Goal: Task Accomplishment & Management: Complete application form

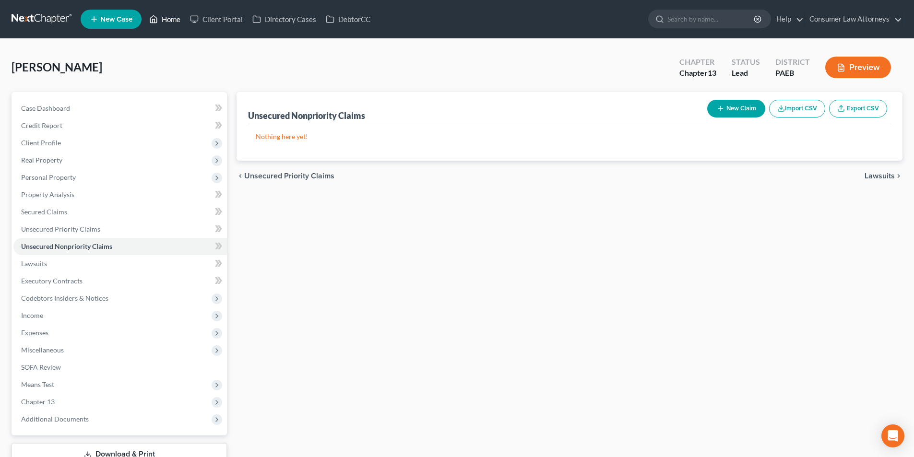
click at [163, 14] on link "Home" at bounding box center [164, 19] width 41 height 17
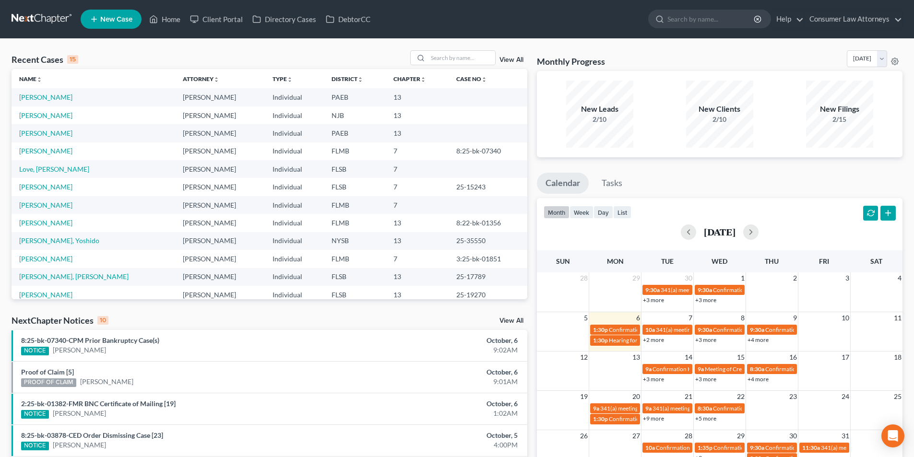
click at [127, 25] on link "New Case" at bounding box center [111, 19] width 61 height 19
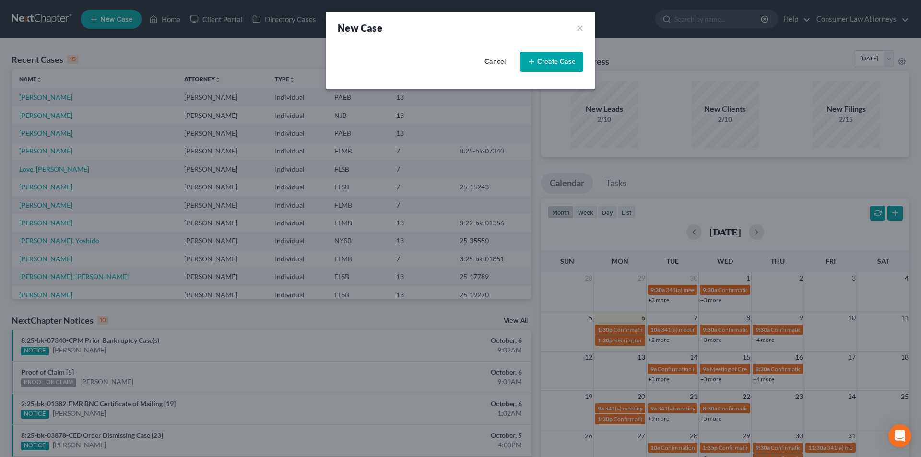
select select "15"
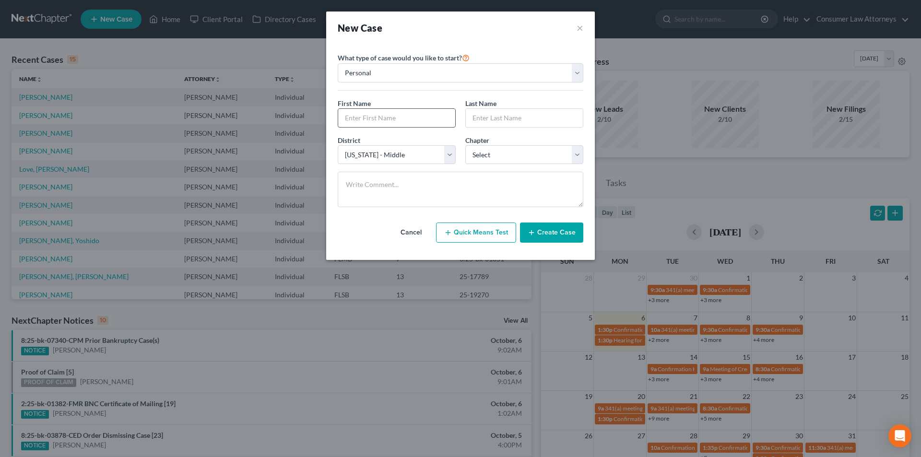
click at [397, 124] on input "text" at bounding box center [396, 118] width 117 height 18
type input "[PERSON_NAME]"
type input "Dessin"
click at [521, 156] on select "Select 7 11 12 13" at bounding box center [524, 154] width 118 height 19
select select "3"
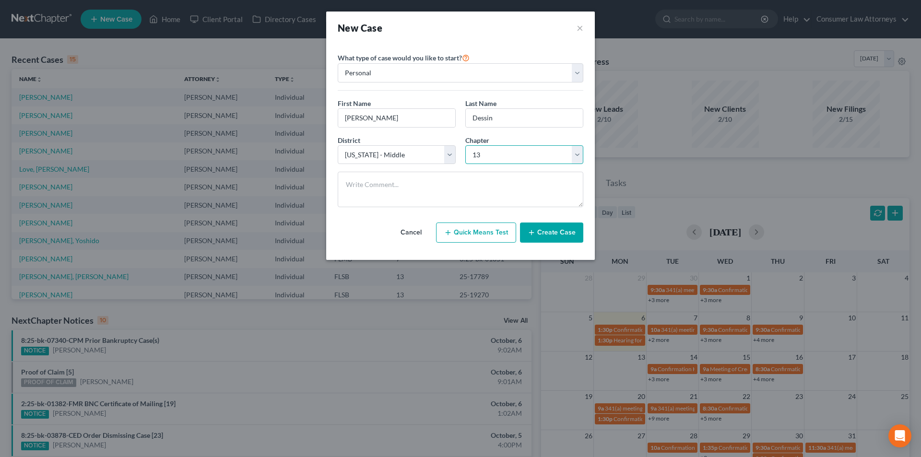
click at [465, 145] on select "Select 7 11 12 13" at bounding box center [524, 154] width 118 height 19
click at [559, 236] on button "Create Case" at bounding box center [551, 233] width 63 height 20
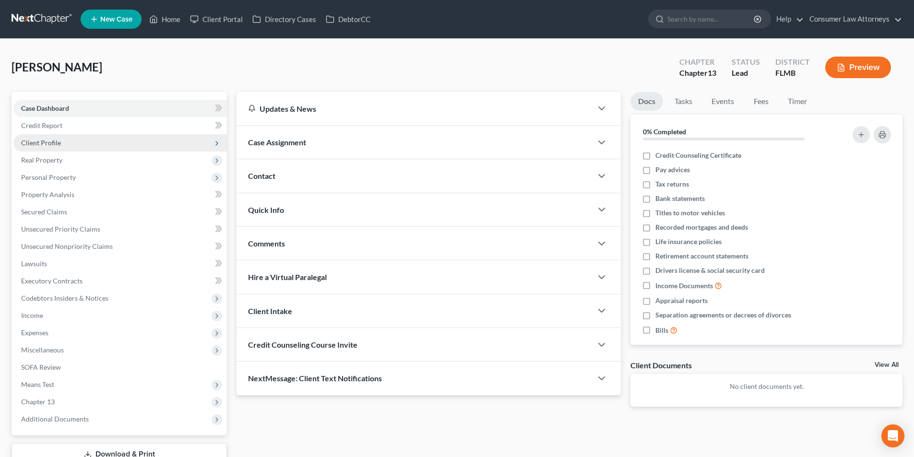
click at [58, 144] on span "Client Profile" at bounding box center [41, 143] width 40 height 8
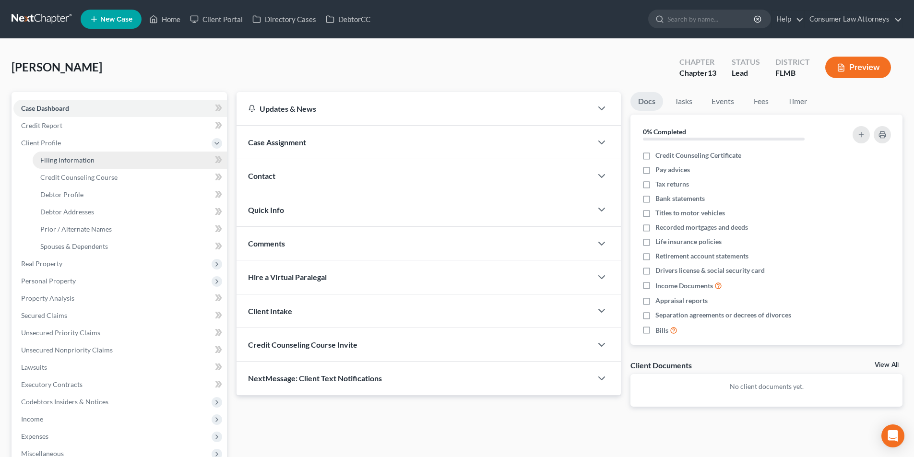
click at [81, 161] on span "Filing Information" at bounding box center [67, 160] width 54 height 8
select select "1"
select select "0"
select select "3"
select select "15"
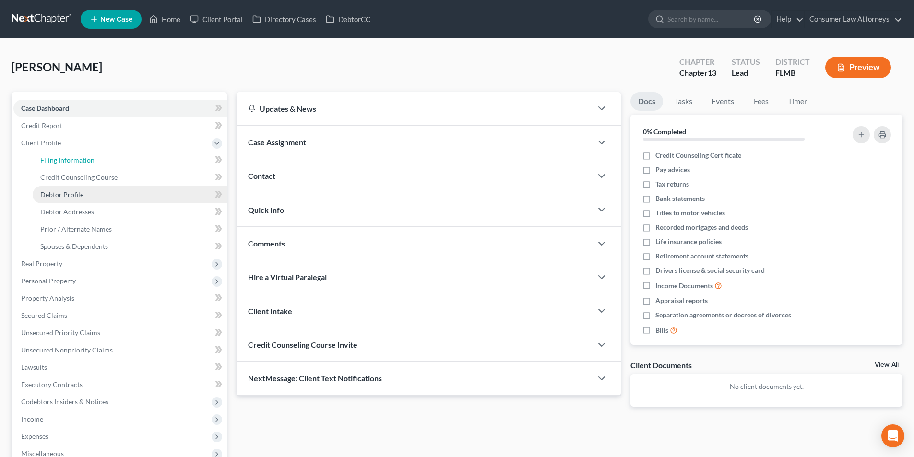
select select "9"
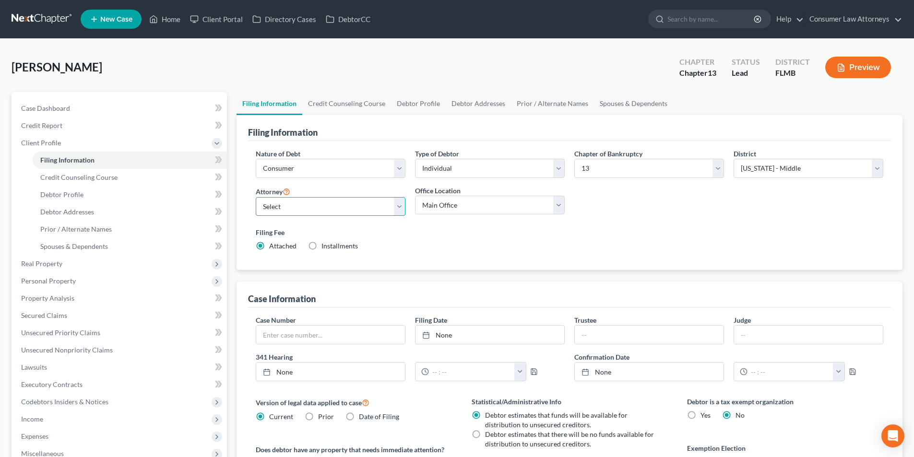
click at [365, 206] on select "Select [PERSON_NAME] - FLMB [PERSON_NAME] [PERSON_NAME] [PERSON_NAME] - ILNB [P…" at bounding box center [331, 206] width 150 height 19
select select "0"
click at [256, 197] on select "Select [PERSON_NAME] - FLMB [PERSON_NAME] [PERSON_NAME] [PERSON_NAME] - ILNB [P…" at bounding box center [331, 206] width 150 height 19
click at [338, 101] on link "Credit Counseling Course" at bounding box center [346, 103] width 89 height 23
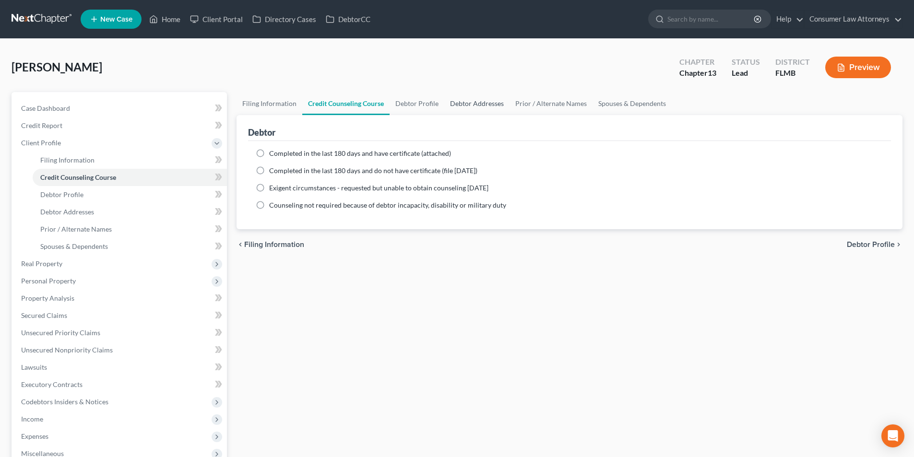
click at [494, 103] on link "Debtor Addresses" at bounding box center [476, 103] width 65 height 23
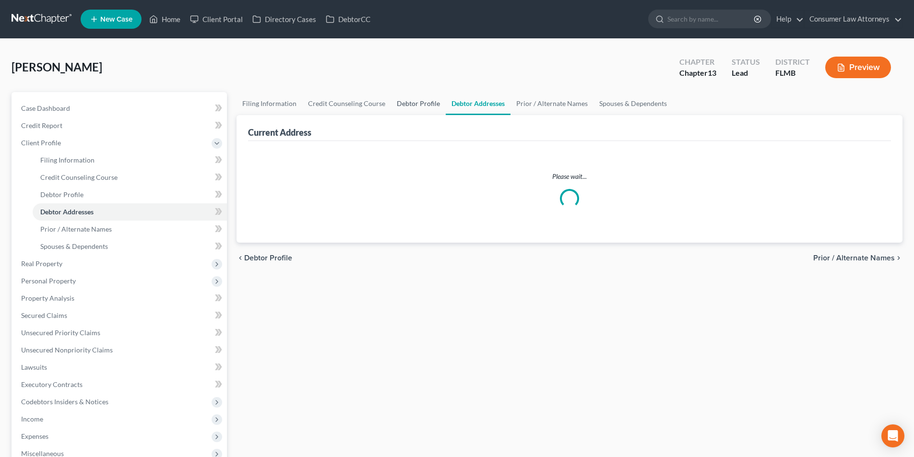
select select "0"
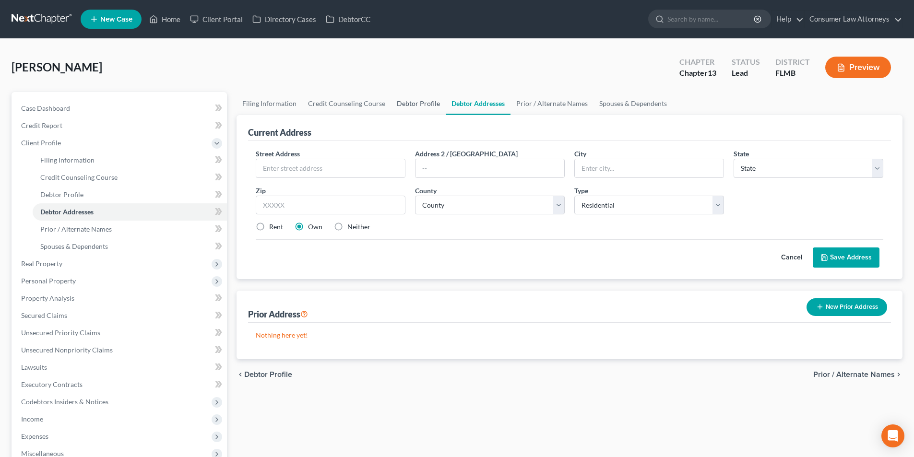
click at [430, 107] on link "Debtor Profile" at bounding box center [418, 103] width 55 height 23
select select "0"
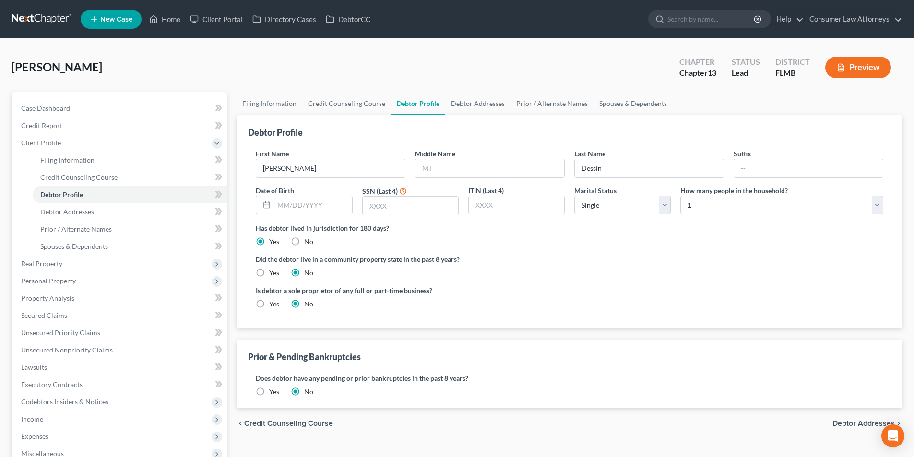
click at [536, 219] on div "First Name [PERSON_NAME] Middle Name Last Name [PERSON_NAME] Date of Birth SSN …" at bounding box center [569, 186] width 637 height 74
click at [473, 103] on link "Debtor Addresses" at bounding box center [477, 103] width 65 height 23
select select "0"
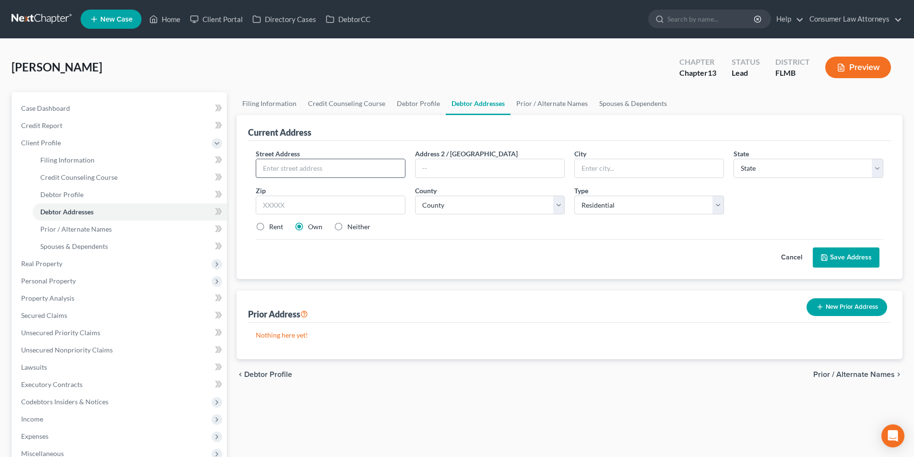
click at [330, 164] on input "text" at bounding box center [330, 168] width 149 height 18
type input "1955 [PERSON_NAME] Circle"
type input "Groveland"
select select "9"
type input "34736"
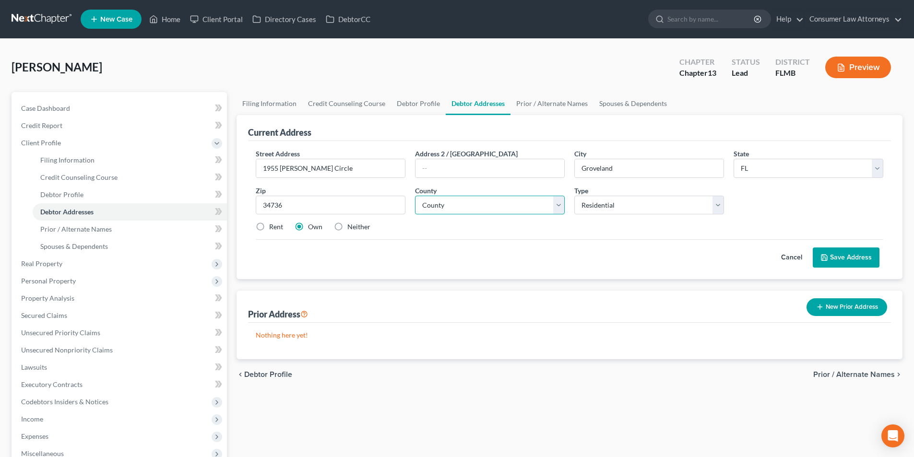
click at [463, 210] on select "County [GEOGRAPHIC_DATA] [GEOGRAPHIC_DATA] [GEOGRAPHIC_DATA] [GEOGRAPHIC_DATA] …" at bounding box center [490, 205] width 150 height 19
select select "33"
click at [415, 196] on select "County [GEOGRAPHIC_DATA] [GEOGRAPHIC_DATA] [GEOGRAPHIC_DATA] [GEOGRAPHIC_DATA] …" at bounding box center [490, 205] width 150 height 19
click at [844, 256] on button "Save Address" at bounding box center [846, 258] width 67 height 20
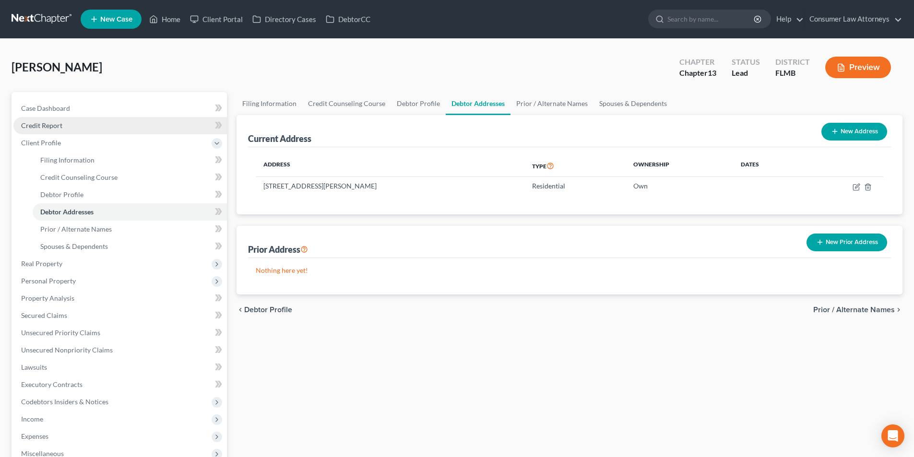
click at [38, 121] on span "Credit Report" at bounding box center [41, 125] width 41 height 8
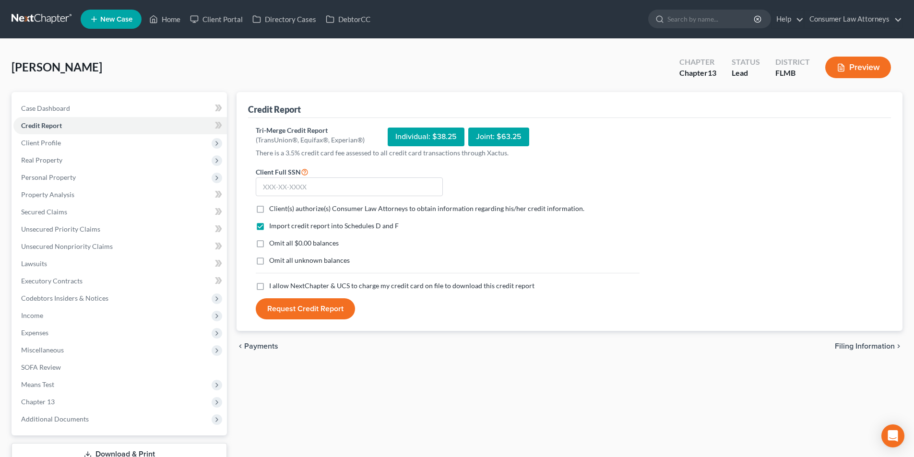
click at [269, 209] on label "Client(s) authorize(s) Consumer Law Attorneys to obtain information regarding h…" at bounding box center [426, 209] width 315 height 10
click at [273, 209] on input "Client(s) authorize(s) Consumer Law Attorneys to obtain information regarding h…" at bounding box center [276, 207] width 6 height 6
checkbox input "true"
click at [269, 289] on label "I allow NextChapter & UCS to charge my credit card on file to download this cre…" at bounding box center [401, 286] width 265 height 10
click at [273, 287] on input "I allow NextChapter & UCS to charge my credit card on file to download this cre…" at bounding box center [276, 284] width 6 height 6
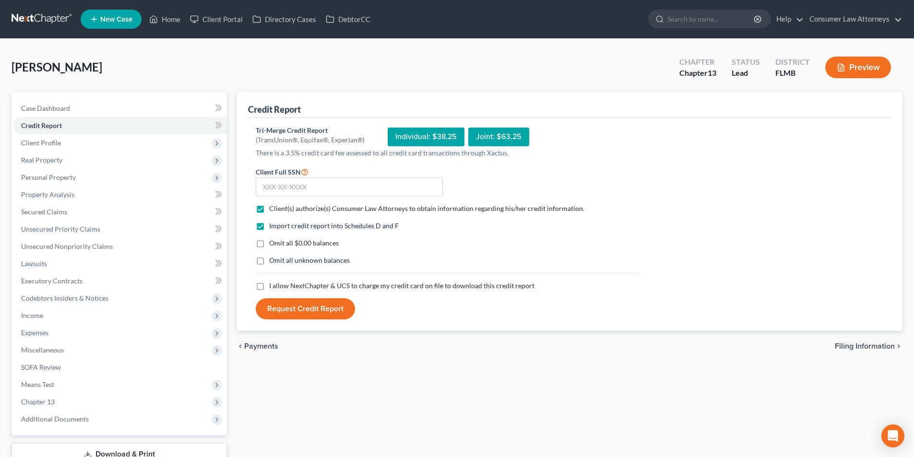
checkbox input "true"
click at [321, 187] on input "text" at bounding box center [349, 186] width 187 height 19
type input "684-87-9946"
click at [339, 308] on button "Request Credit Report" at bounding box center [305, 308] width 99 height 21
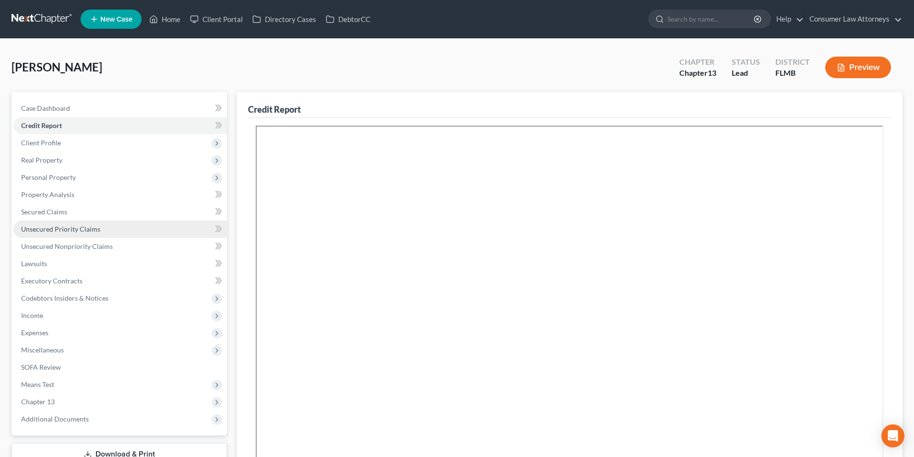
click at [81, 230] on span "Unsecured Priority Claims" at bounding box center [60, 229] width 79 height 8
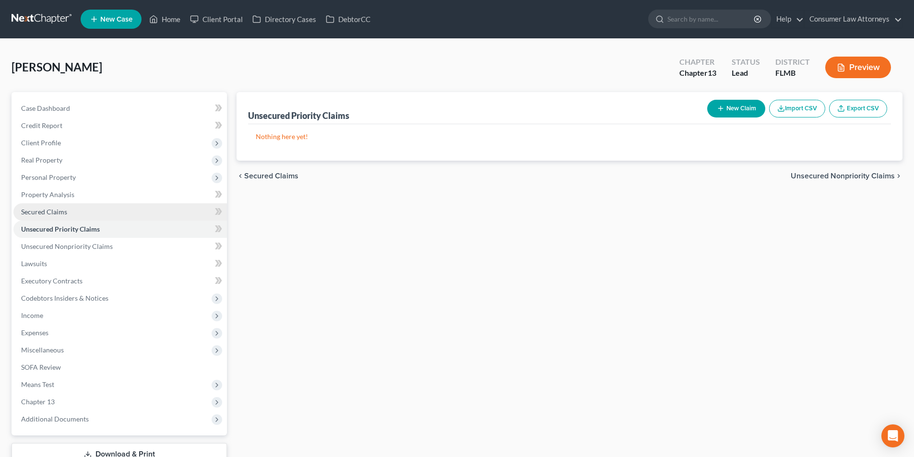
click at [68, 212] on link "Secured Claims" at bounding box center [119, 211] width 213 height 17
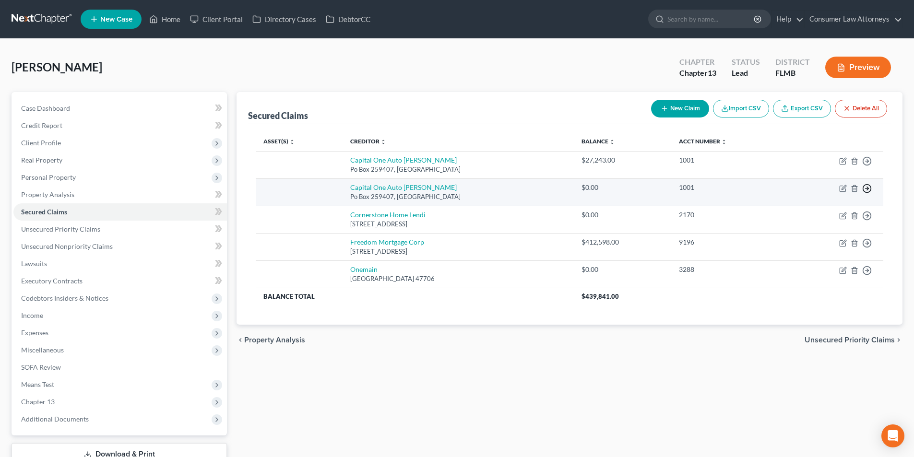
click at [869, 188] on icon "button" at bounding box center [867, 189] width 10 height 10
click at [824, 211] on link "Move to F" at bounding box center [823, 211] width 80 height 16
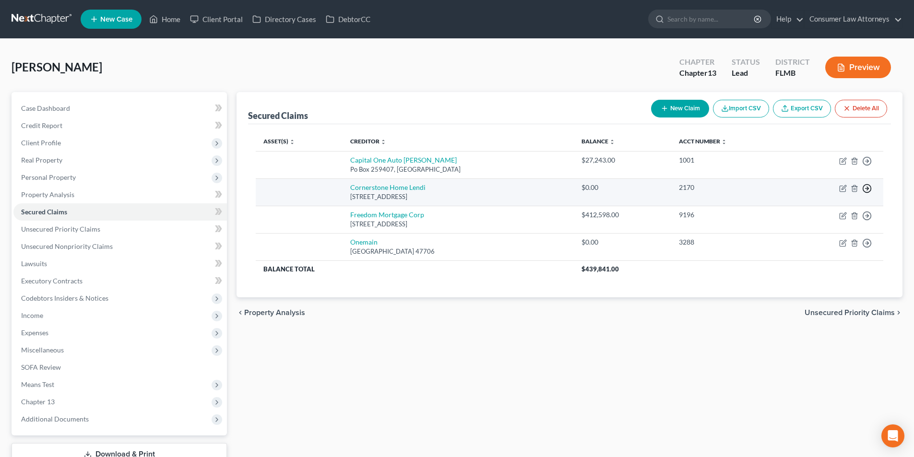
click at [870, 187] on icon "button" at bounding box center [867, 189] width 10 height 10
click at [819, 213] on link "Move to F" at bounding box center [823, 211] width 80 height 16
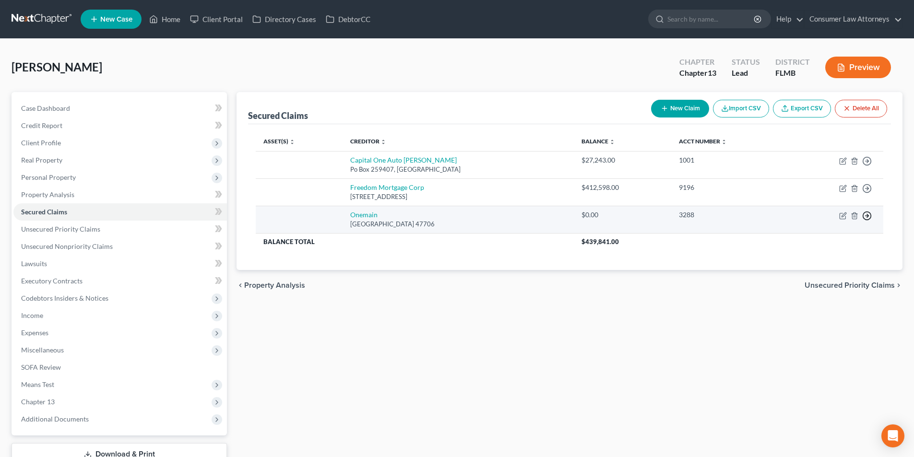
click at [865, 212] on circle "button" at bounding box center [867, 216] width 8 height 8
click at [805, 237] on link "Move to F" at bounding box center [823, 239] width 80 height 16
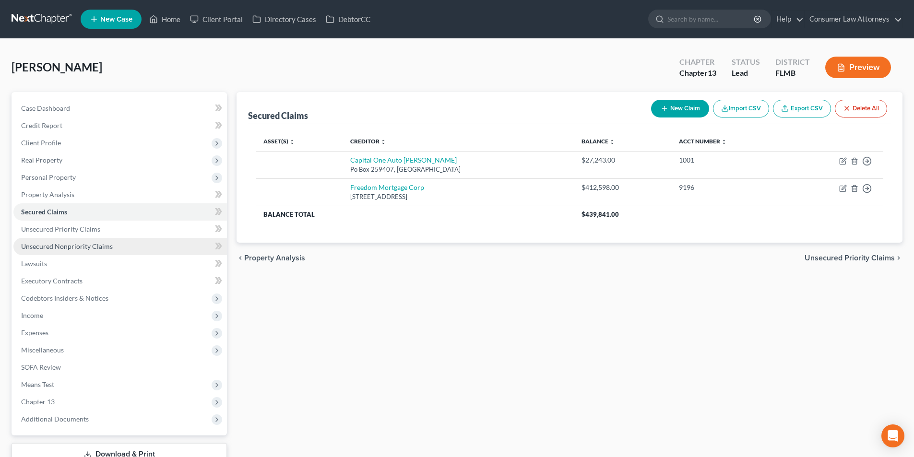
click at [90, 238] on link "Unsecured Nonpriority Claims" at bounding box center [119, 246] width 213 height 17
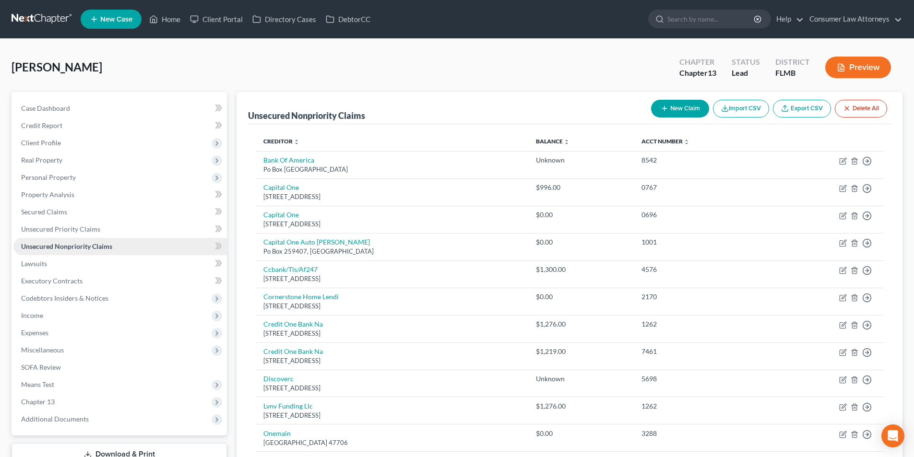
click at [92, 245] on span "Unsecured Nonpriority Claims" at bounding box center [66, 246] width 91 height 8
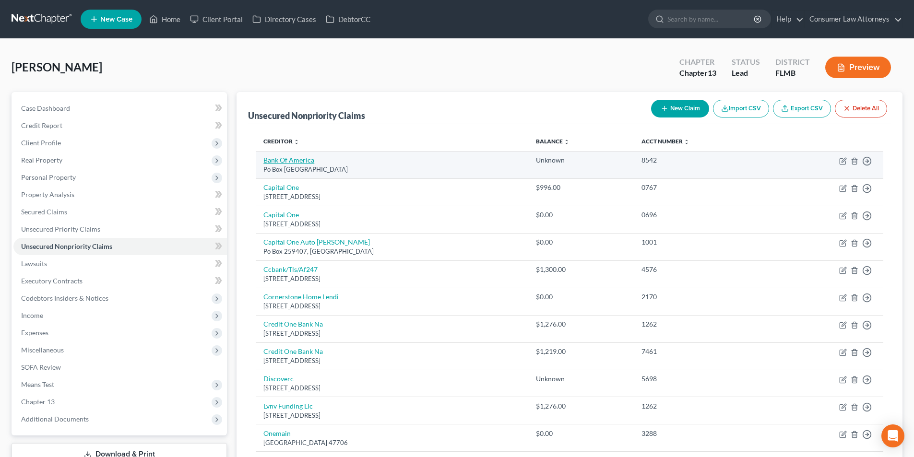
click at [307, 162] on link "Bank Of America" at bounding box center [288, 160] width 51 height 8
select select "45"
select select "2"
select select "0"
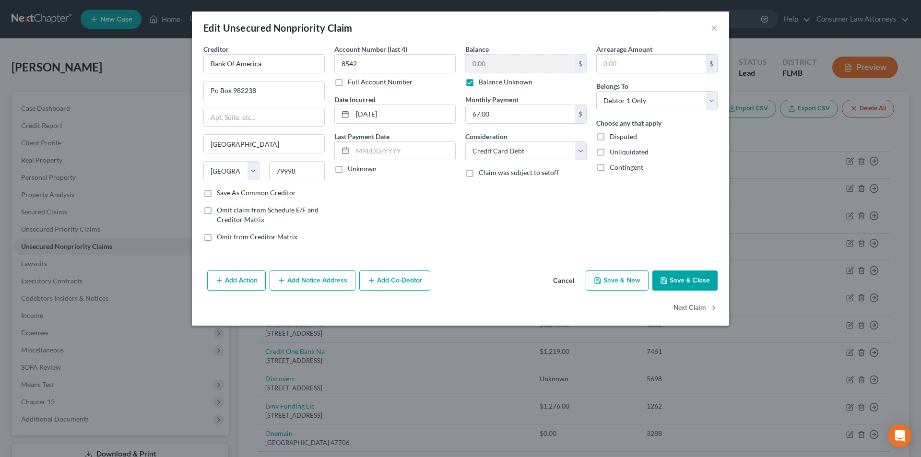
click at [479, 83] on label "Balance Unknown" at bounding box center [506, 82] width 54 height 10
click at [483, 83] on input "Balance Unknown" at bounding box center [486, 80] width 6 height 6
checkbox input "false"
click at [690, 280] on button "Save & Close" at bounding box center [684, 281] width 65 height 20
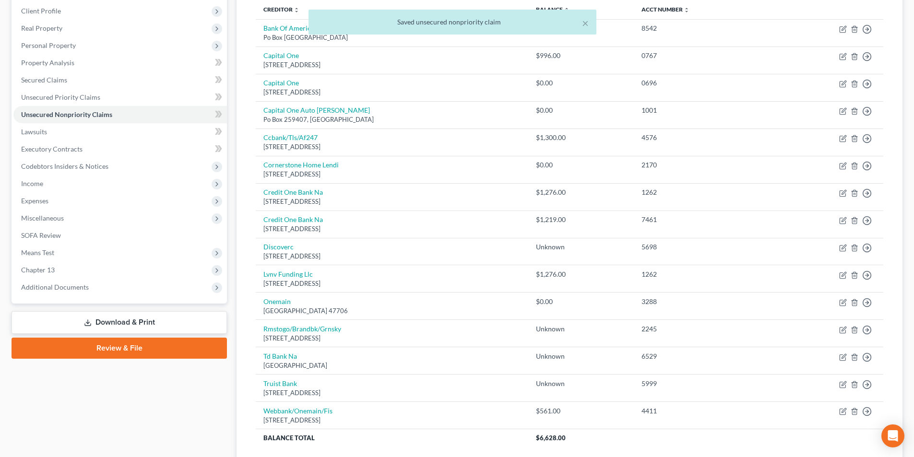
scroll to position [144, 0]
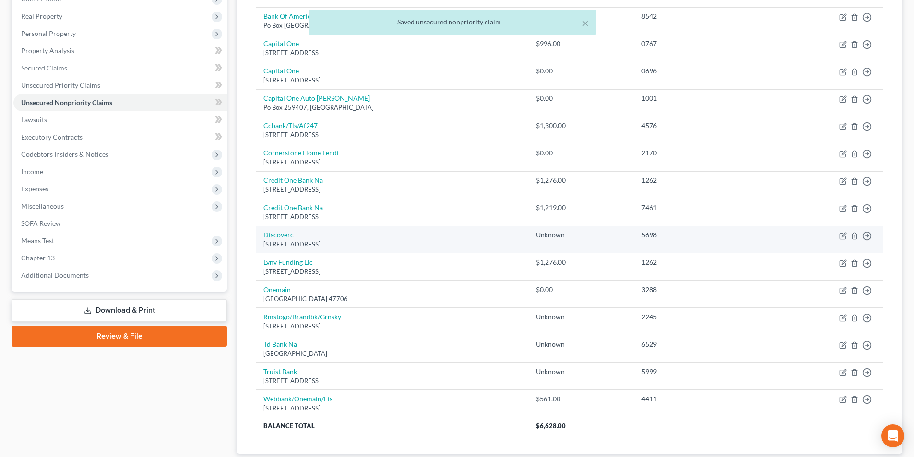
click at [290, 233] on link "Discoverc" at bounding box center [278, 235] width 30 height 8
select select "46"
select select "2"
select select "0"
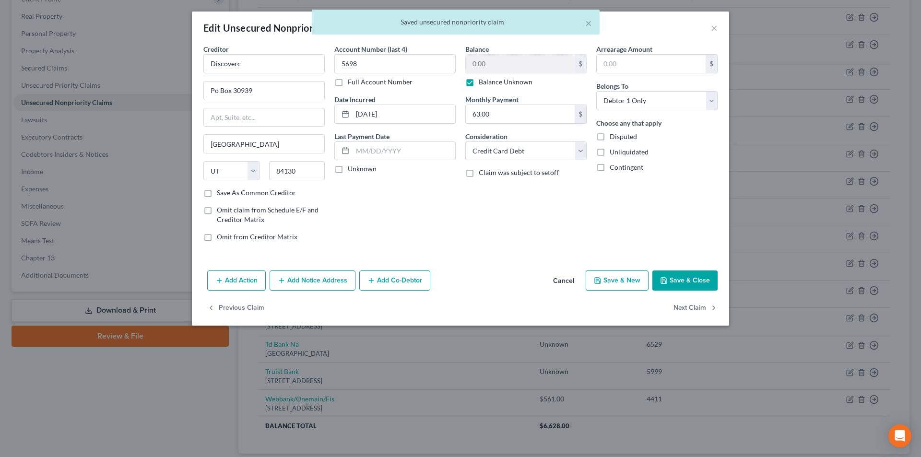
click at [479, 82] on label "Balance Unknown" at bounding box center [506, 82] width 54 height 10
click at [483, 82] on input "Balance Unknown" at bounding box center [486, 80] width 6 height 6
checkbox input "false"
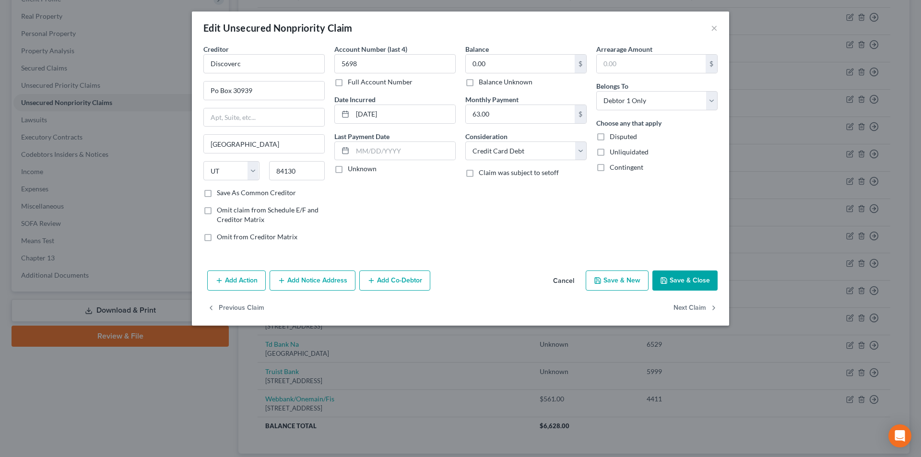
click at [705, 282] on button "Save & Close" at bounding box center [684, 281] width 65 height 20
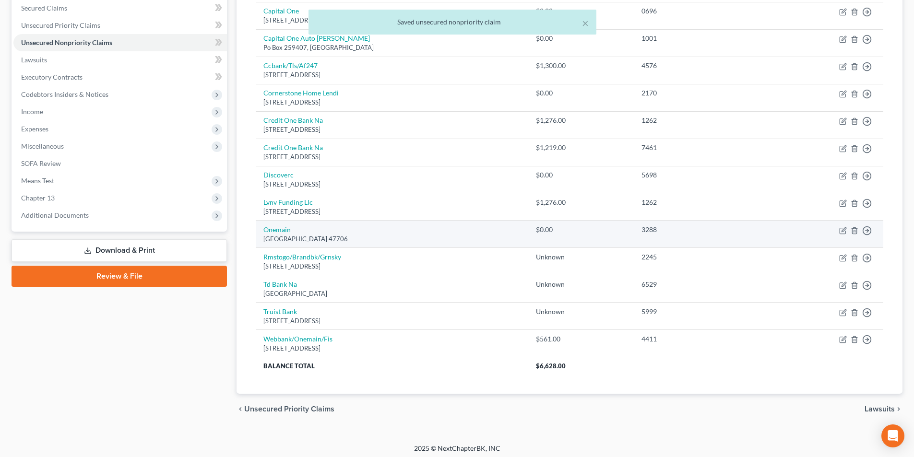
scroll to position [208, 0]
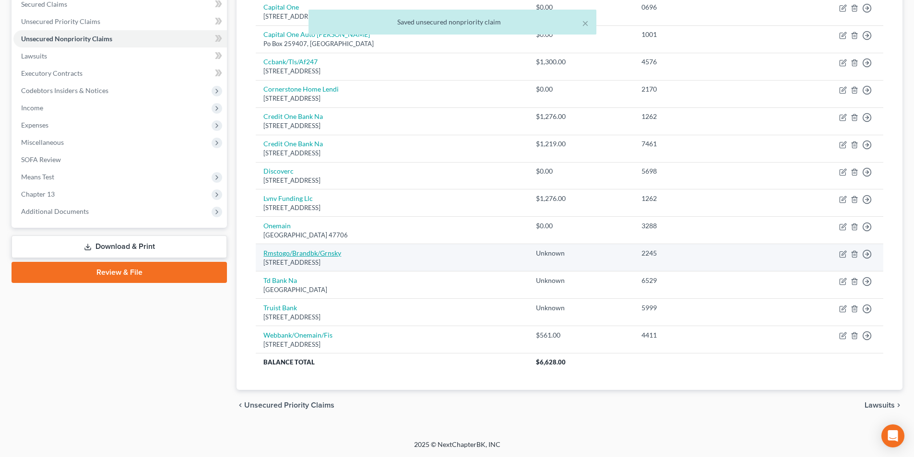
click at [319, 252] on link "Rmstogo/Brandbk/Grnsky" at bounding box center [302, 253] width 78 height 8
select select "10"
select select "2"
select select "0"
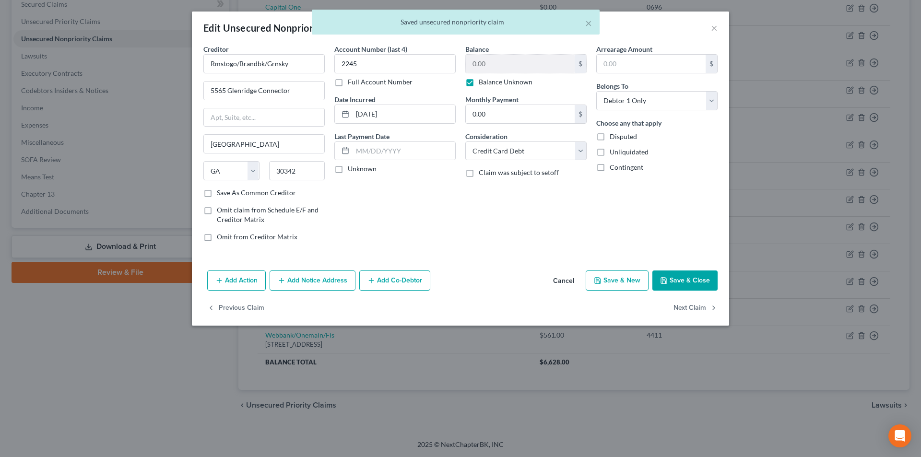
click at [479, 82] on label "Balance Unknown" at bounding box center [506, 82] width 54 height 10
click at [483, 82] on input "Balance Unknown" at bounding box center [486, 80] width 6 height 6
checkbox input "false"
click at [691, 273] on button "Save & Close" at bounding box center [684, 281] width 65 height 20
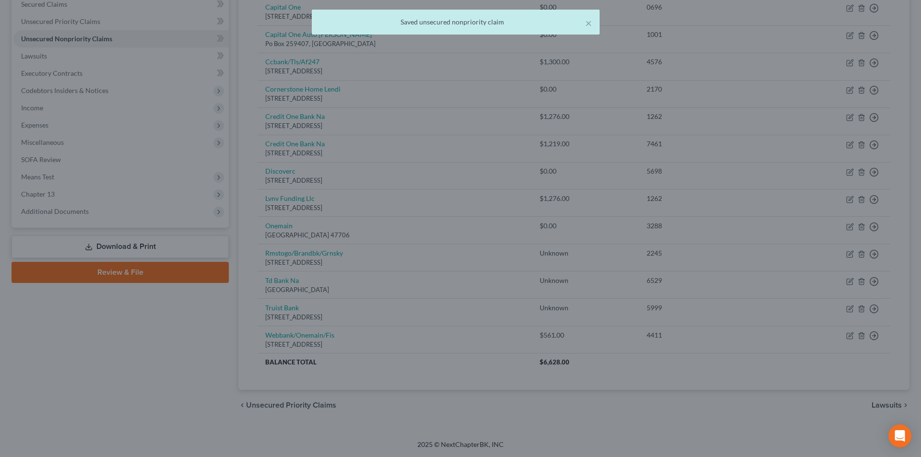
type input "0"
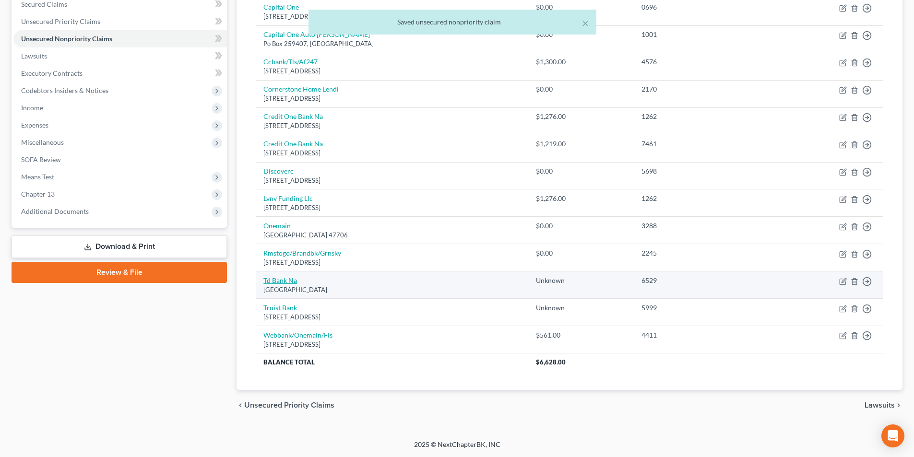
click at [294, 282] on link "Td Bank Na" at bounding box center [280, 280] width 34 height 8
select select "39"
select select "2"
select select "0"
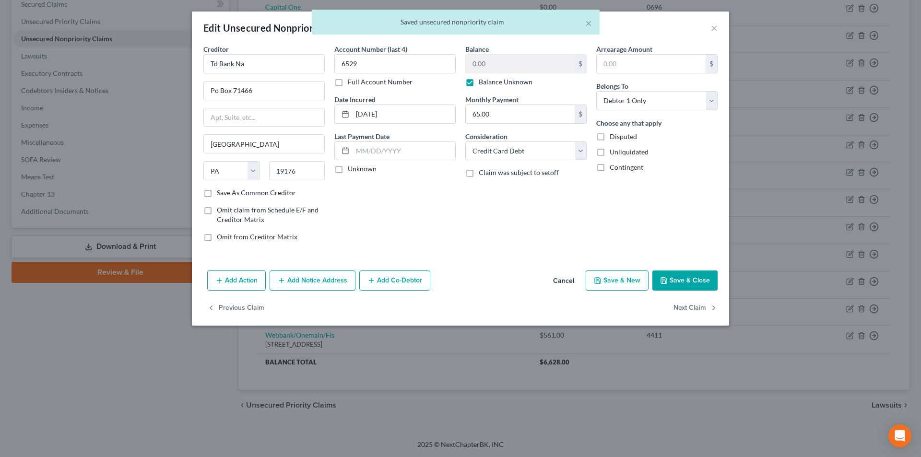
click at [479, 83] on label "Balance Unknown" at bounding box center [506, 82] width 54 height 10
click at [483, 83] on input "Balance Unknown" at bounding box center [486, 80] width 6 height 6
checkbox input "false"
click at [678, 283] on button "Save & Close" at bounding box center [684, 281] width 65 height 20
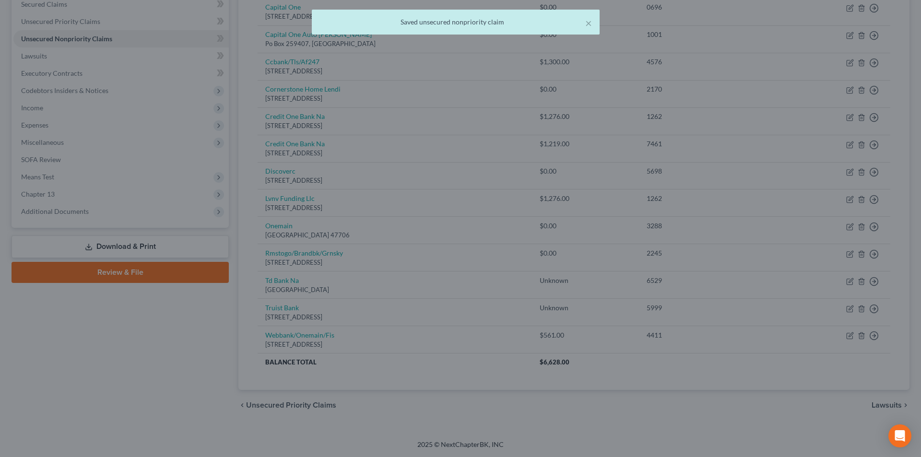
type input "0"
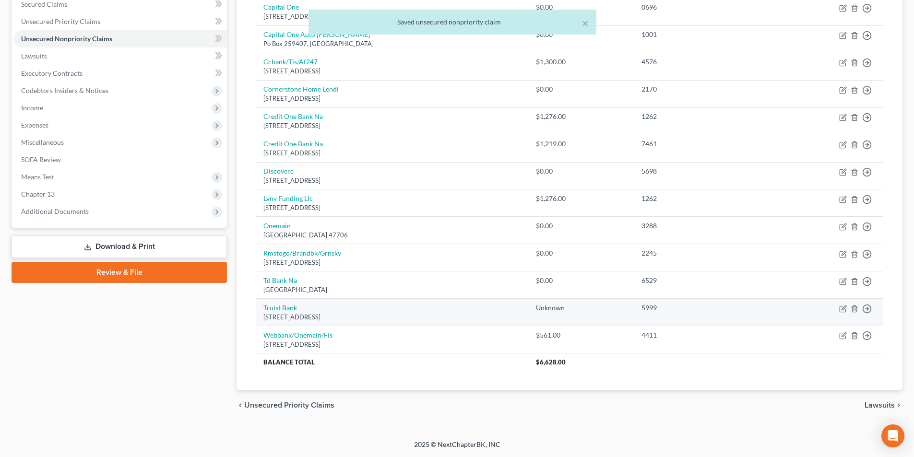
click at [288, 305] on link "Truist Bank" at bounding box center [280, 308] width 34 height 8
select select "28"
select select "2"
select select "0"
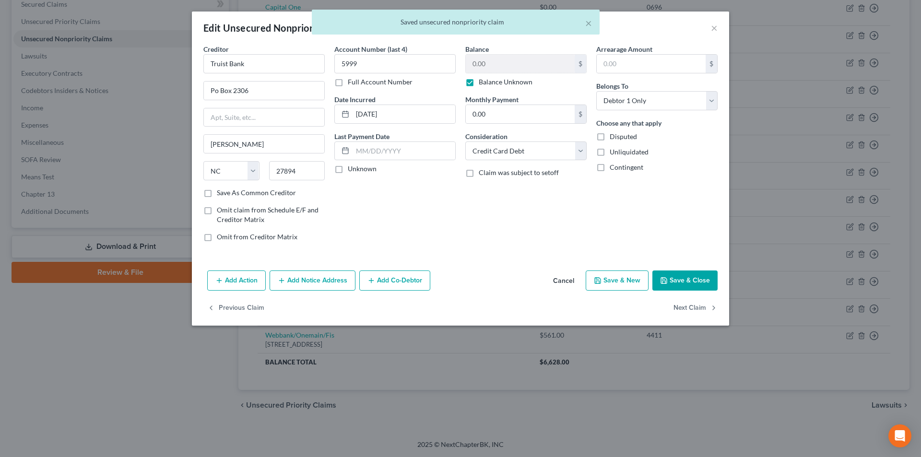
click at [479, 81] on label "Balance Unknown" at bounding box center [506, 82] width 54 height 10
click at [483, 81] on input "Balance Unknown" at bounding box center [486, 80] width 6 height 6
checkbox input "false"
drag, startPoint x: 676, startPoint y: 276, endPoint x: 667, endPoint y: 276, distance: 8.6
click at [676, 276] on button "Save & Close" at bounding box center [684, 281] width 65 height 20
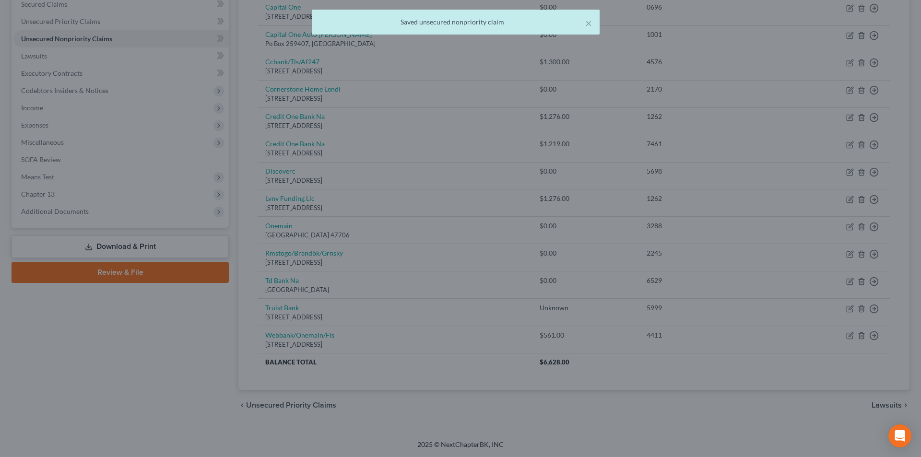
type input "0"
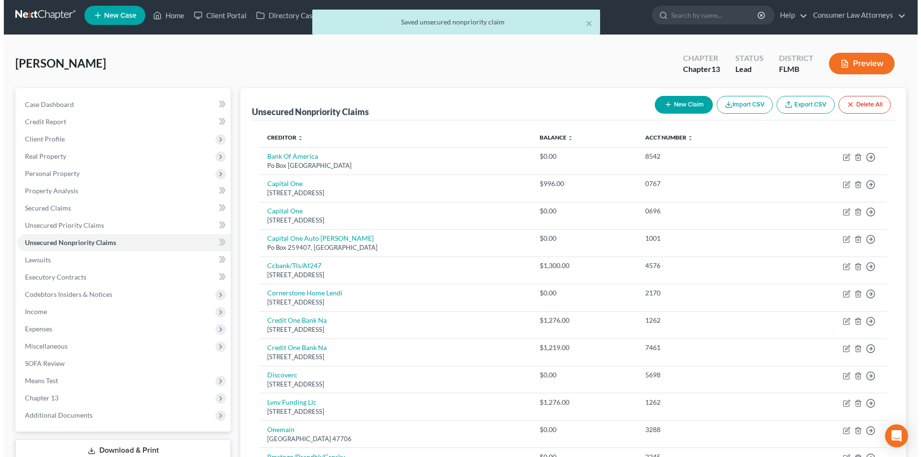
scroll to position [0, 0]
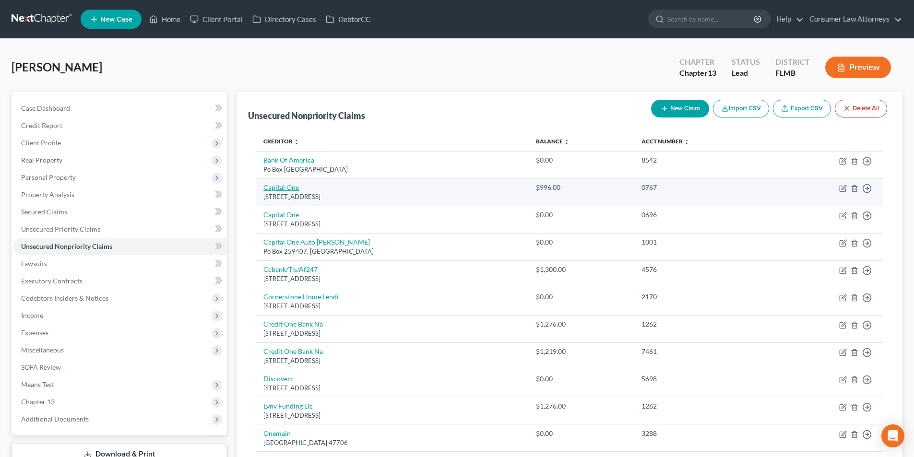
click at [282, 187] on link "Capital One" at bounding box center [280, 187] width 35 height 8
select select "46"
select select "2"
select select "0"
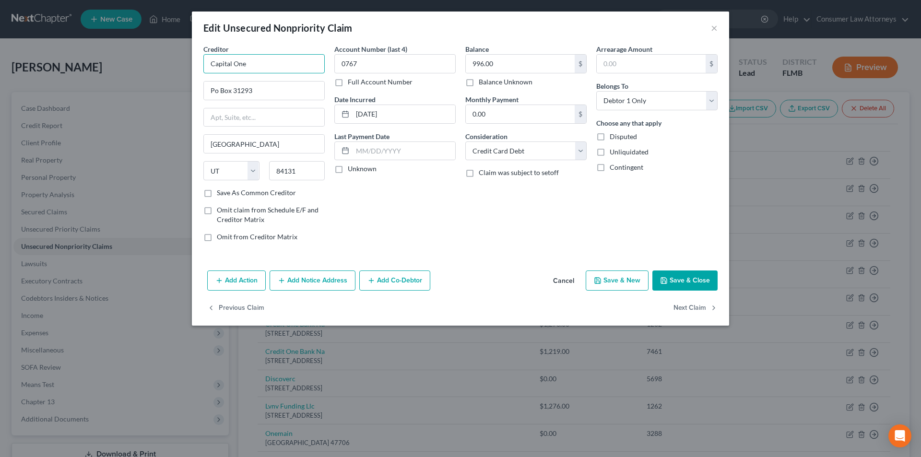
click at [261, 66] on input "Capital One" at bounding box center [263, 63] width 121 height 19
type input "Capital One"
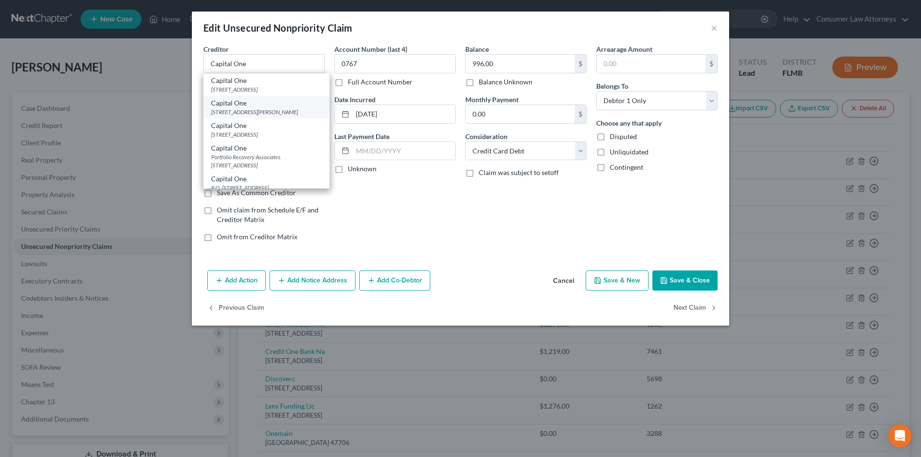
click at [250, 105] on div "Capital One" at bounding box center [266, 103] width 111 height 10
type input "1680 Capital One Dr."
type input "[PERSON_NAME]"
select select "48"
type input "22102"
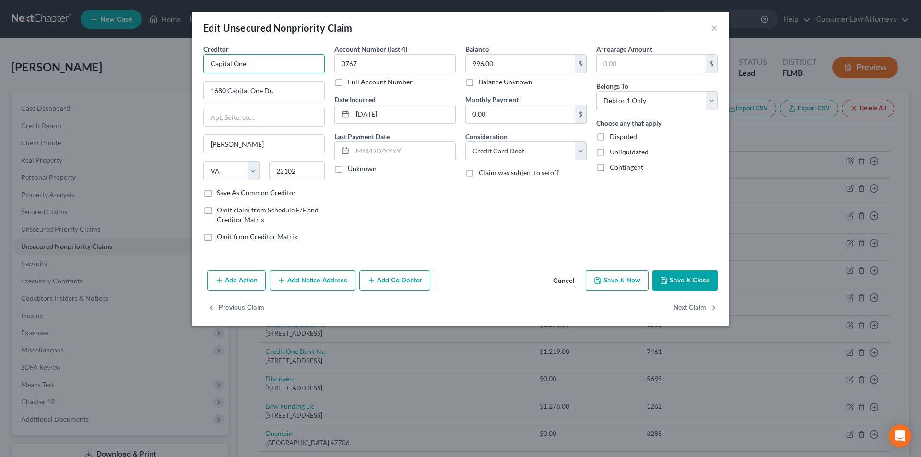
drag, startPoint x: 279, startPoint y: 60, endPoint x: 203, endPoint y: 60, distance: 75.8
click at [203, 60] on div "Creditor * Capital One 1680 Capital One [PERSON_NAME] State [US_STATE] AK AR AZ…" at bounding box center [264, 146] width 131 height 205
click at [306, 279] on button "Add Notice Address" at bounding box center [313, 281] width 86 height 20
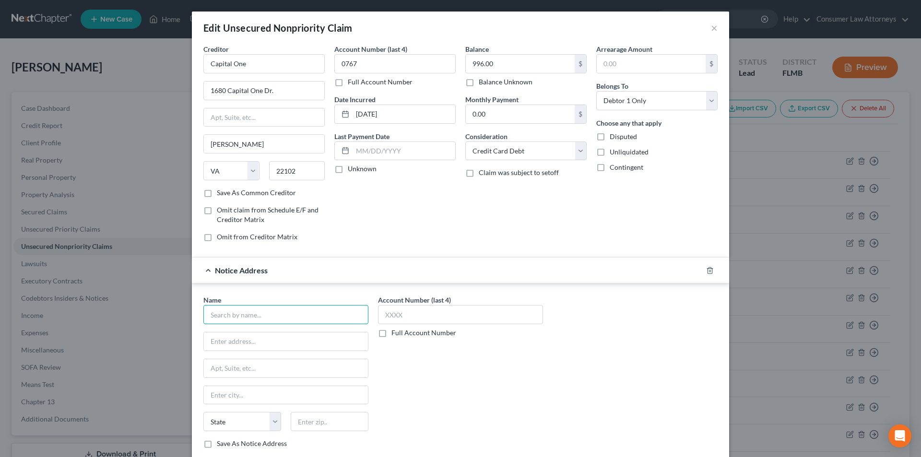
click at [284, 318] on input "text" at bounding box center [285, 314] width 165 height 19
paste input "Capital One"
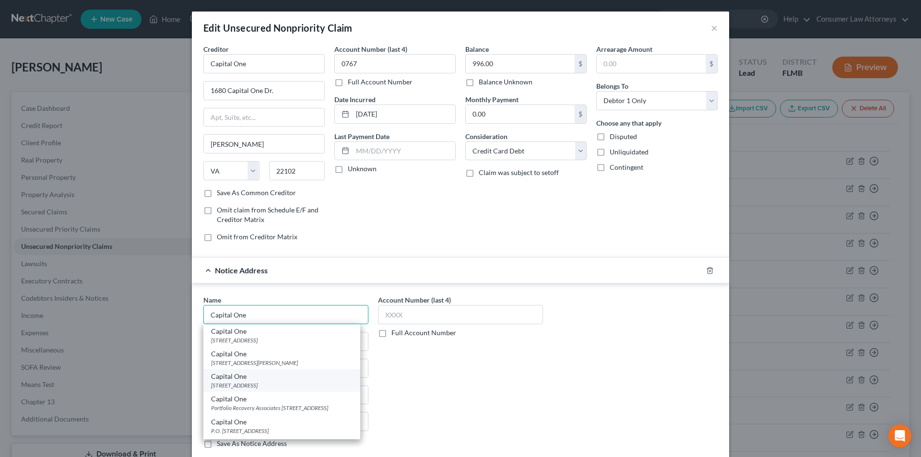
type input "Capital One"
click at [250, 379] on div "Capital One" at bounding box center [282, 377] width 142 height 10
type input "PO Box 30285"
type input "[GEOGRAPHIC_DATA]"
select select "46"
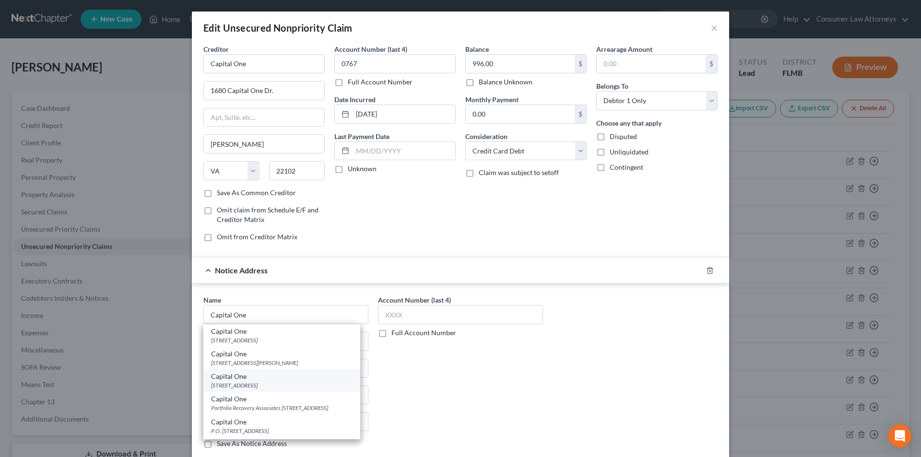
type input "84130-0285"
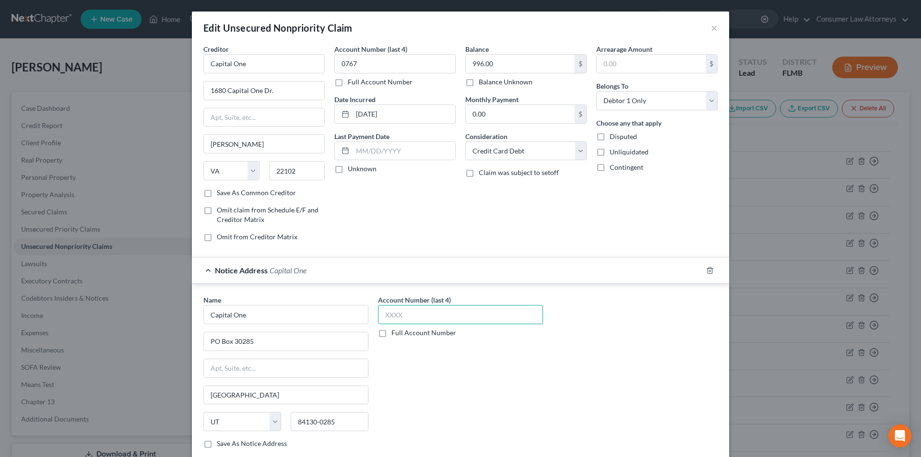
click at [389, 310] on input "text" at bounding box center [460, 314] width 165 height 19
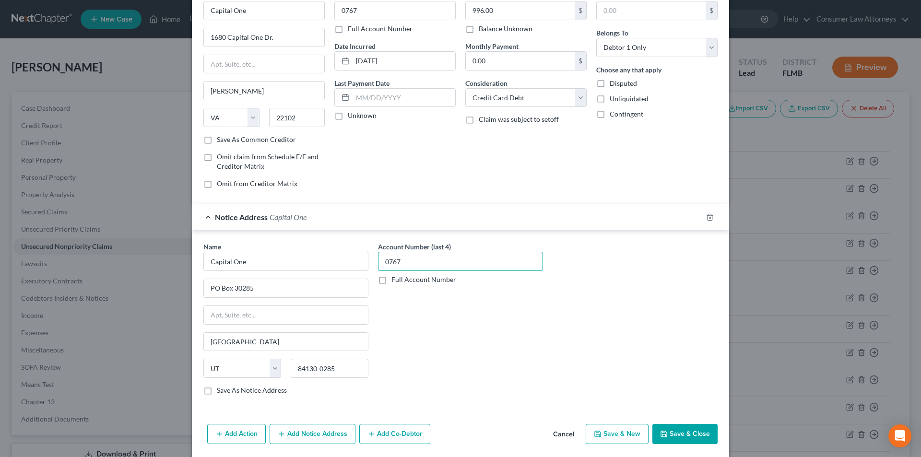
scroll to position [87, 0]
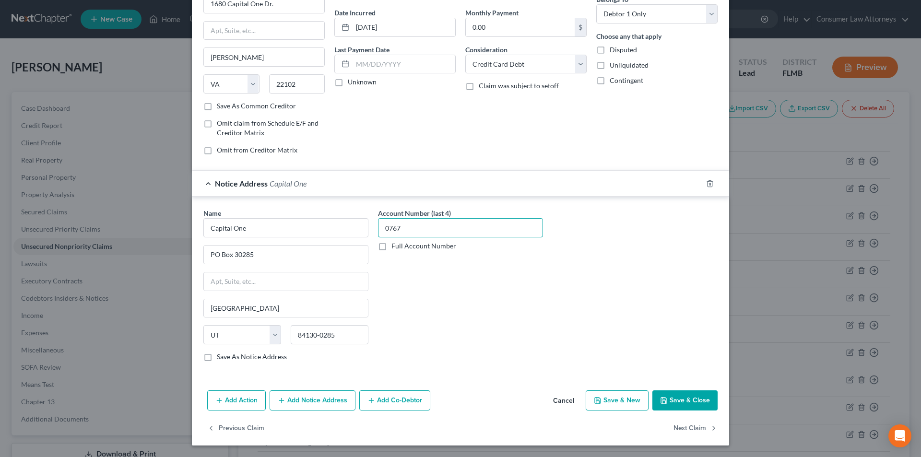
type input "0767"
click at [299, 400] on button "Add Notice Address" at bounding box center [313, 400] width 86 height 20
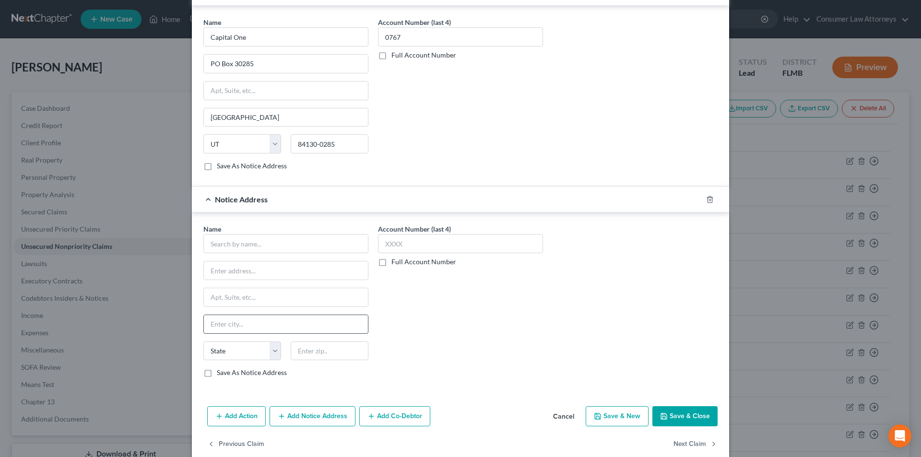
scroll to position [279, 0]
click at [271, 250] on input "text" at bounding box center [285, 242] width 165 height 19
paste input "Capital One"
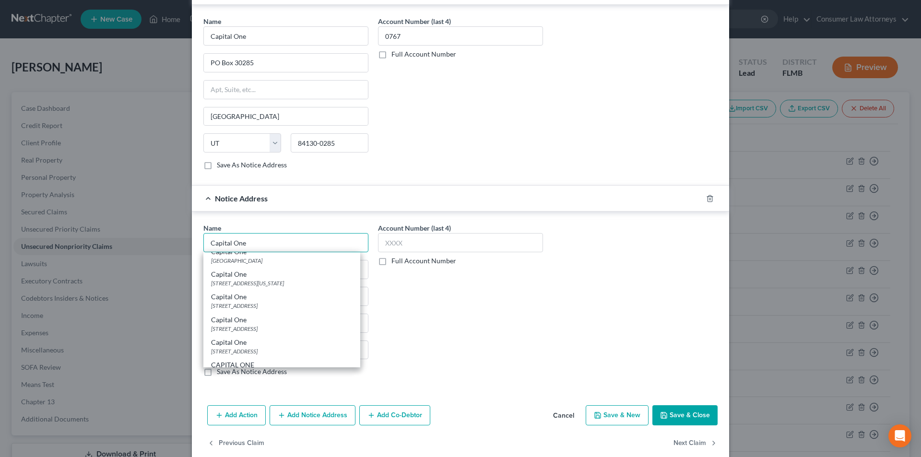
scroll to position [144, 0]
type input "Capital One"
click at [272, 287] on div "[STREET_ADDRESS][US_STATE]" at bounding box center [282, 283] width 142 height 8
type input "[STREET_ADDRESS]"
type input "[US_STATE][GEOGRAPHIC_DATA]"
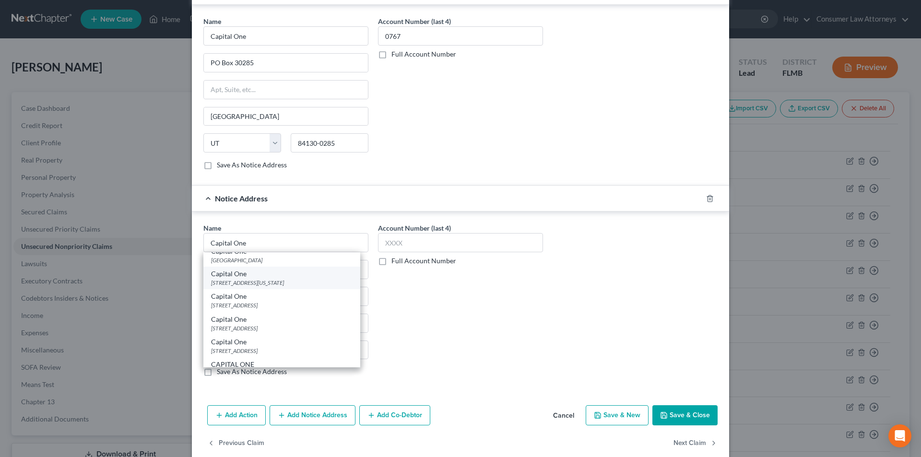
select select "37"
type input "73118"
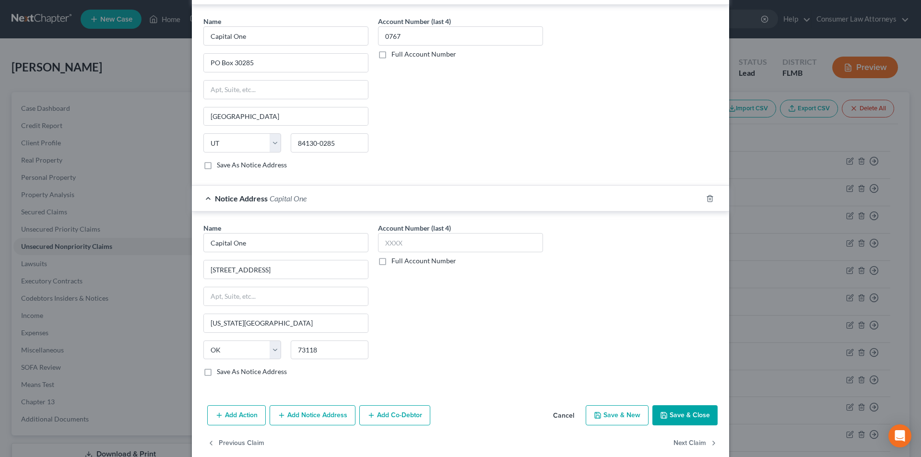
scroll to position [0, 0]
click at [411, 236] on input "text" at bounding box center [460, 242] width 165 height 19
type input "0767"
click at [686, 414] on button "Save & Close" at bounding box center [684, 415] width 65 height 20
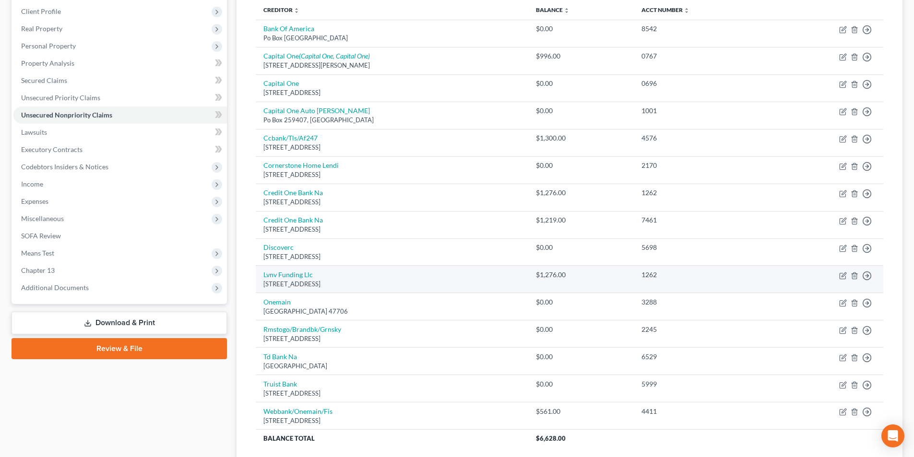
scroll to position [144, 0]
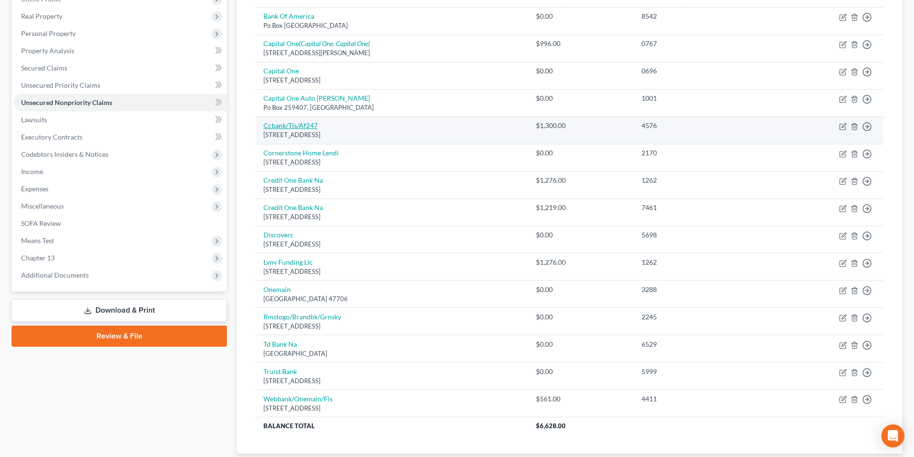
click at [302, 122] on link "Ccbank/Tls/Af247" at bounding box center [290, 125] width 54 height 8
select select "46"
select select "2"
select select "0"
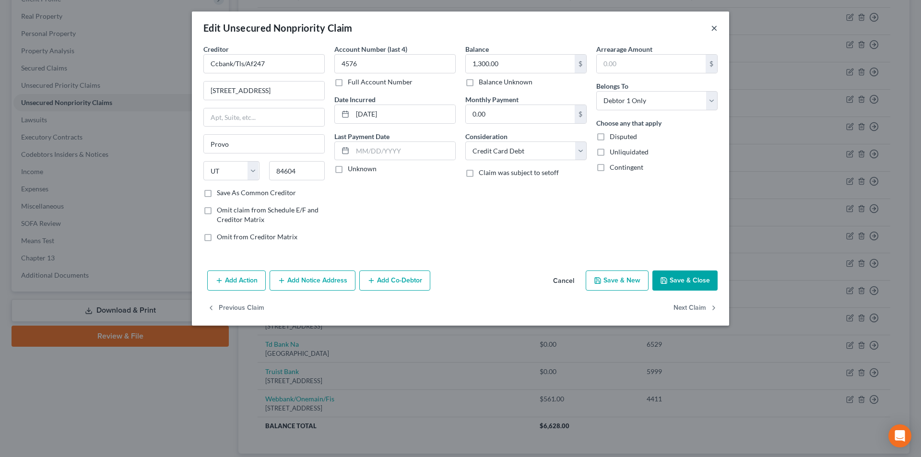
click at [712, 29] on button "×" at bounding box center [714, 28] width 7 height 12
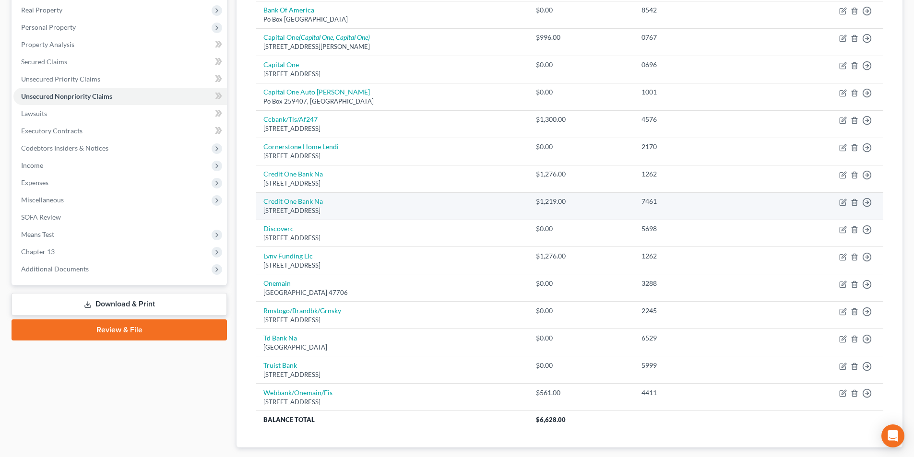
scroll to position [16, 0]
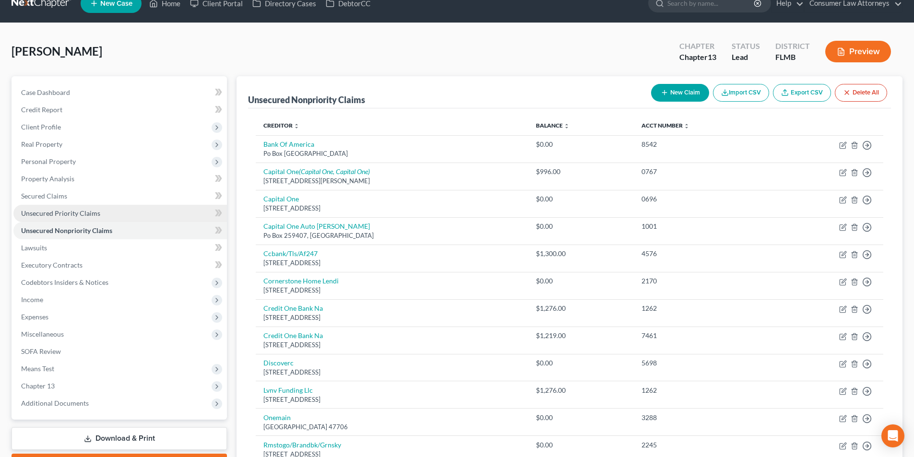
click at [64, 211] on span "Unsecured Priority Claims" at bounding box center [60, 213] width 79 height 8
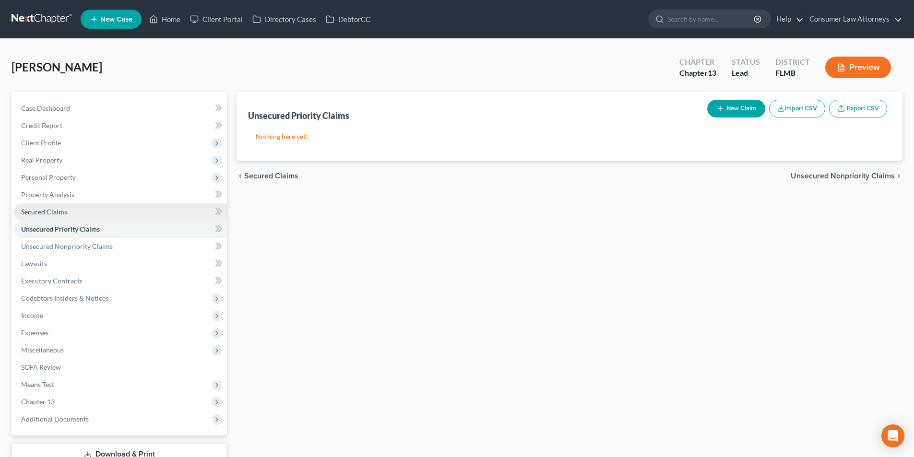
click at [40, 208] on span "Secured Claims" at bounding box center [44, 212] width 46 height 8
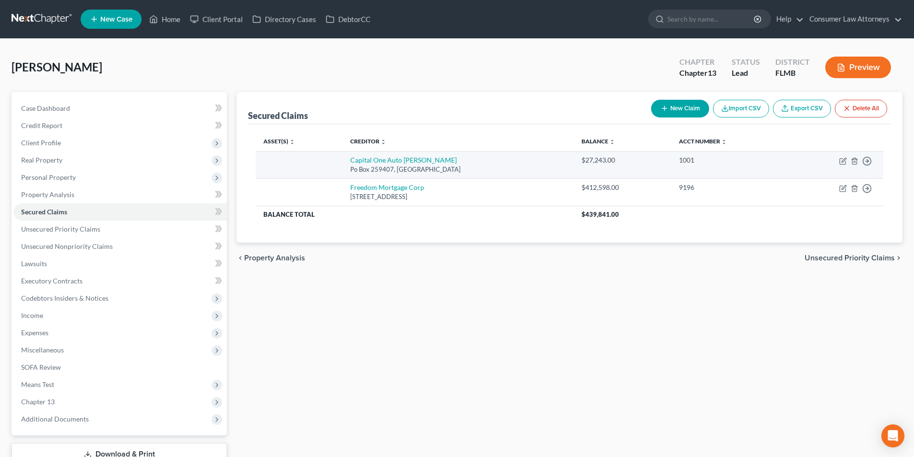
click at [398, 155] on td "Capital One Auto [PERSON_NAME] Po Box 259407, [GEOGRAPHIC_DATA]" at bounding box center [458, 164] width 232 height 27
click at [397, 158] on link "Capital One Auto [PERSON_NAME]" at bounding box center [403, 160] width 106 height 8
select select "45"
select select "0"
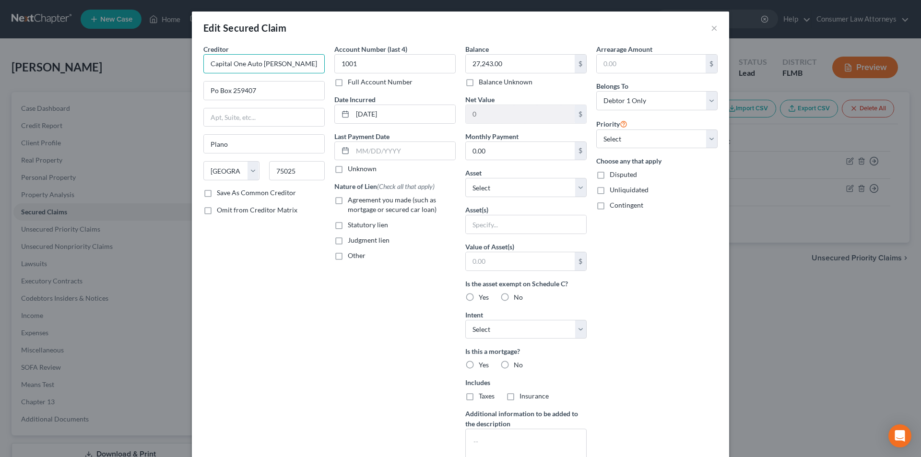
click at [304, 65] on input "Capital One Auto [PERSON_NAME]" at bounding box center [263, 63] width 121 height 19
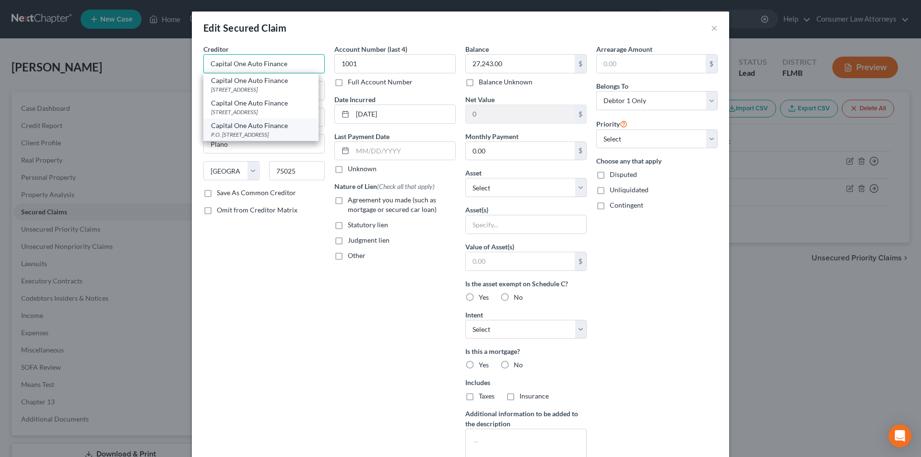
type input "Capital One Auto Finance"
click at [263, 139] on div "P.O. [STREET_ADDRESS]" at bounding box center [261, 134] width 100 height 8
type input "P.O. Box 60511"
type input "City Of Industry"
select select "4"
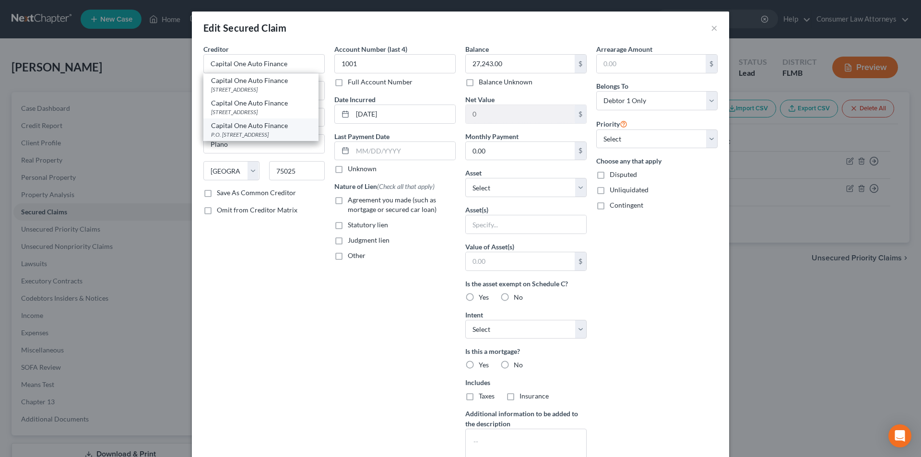
type input "91716"
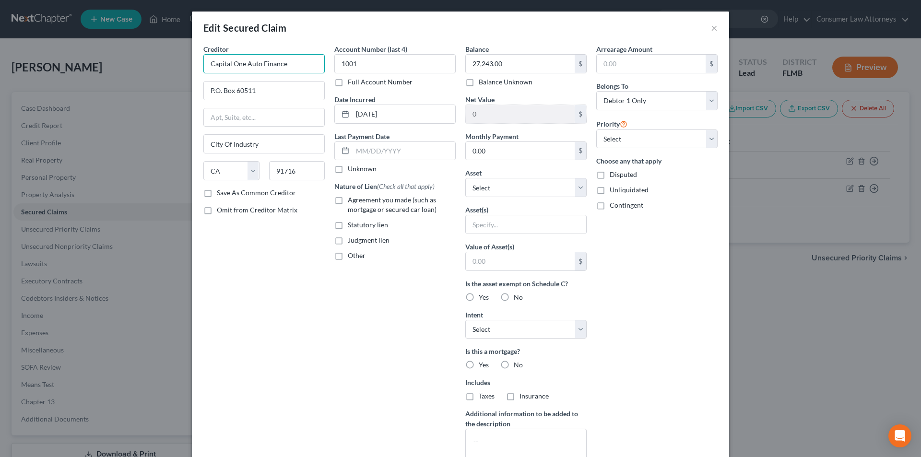
drag, startPoint x: 288, startPoint y: 66, endPoint x: 197, endPoint y: 63, distance: 91.2
click at [199, 63] on div "Creditor * Capital One Auto Finance P.O. Box 60511 City Of Industry State [US_S…" at bounding box center [264, 258] width 131 height 428
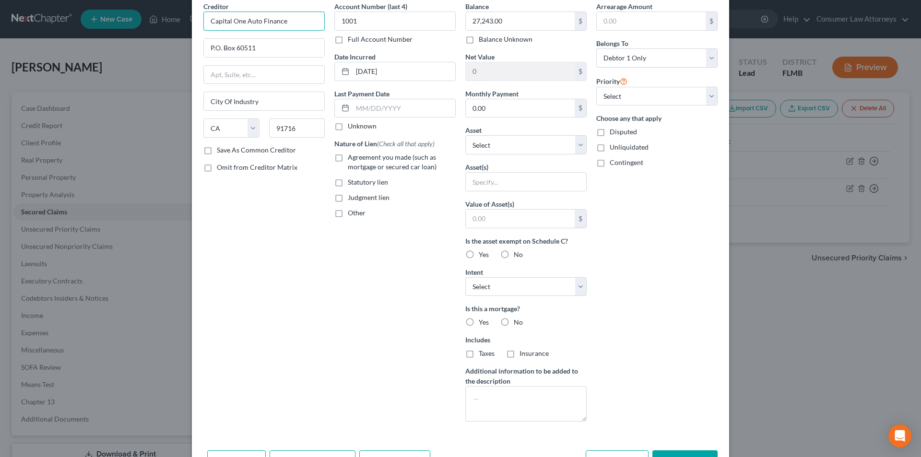
scroll to position [103, 0]
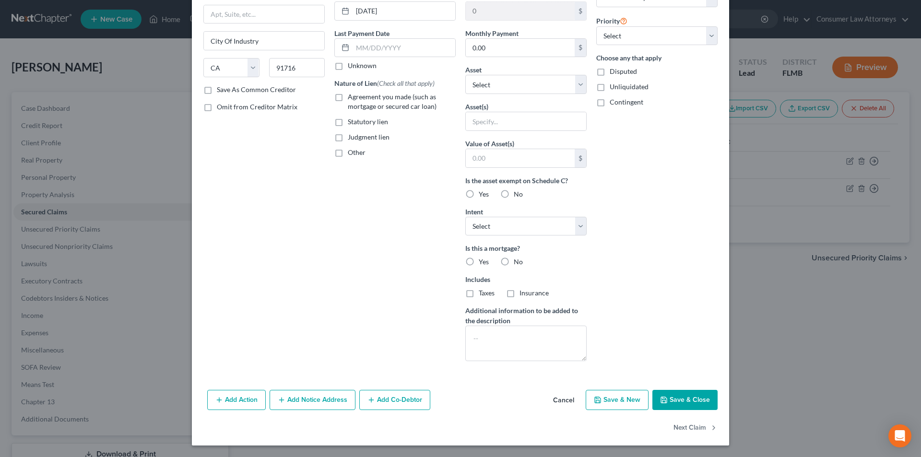
click at [299, 406] on button "Add Notice Address" at bounding box center [313, 400] width 86 height 20
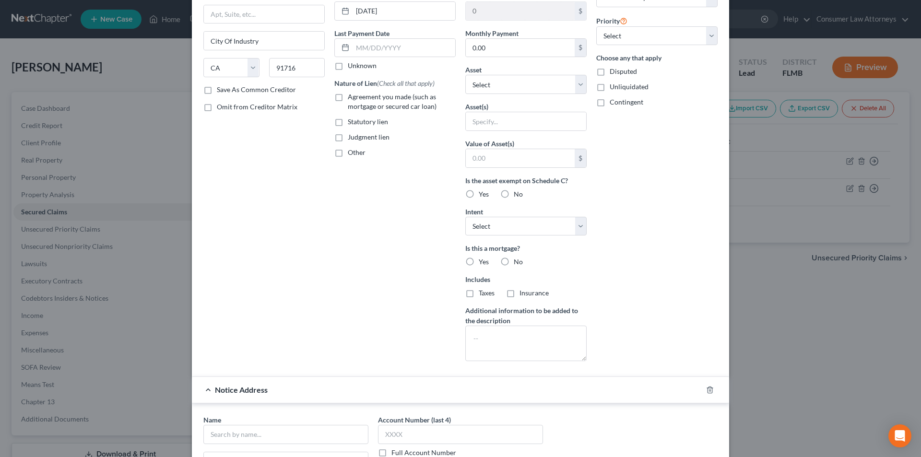
click at [272, 444] on input "text" at bounding box center [285, 434] width 165 height 19
paste input "Capital One Auto Finance"
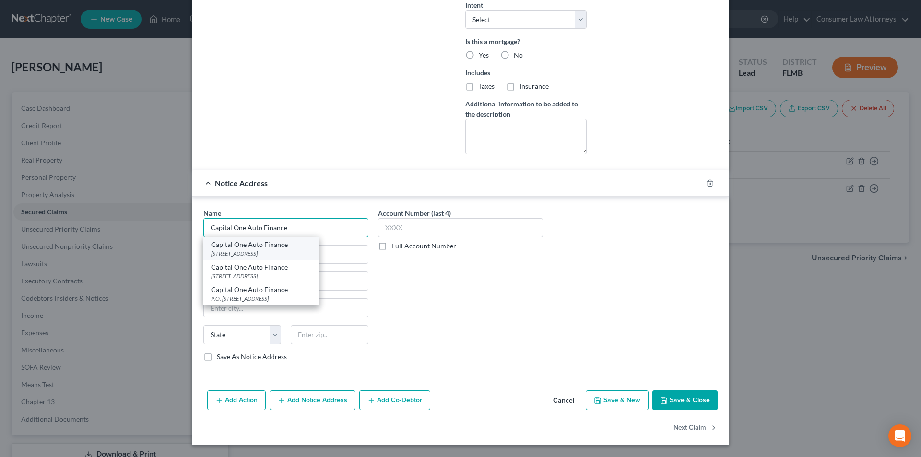
type input "Capital One Auto Finance"
click at [292, 254] on div "[STREET_ADDRESS]" at bounding box center [261, 253] width 100 height 8
type input "[STREET_ADDRESS]"
type input "2nd Fl, Suite 250"
type input "[GEOGRAPHIC_DATA]"
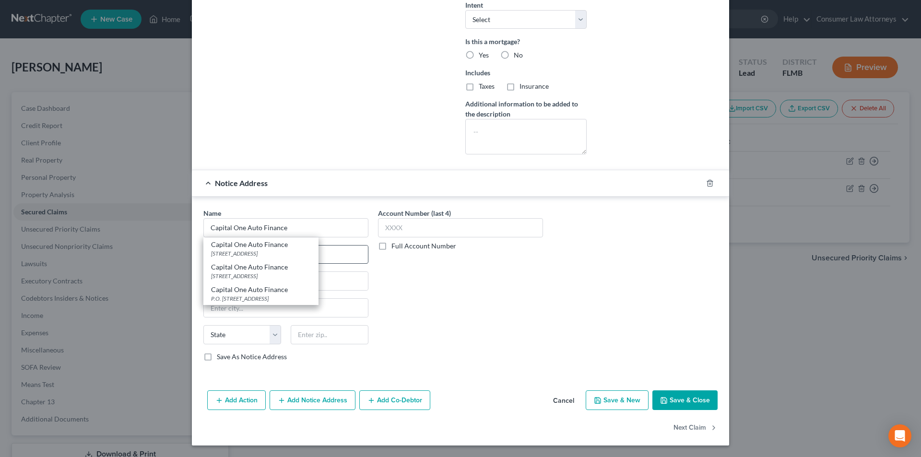
select select "4"
type input "91754"
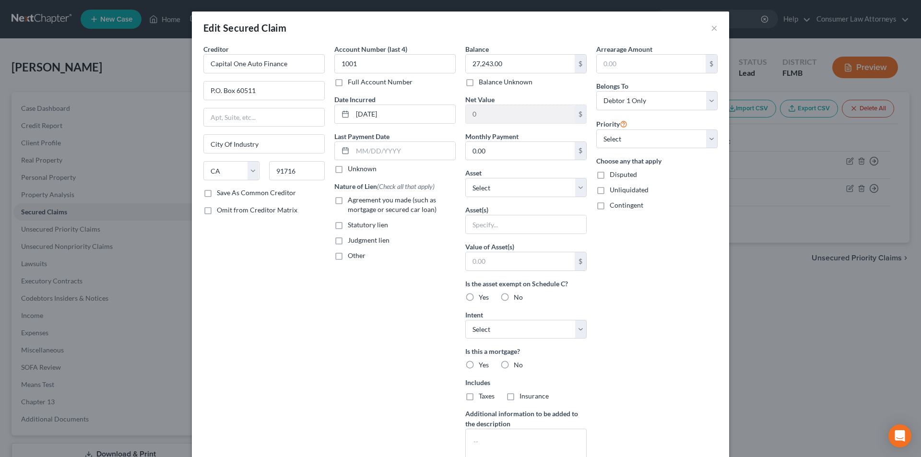
scroll to position [192, 0]
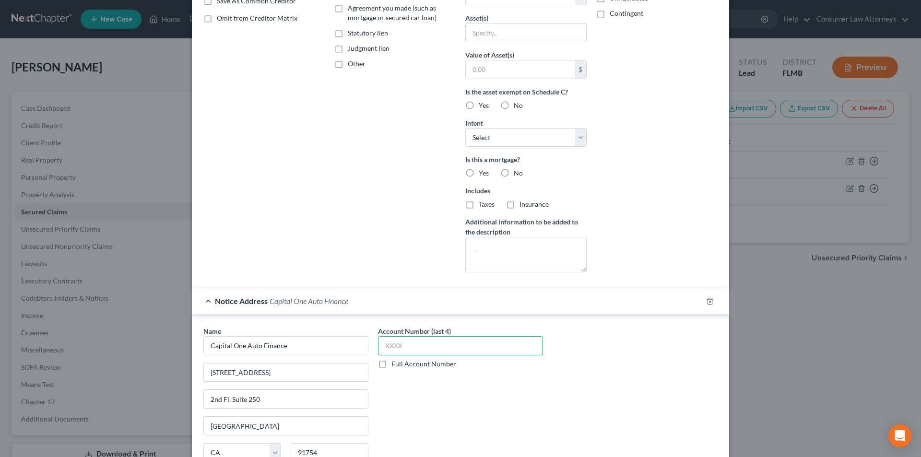
click at [418, 345] on input "text" at bounding box center [460, 345] width 165 height 19
type input "1001"
click at [511, 140] on select "Select Surrender Redeem Reaffirm Avoid Other" at bounding box center [525, 137] width 121 height 19
select select "2"
click at [465, 128] on select "Select Surrender Redeem Reaffirm Avoid Other" at bounding box center [525, 137] width 121 height 19
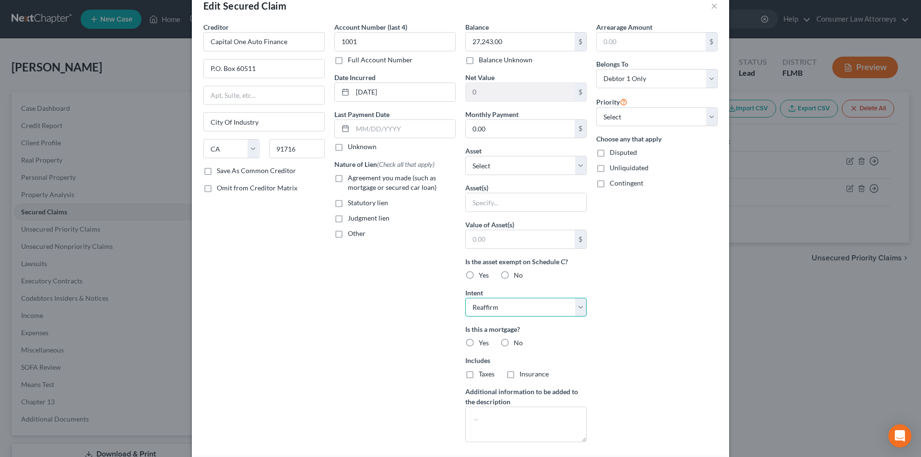
scroll to position [0, 0]
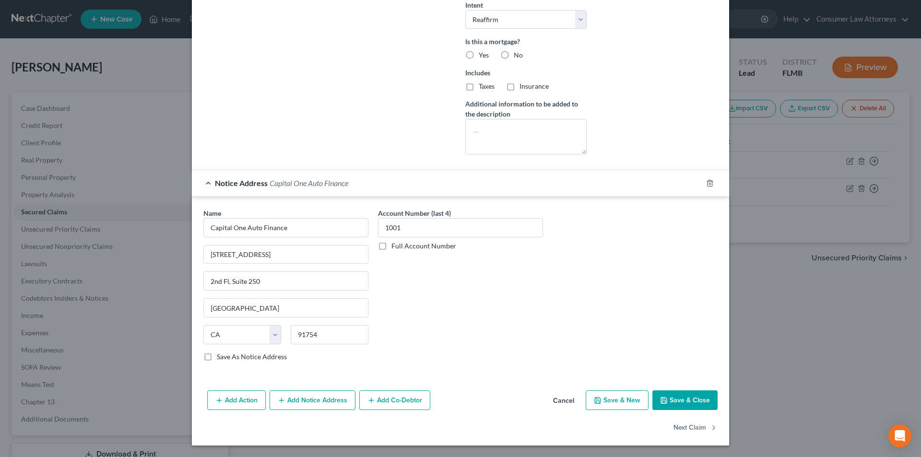
click at [689, 395] on button "Save & Close" at bounding box center [684, 400] width 65 height 20
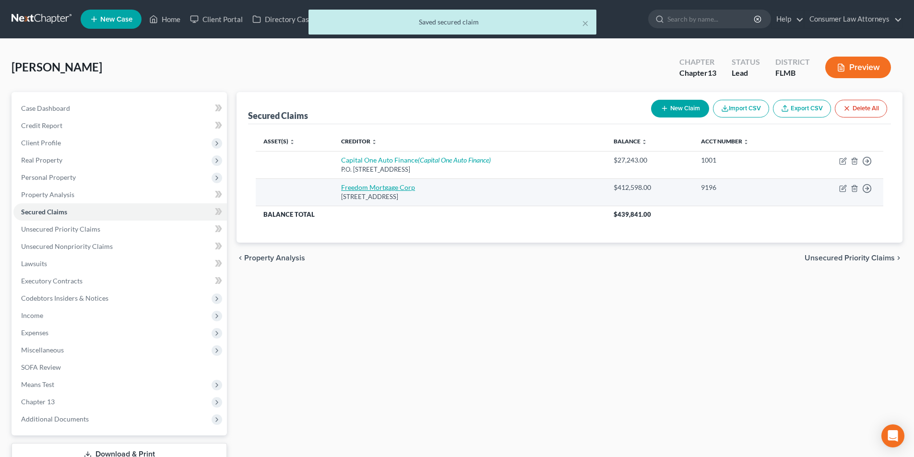
click at [377, 184] on link "Freedom Mortgage Corp" at bounding box center [378, 187] width 74 height 8
select select "9"
select select "0"
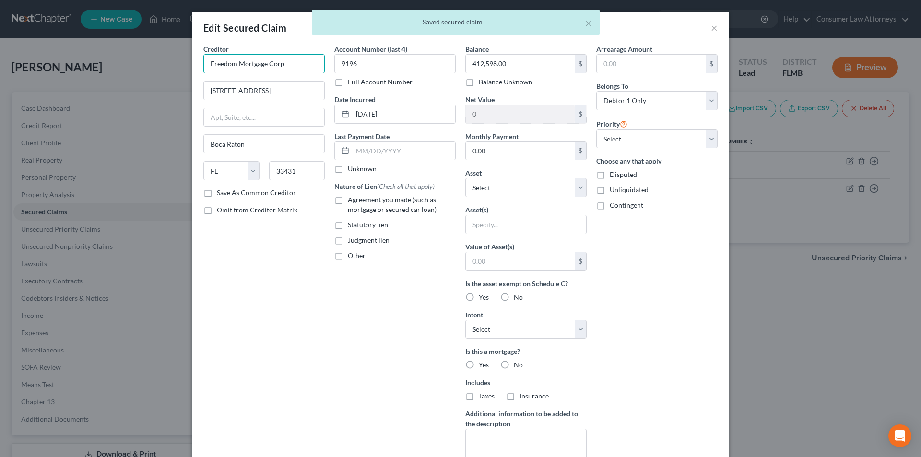
click at [317, 65] on input "Freedom Mortgage Corp" at bounding box center [263, 63] width 121 height 19
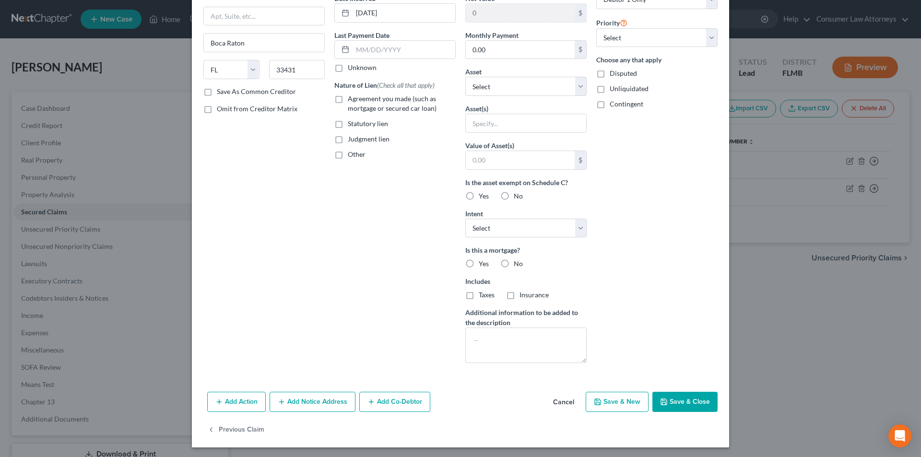
scroll to position [103, 0]
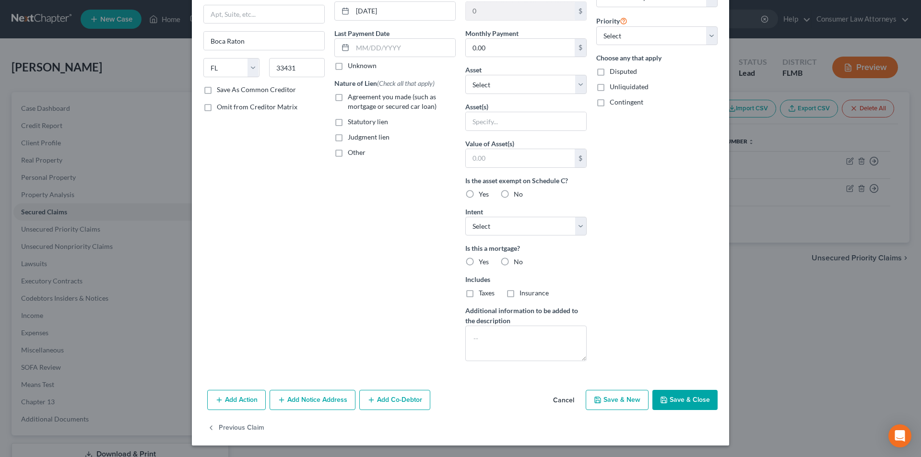
type input "Freedom Mortgage Corporation"
drag, startPoint x: 696, startPoint y: 393, endPoint x: 688, endPoint y: 370, distance: 24.6
click at [696, 393] on button "Save & Close" at bounding box center [684, 400] width 65 height 20
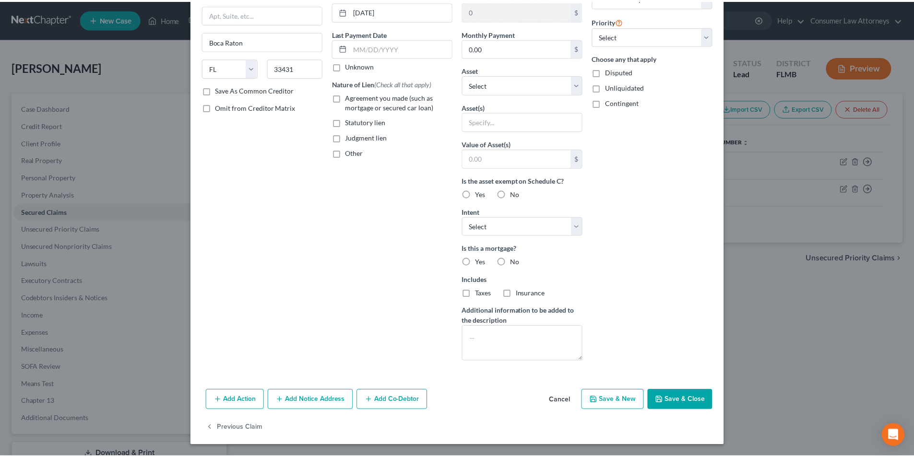
scroll to position [0, 0]
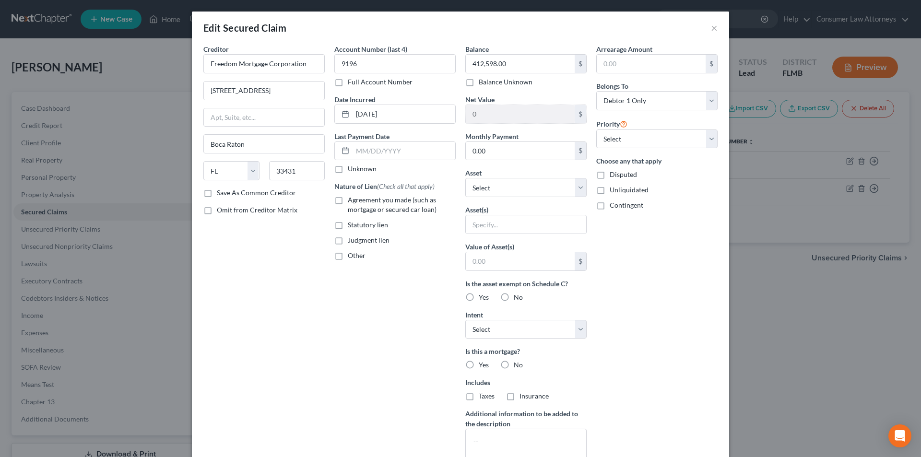
type input "0"
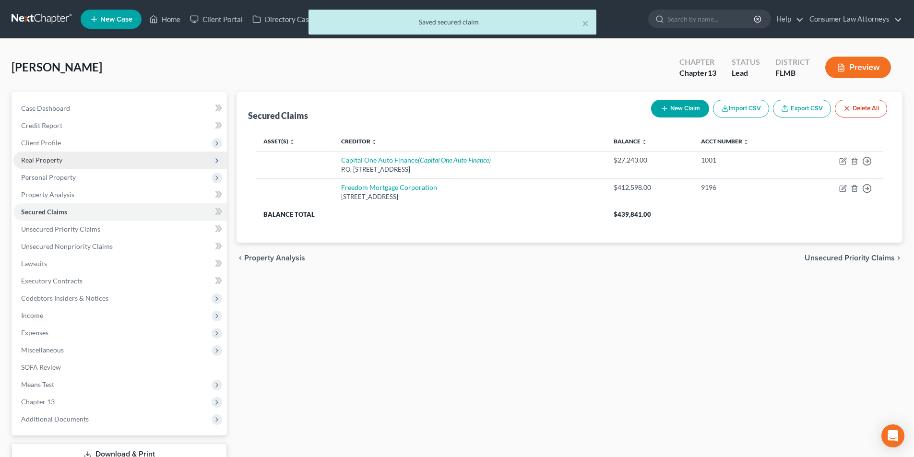
click at [59, 161] on span "Real Property" at bounding box center [41, 160] width 41 height 8
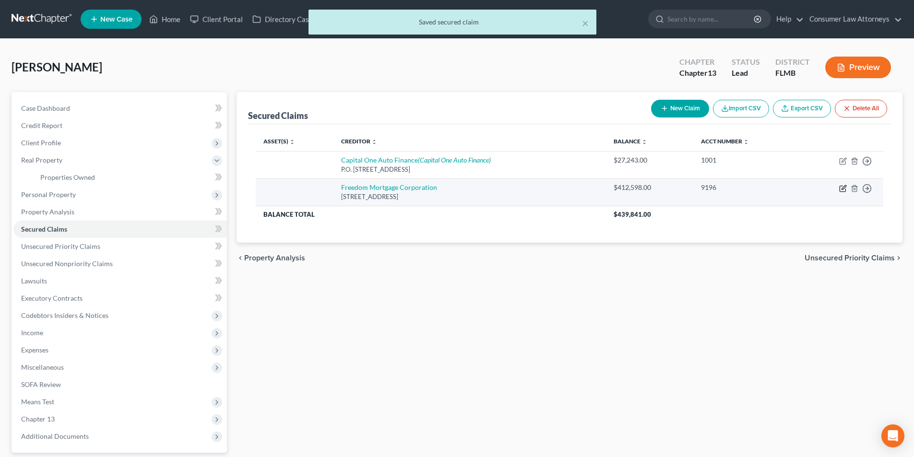
click at [843, 189] on icon "button" at bounding box center [843, 187] width 4 height 4
select select "9"
select select "0"
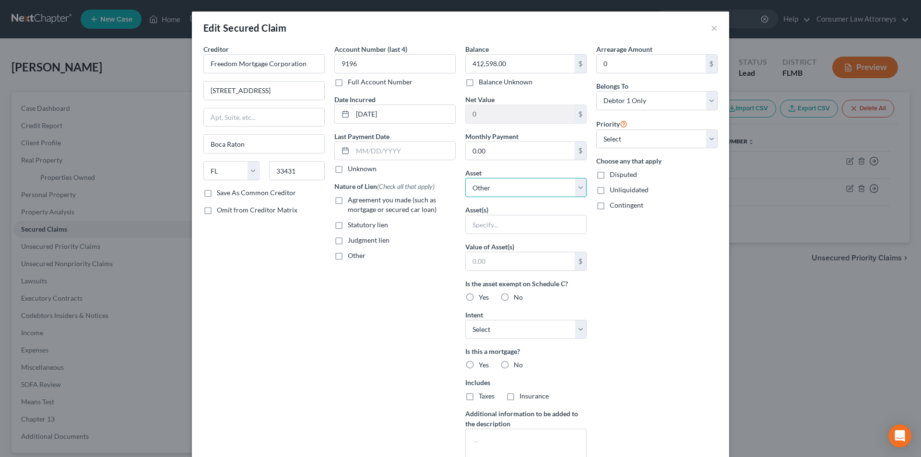
click at [506, 187] on select "Select Other Multiple Assets 1955 [PERSON_NAME] Circle - $0.0" at bounding box center [525, 187] width 121 height 19
select select "2"
click at [465, 178] on select "Select Other Multiple Assets 1955 [PERSON_NAME] Circle - $0.0" at bounding box center [525, 187] width 121 height 19
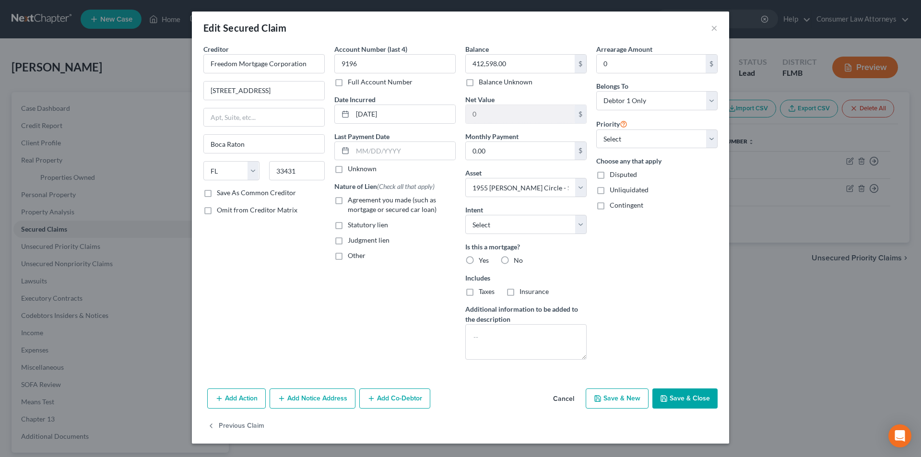
click at [479, 260] on label "Yes" at bounding box center [484, 261] width 10 height 10
click at [483, 260] on input "Yes" at bounding box center [486, 259] width 6 height 6
radio input "true"
click at [479, 290] on label "Taxes" at bounding box center [487, 292] width 16 height 10
click at [483, 290] on input "Taxes" at bounding box center [486, 290] width 6 height 6
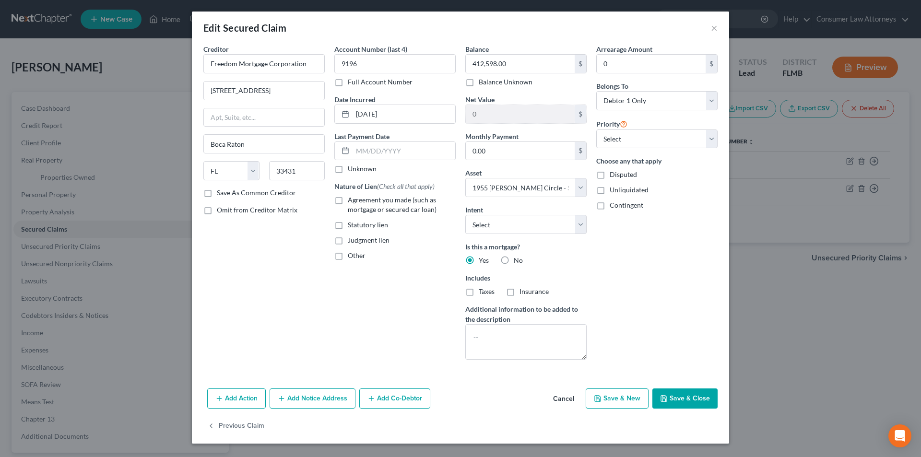
checkbox input "true"
click at [519, 294] on label "Insurance" at bounding box center [533, 292] width 29 height 10
click at [523, 293] on input "Insurance" at bounding box center [526, 290] width 6 height 6
checkbox input "true"
click at [715, 398] on button "Save & Close" at bounding box center [684, 399] width 65 height 20
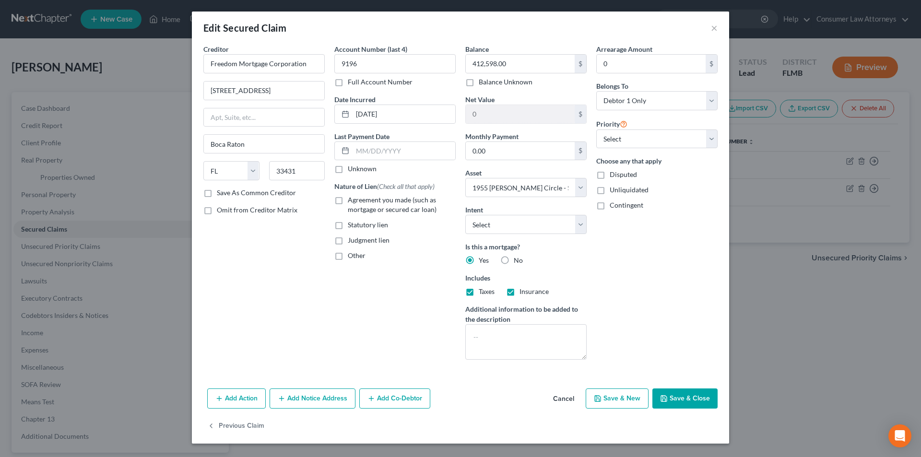
select select
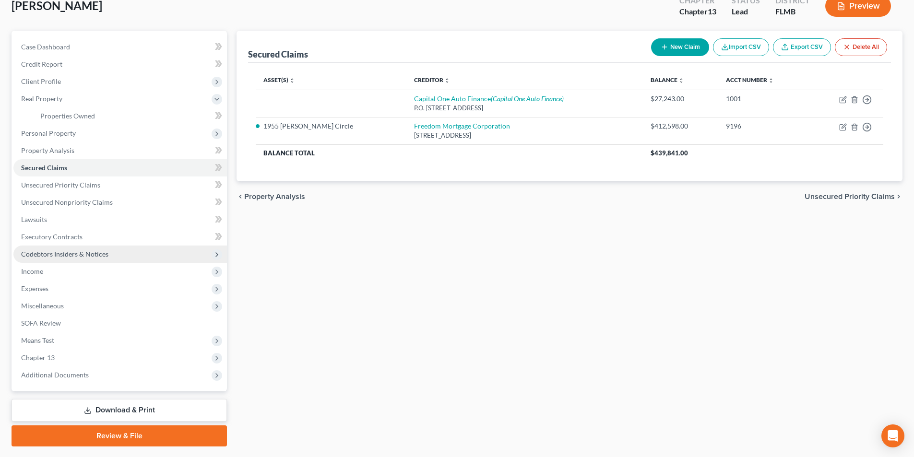
scroll to position [39, 0]
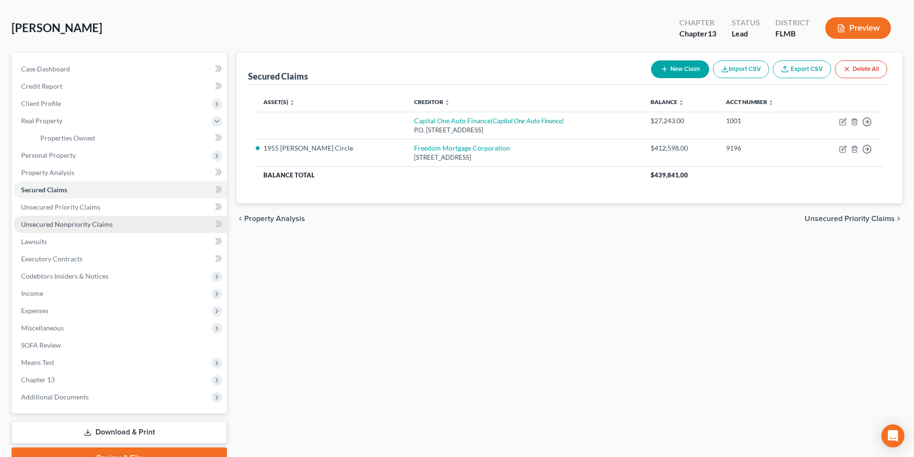
click at [79, 226] on span "Unsecured Nonpriority Claims" at bounding box center [67, 224] width 92 height 8
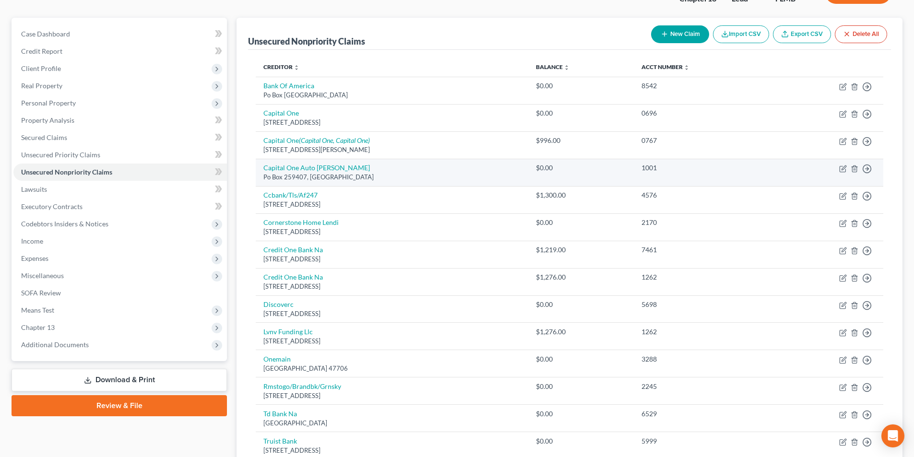
scroll to position [96, 0]
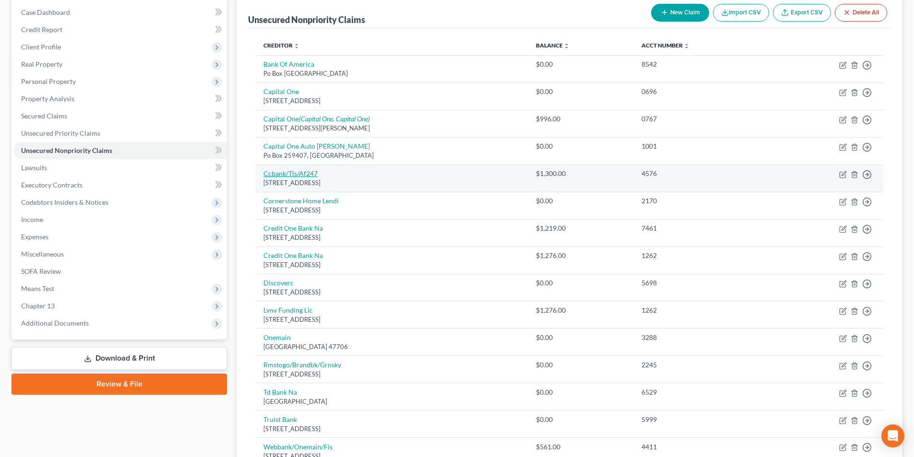
click at [294, 177] on link "Ccbank/Tls/Af247" at bounding box center [290, 173] width 54 height 8
select select "46"
select select "2"
select select "0"
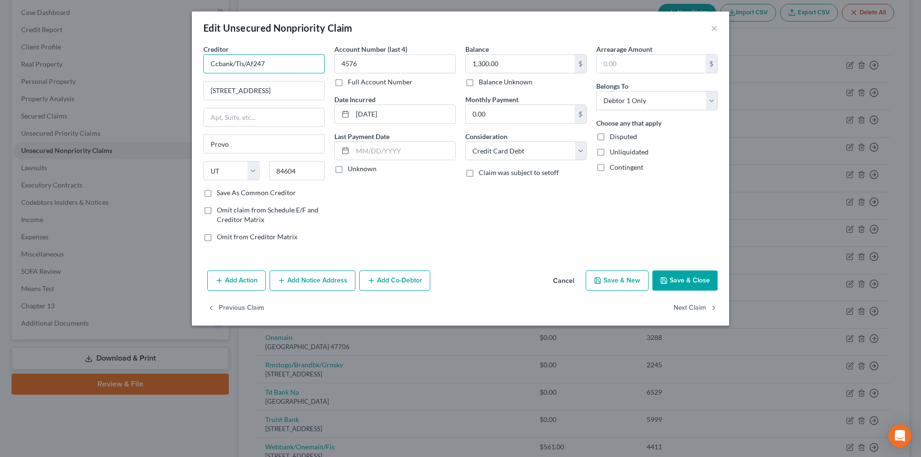
click at [278, 67] on input "Ccbank/Tls/Af247" at bounding box center [263, 63] width 121 height 19
drag, startPoint x: 282, startPoint y: 58, endPoint x: 230, endPoint y: 65, distance: 52.3
click at [230, 65] on input "Ccbank/Tls/Af247" at bounding box center [263, 63] width 121 height 19
drag, startPoint x: 250, startPoint y: 66, endPoint x: 207, endPoint y: 62, distance: 43.8
click at [207, 62] on input "Ccbank" at bounding box center [263, 63] width 121 height 19
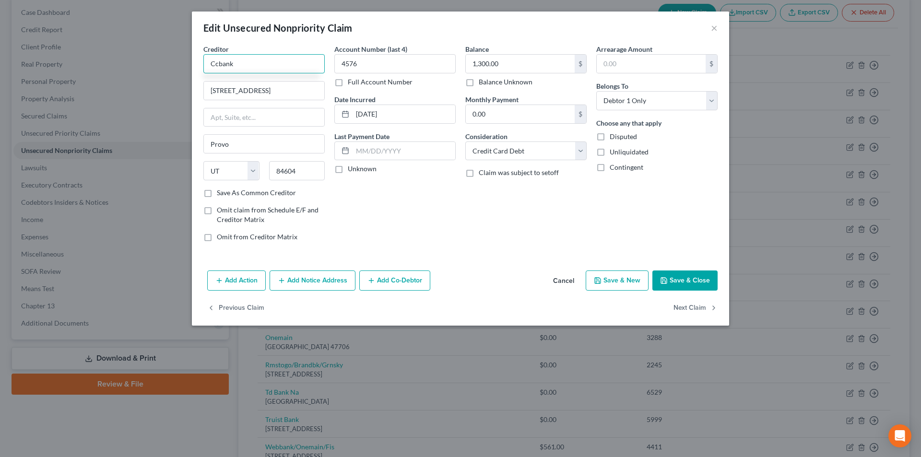
type input "Ccbank"
click at [688, 279] on button "Save & Close" at bounding box center [684, 281] width 65 height 20
type input "0"
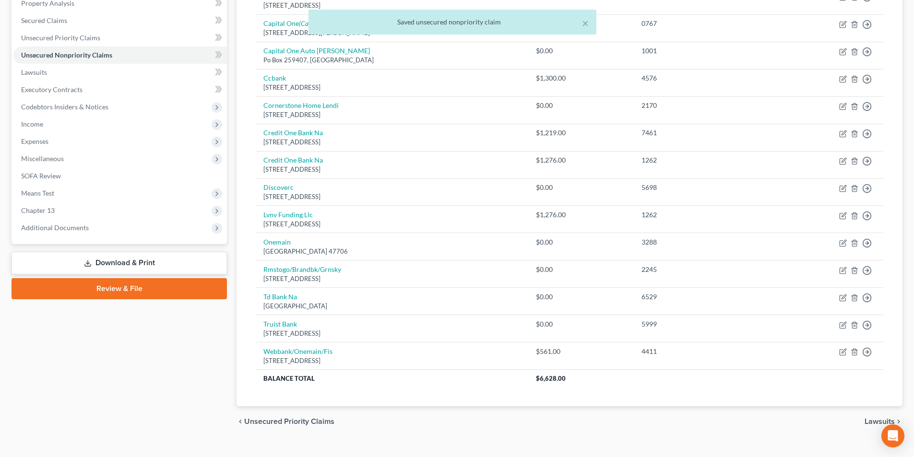
scroll to position [192, 0]
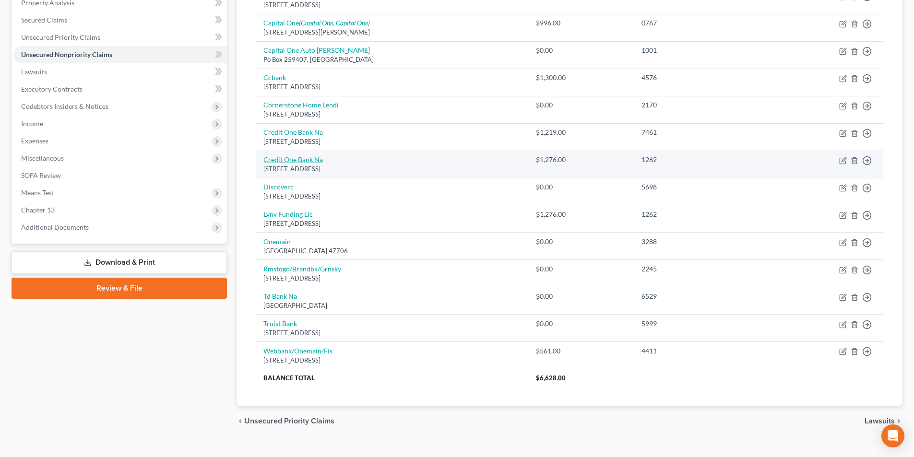
click at [307, 157] on link "Credit One Bank Na" at bounding box center [292, 159] width 59 height 8
select select "31"
select select "2"
select select "0"
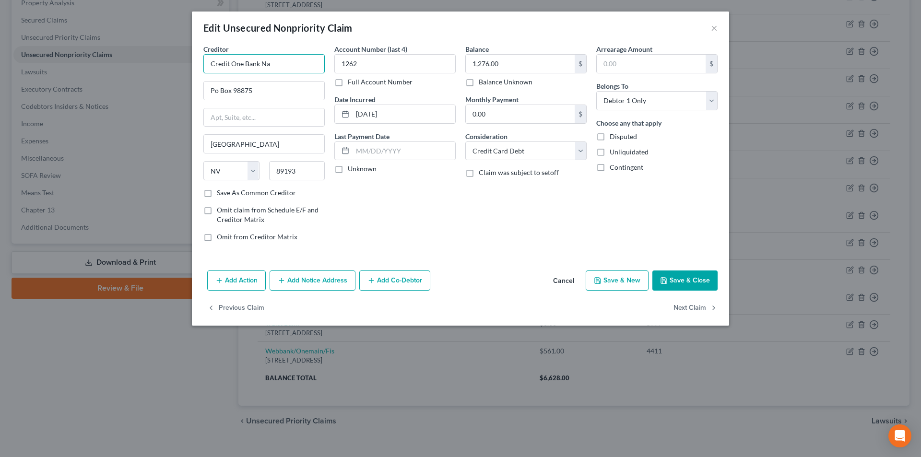
click at [278, 64] on input "Credit One Bank Na" at bounding box center [263, 63] width 121 height 19
type input "Credit One Bank NA"
click at [267, 81] on div "Credit One Bank NA" at bounding box center [261, 81] width 100 height 10
type input "PO Box 98875"
click at [687, 281] on button "Save & Close" at bounding box center [684, 281] width 65 height 20
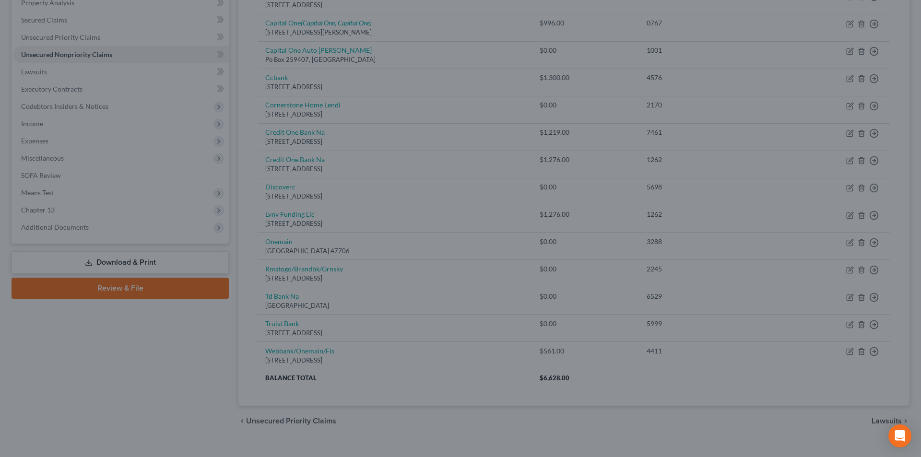
type input "0"
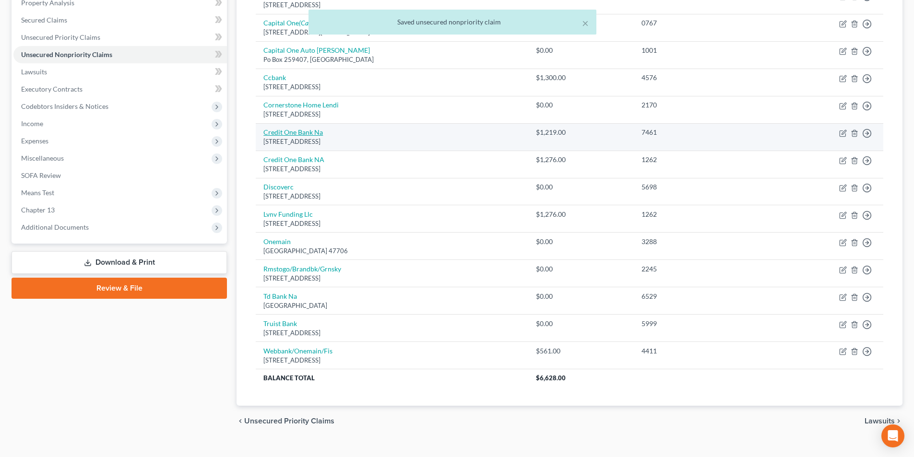
click at [315, 134] on link "Credit One Bank Na" at bounding box center [292, 132] width 59 height 8
select select "31"
select select "2"
select select "0"
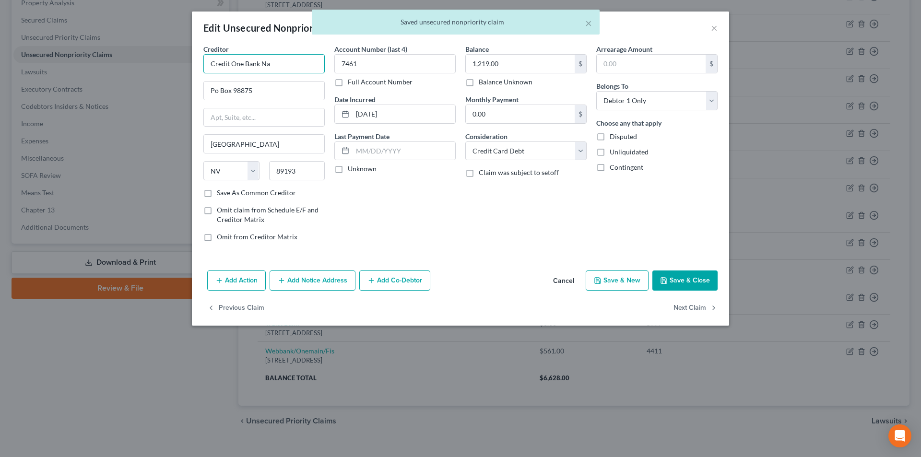
click at [305, 63] on input "Credit One Bank Na" at bounding box center [263, 63] width 121 height 19
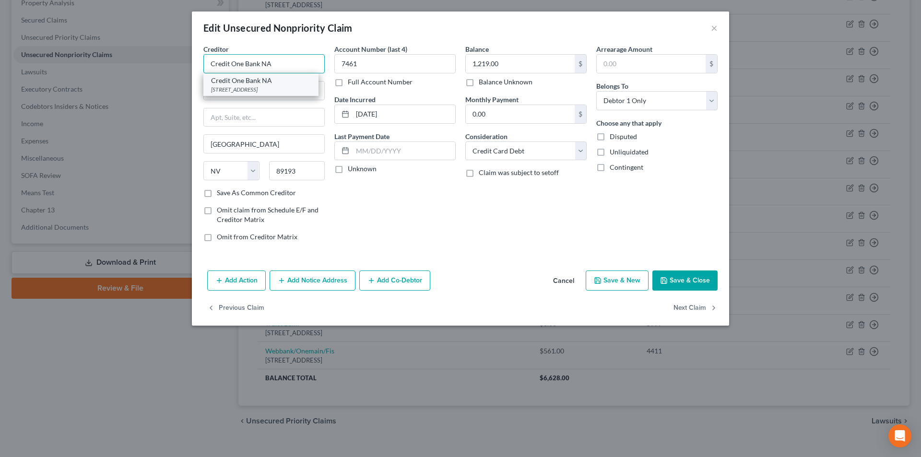
type input "Credit One Bank NA"
click at [251, 89] on div "[STREET_ADDRESS]" at bounding box center [261, 89] width 100 height 8
type input "PO Box 98875"
click at [688, 279] on button "Save & Close" at bounding box center [684, 281] width 65 height 20
type input "0"
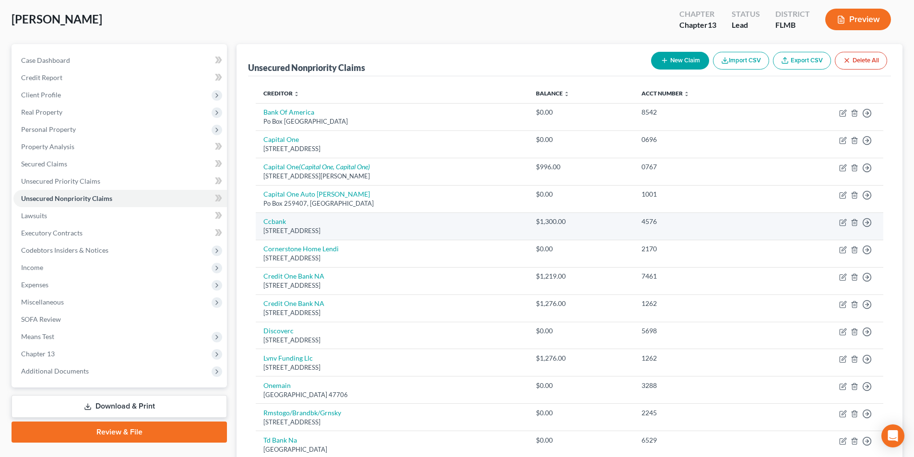
scroll to position [96, 0]
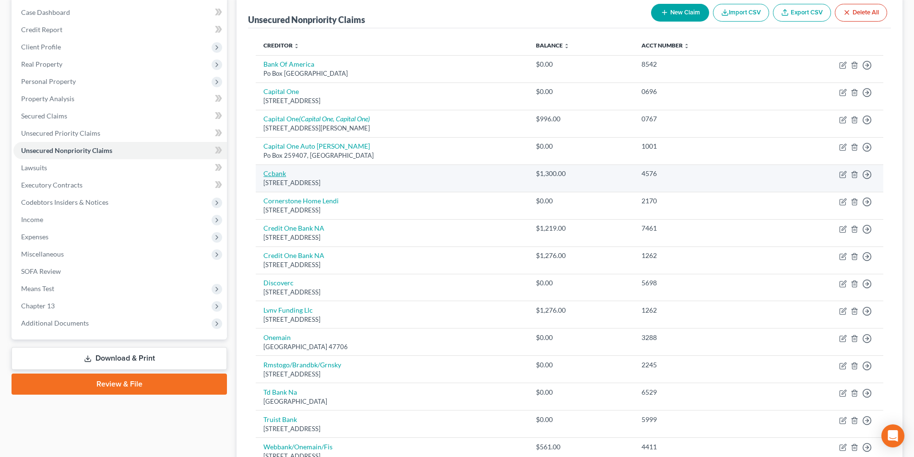
click at [283, 175] on link "Ccbank" at bounding box center [274, 173] width 23 height 8
select select "46"
select select "2"
select select "0"
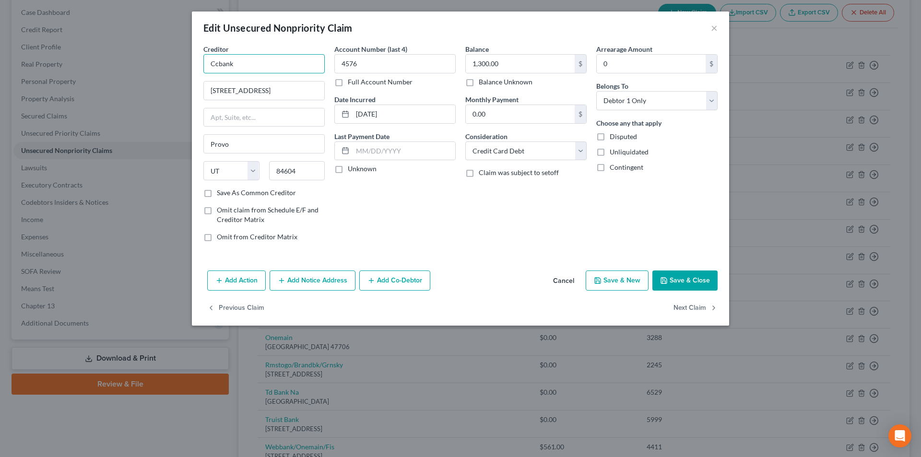
drag, startPoint x: 237, startPoint y: 63, endPoint x: 189, endPoint y: 68, distance: 48.2
click at [185, 64] on div "Edit Unsecured Nonpriority Claim × Creditor * Ccbank [STREET_ADDRESS][GEOGRAPHI…" at bounding box center [460, 228] width 921 height 457
click at [673, 277] on button "Save & Close" at bounding box center [684, 281] width 65 height 20
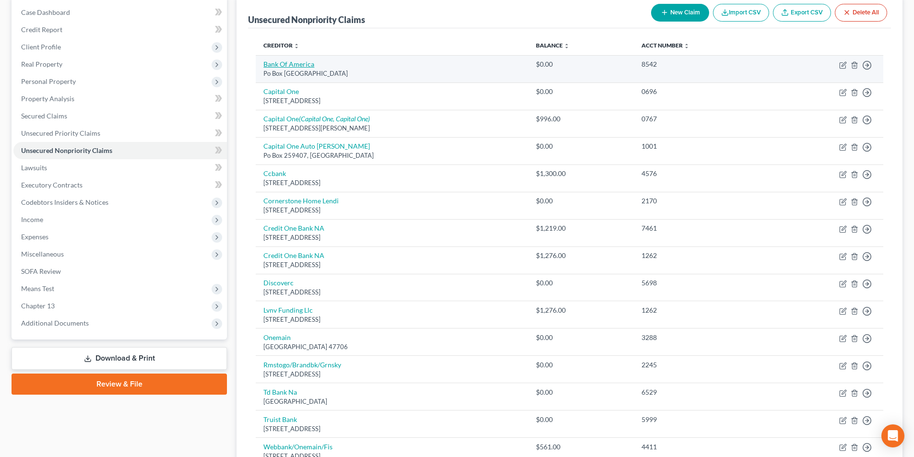
click at [275, 65] on link "Bank Of America" at bounding box center [288, 64] width 51 height 8
select select "45"
select select "2"
select select "0"
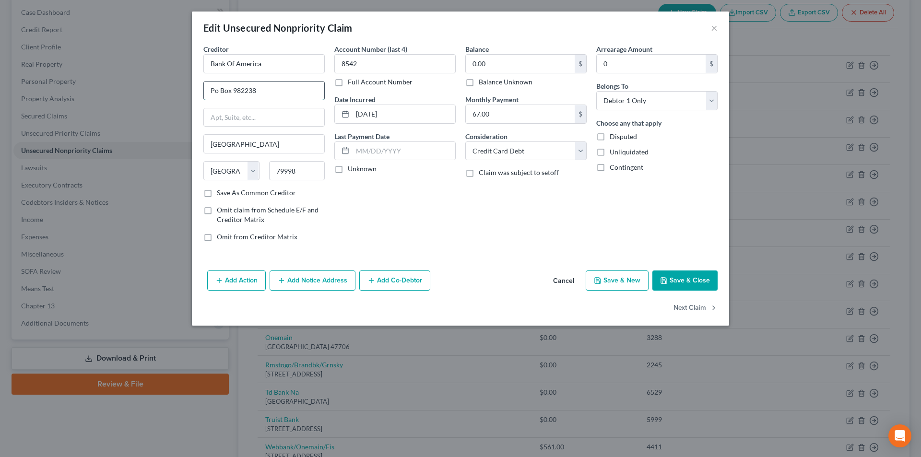
drag, startPoint x: 217, startPoint y: 88, endPoint x: 222, endPoint y: 87, distance: 4.8
click at [217, 88] on input "Po Box 982238" at bounding box center [264, 91] width 120 height 18
type input "PO Box 982238"
click at [704, 278] on button "Save & Close" at bounding box center [684, 281] width 65 height 20
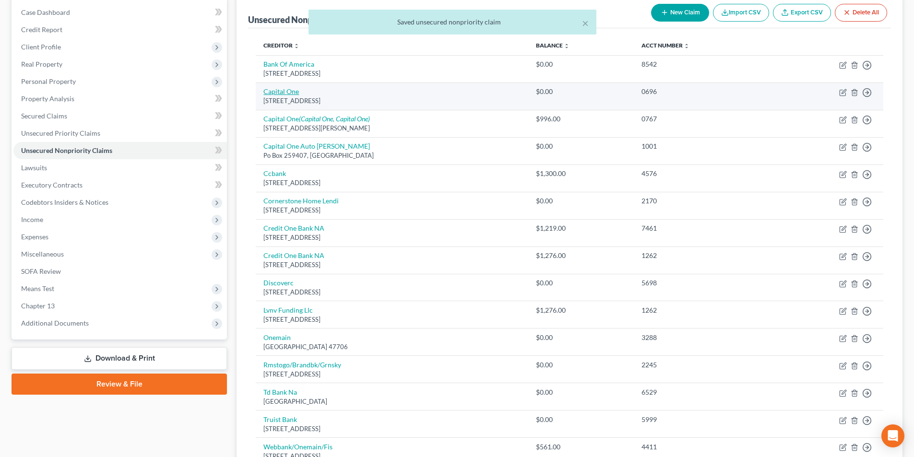
click at [287, 92] on link "Capital One" at bounding box center [280, 91] width 35 height 8
select select "46"
select select "2"
select select "0"
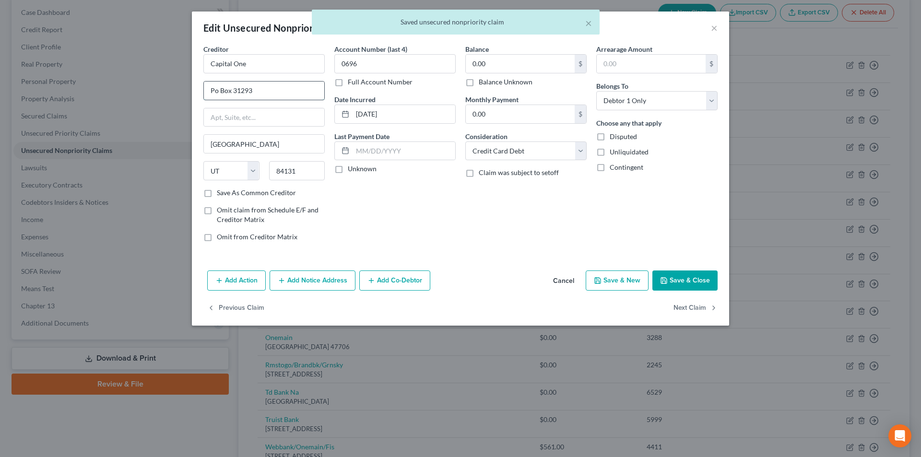
drag, startPoint x: 216, startPoint y: 86, endPoint x: 224, endPoint y: 93, distance: 10.9
click at [216, 86] on input "Po Box 31293" at bounding box center [264, 91] width 120 height 18
type input "PO Box 31293"
click at [716, 283] on button "Save & Close" at bounding box center [684, 281] width 65 height 20
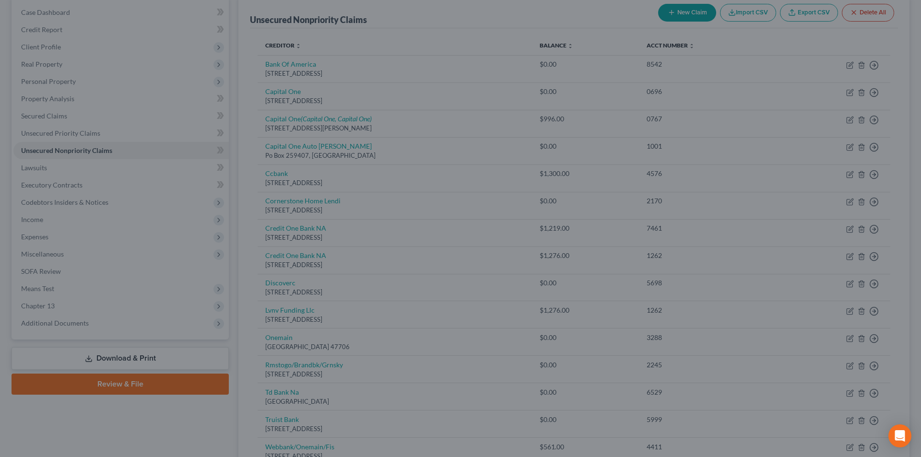
type input "0"
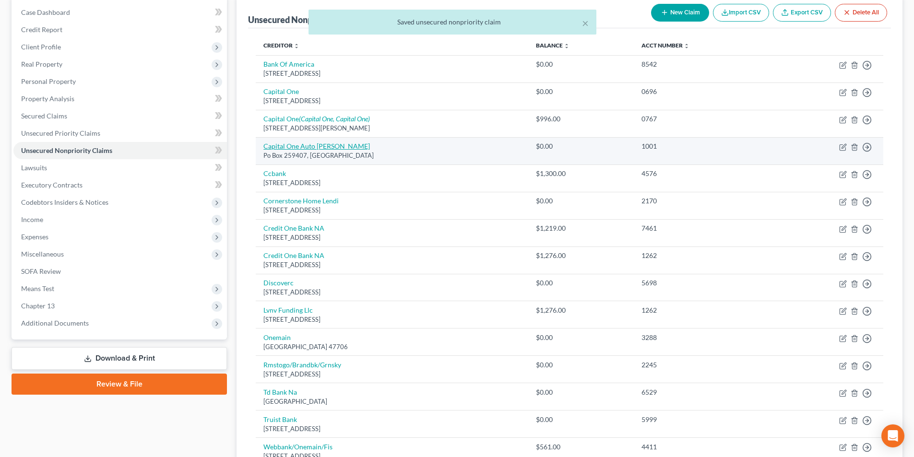
click at [282, 145] on link "Capital One Auto [PERSON_NAME]" at bounding box center [316, 146] width 106 height 8
select select "45"
select select "0"
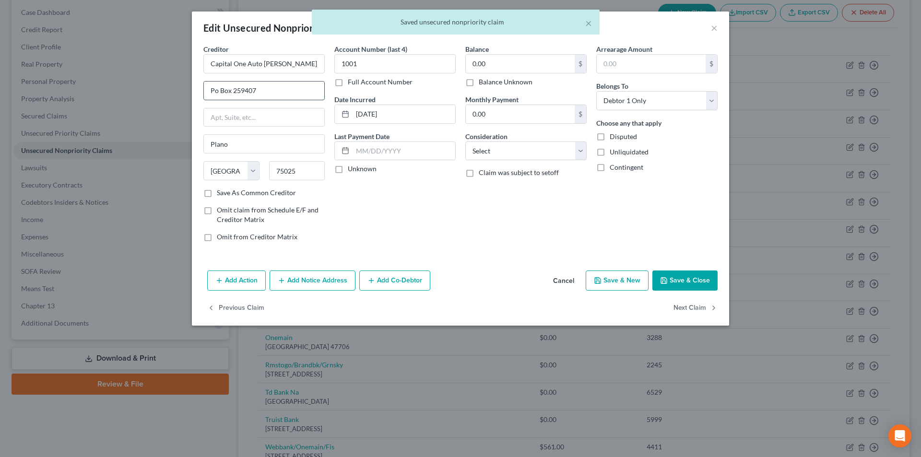
drag, startPoint x: 216, startPoint y: 88, endPoint x: 227, endPoint y: 97, distance: 14.3
click at [216, 88] on input "Po Box 259407" at bounding box center [264, 91] width 120 height 18
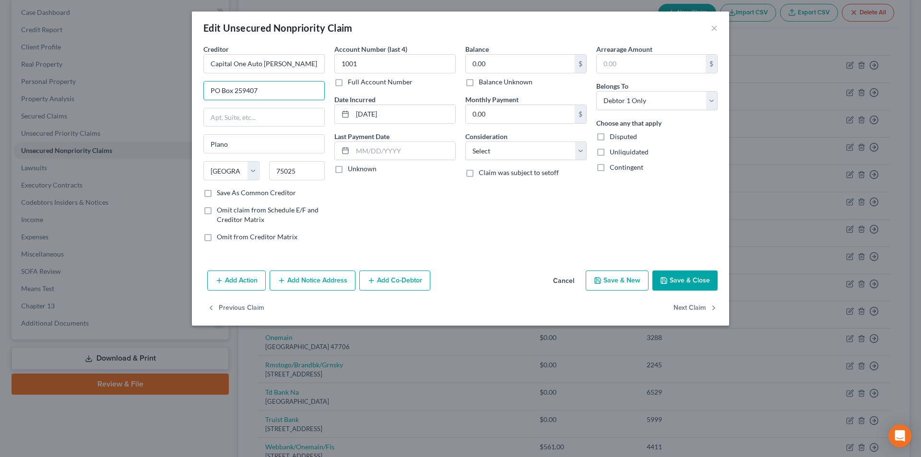
type input "PO Box 259407"
click at [690, 280] on button "Save & Close" at bounding box center [684, 281] width 65 height 20
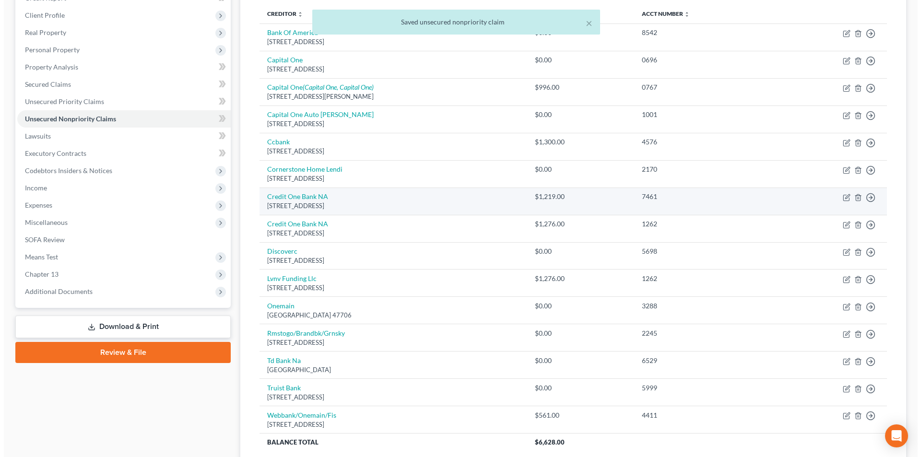
scroll to position [192, 0]
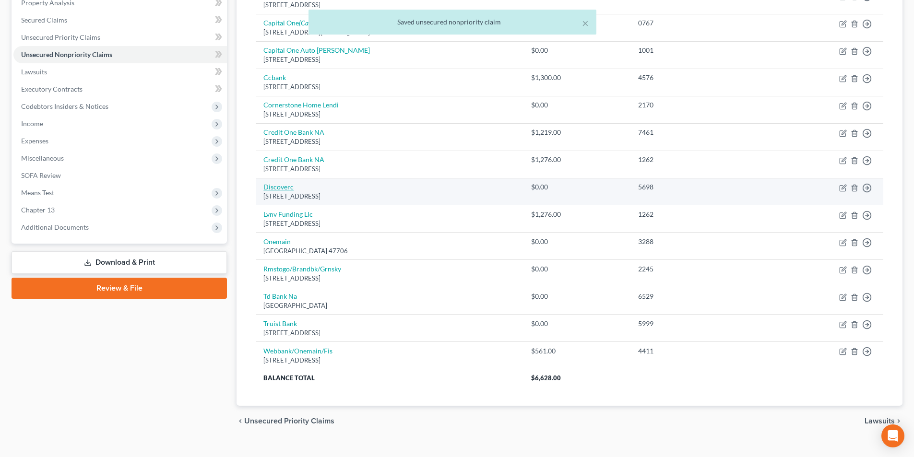
click at [285, 187] on link "Discoverc" at bounding box center [278, 187] width 30 height 8
select select "46"
select select "2"
select select "0"
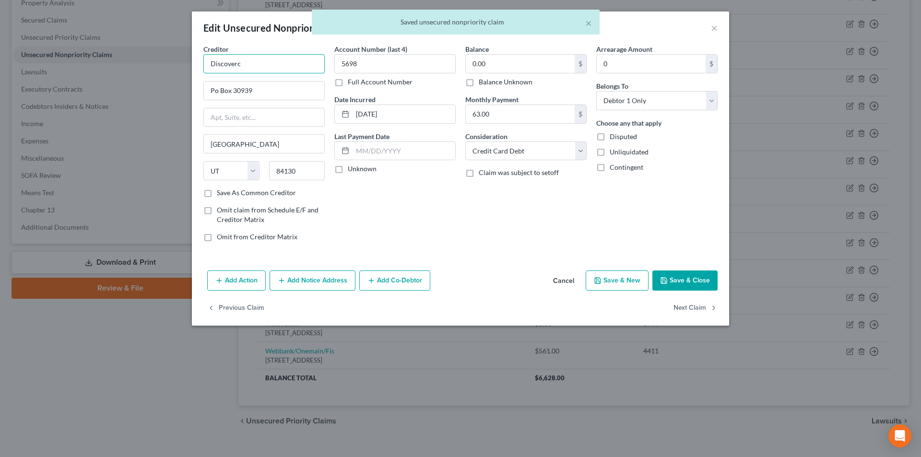
click at [286, 69] on input "Discoverc" at bounding box center [263, 63] width 121 height 19
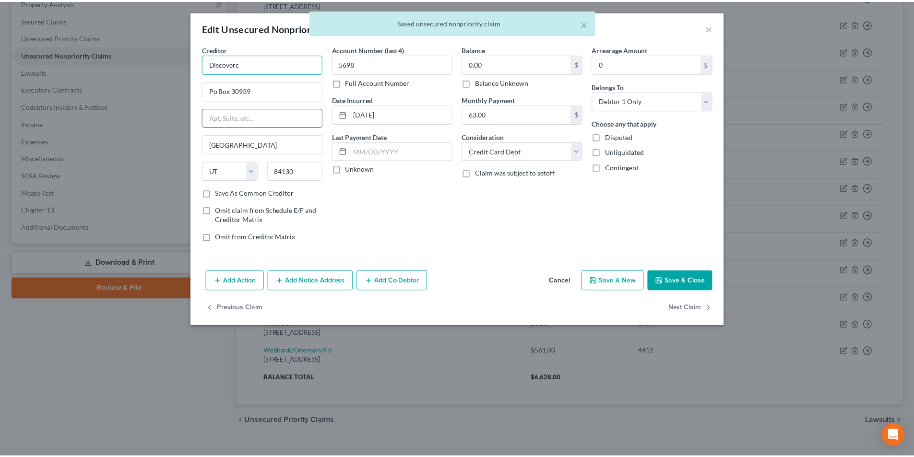
scroll to position [147, 0]
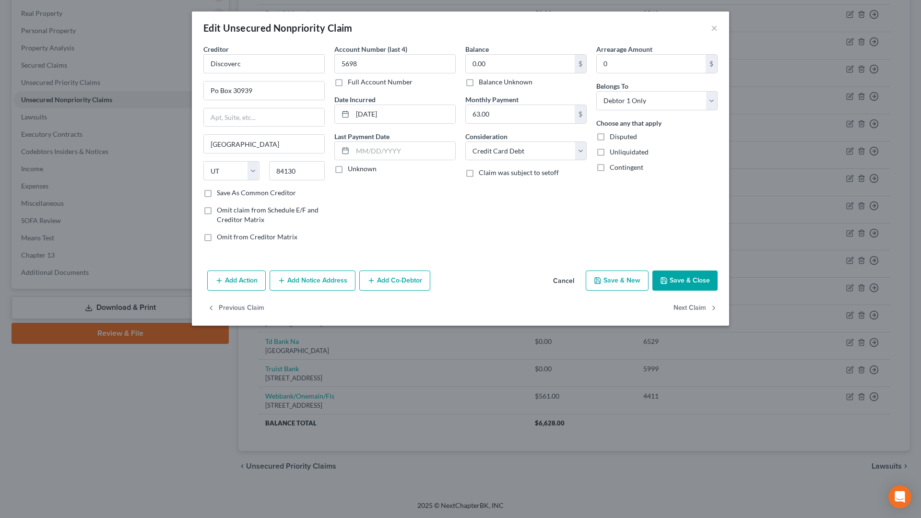
click at [451, 202] on div "Account Number (last 4) 5698 Full Account Number Date Incurred [DATE] Last Paym…" at bounding box center [395, 146] width 131 height 205
drag, startPoint x: 511, startPoint y: 225, endPoint x: 536, endPoint y: 221, distance: 25.2
click at [512, 225] on div "Balance 0.00 $ Balance Unknown Balance Undetermined 0.00 $ Balance Unknown Mont…" at bounding box center [525, 146] width 131 height 205
click at [680, 32] on div "Edit Unsecured Nonpriority Claim ×" at bounding box center [460, 28] width 537 height 33
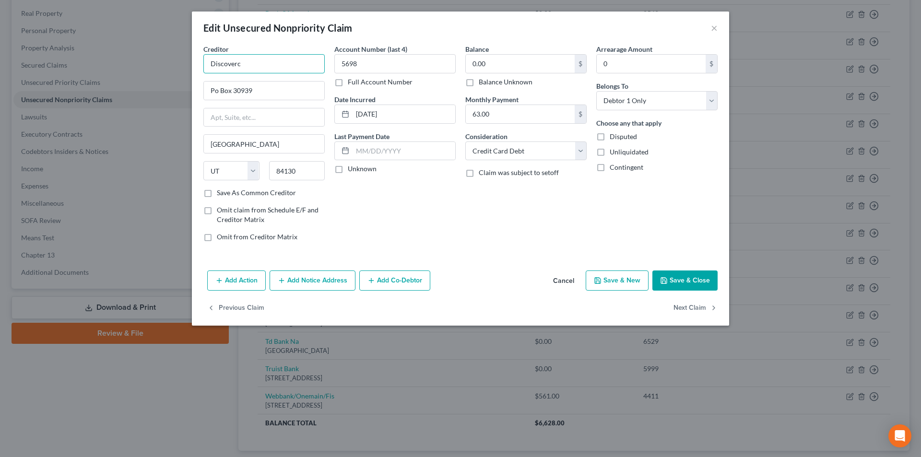
click at [262, 61] on input "Discoverc" at bounding box center [263, 63] width 121 height 19
type input "Discover Card"
drag, startPoint x: 218, startPoint y: 90, endPoint x: 224, endPoint y: 101, distance: 12.2
click at [218, 90] on input "Po Box 30939" at bounding box center [264, 91] width 120 height 18
type input "PO Box 30939"
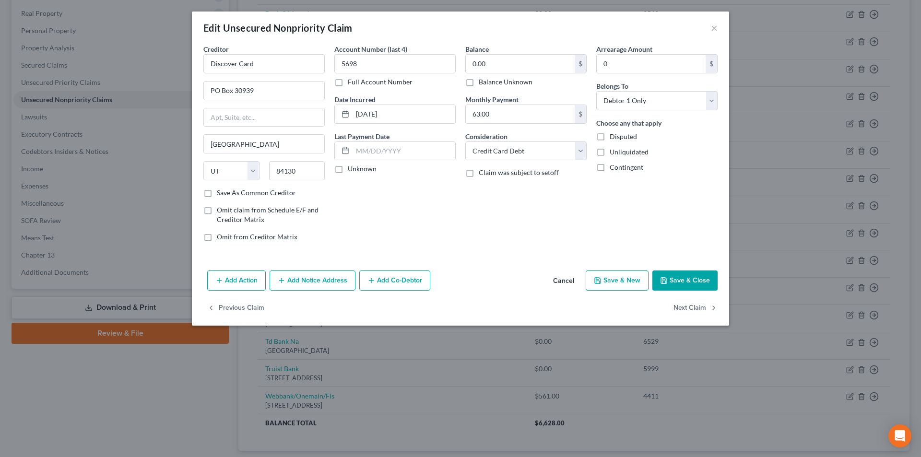
click at [680, 283] on button "Save & Close" at bounding box center [684, 281] width 65 height 20
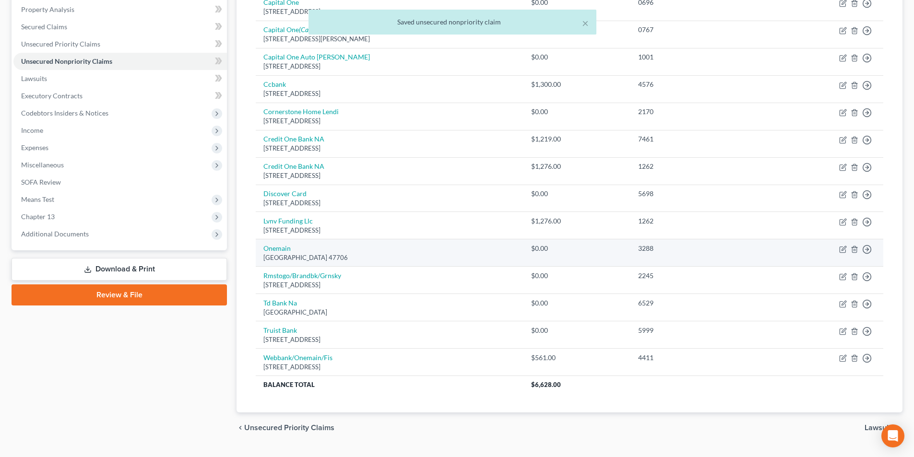
scroll to position [195, 0]
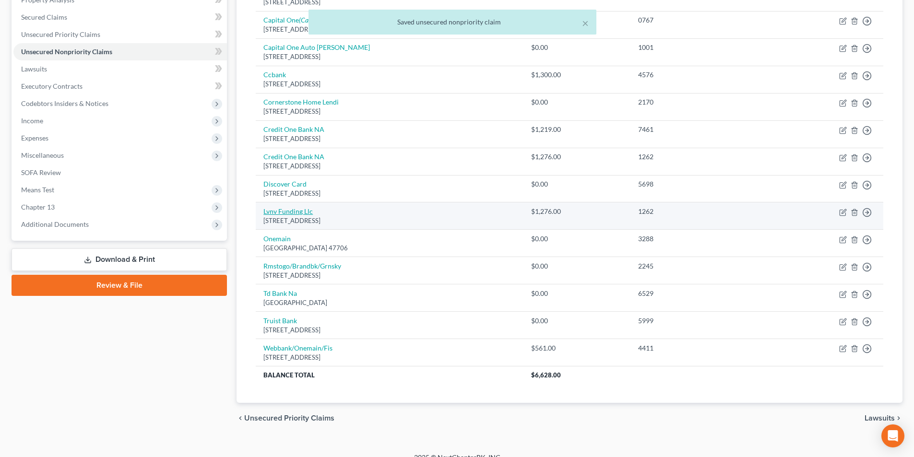
click at [303, 214] on link "Lvnv Funding Llc" at bounding box center [287, 211] width 49 height 8
select select "42"
select select "0"
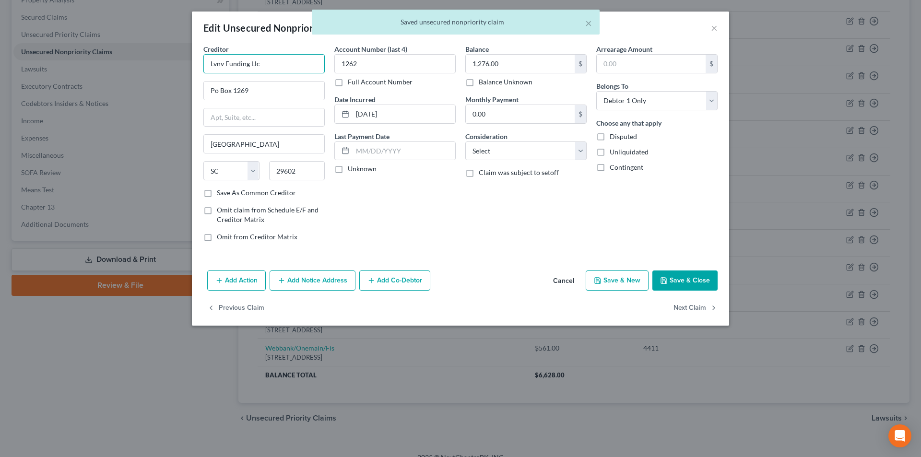
drag, startPoint x: 213, startPoint y: 61, endPoint x: 142, endPoint y: 59, distance: 71.0
click at [171, 59] on div "Edit Unsecured Nonpriority Claim × Creditor * Lvnv Funding Llc Po Box 1269 [GEO…" at bounding box center [460, 228] width 921 height 457
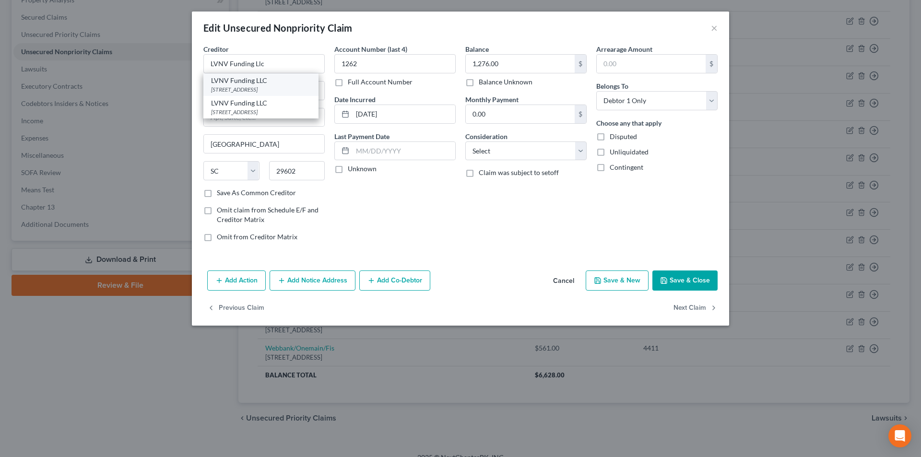
click at [224, 89] on div "[STREET_ADDRESS]" at bounding box center [261, 89] width 100 height 8
type input "LVNV Funding LLC"
type input "PO Box 10675"
type input "29603"
click at [687, 284] on button "Save & Close" at bounding box center [684, 281] width 65 height 20
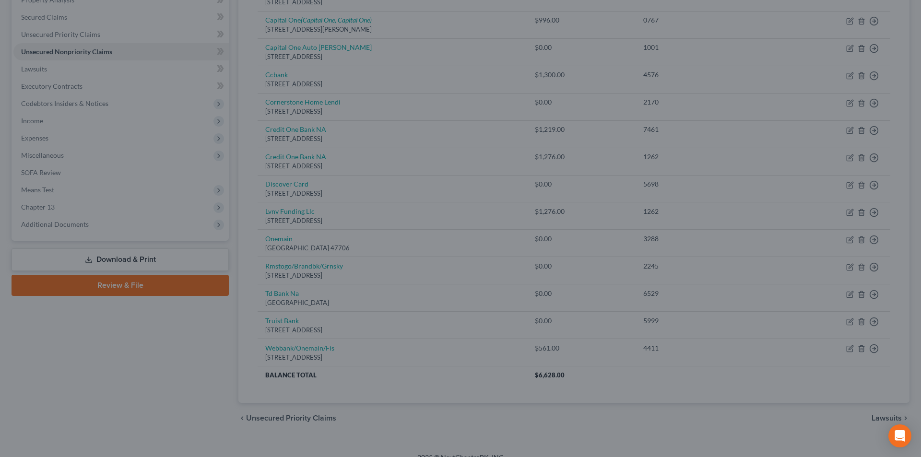
type input "0"
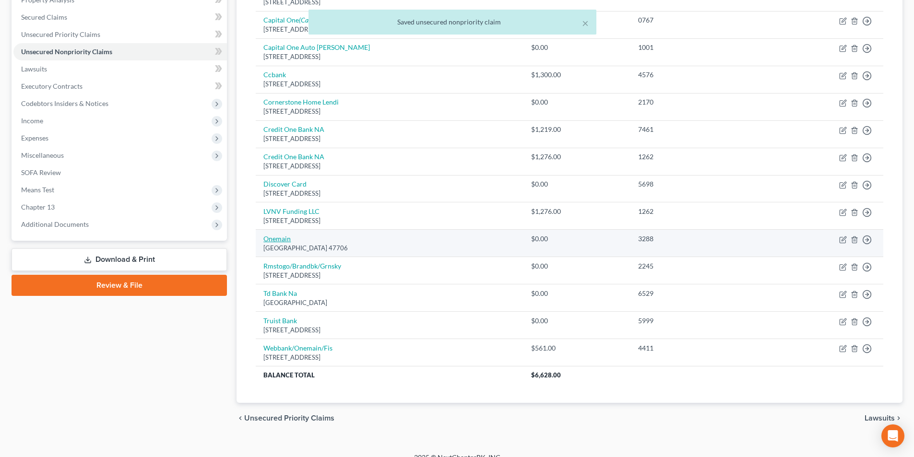
click at [272, 241] on link "Onemain" at bounding box center [276, 239] width 27 height 8
select select "15"
select select "0"
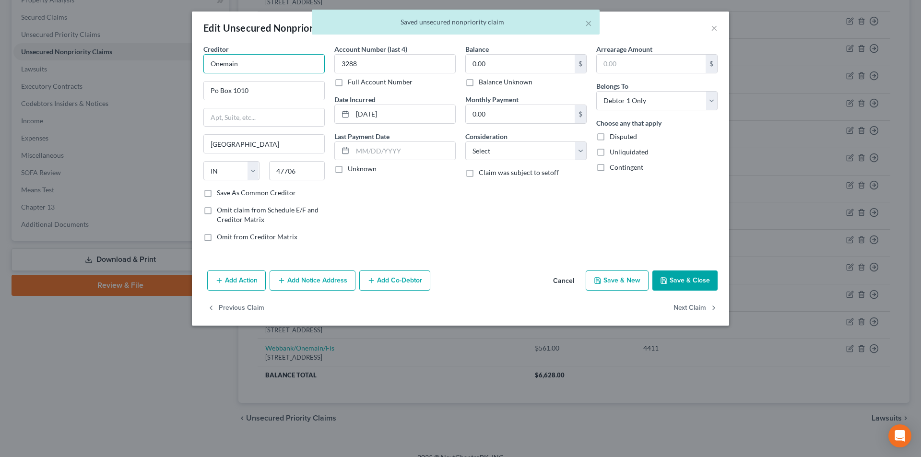
click at [260, 66] on input "Onemain" at bounding box center [263, 63] width 121 height 19
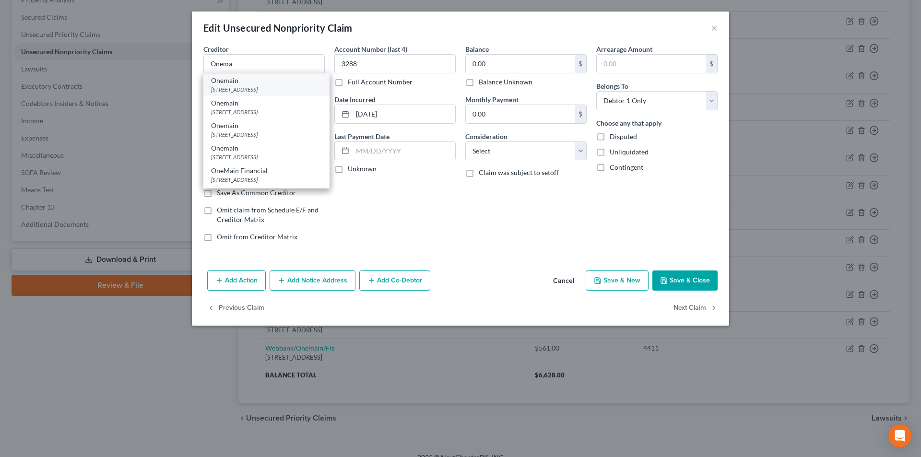
click at [240, 87] on div "[STREET_ADDRESS]" at bounding box center [266, 89] width 111 height 8
type input "Onemain"
type input "[STREET_ADDRESS]"
type input "[GEOGRAPHIC_DATA]"
select select "14"
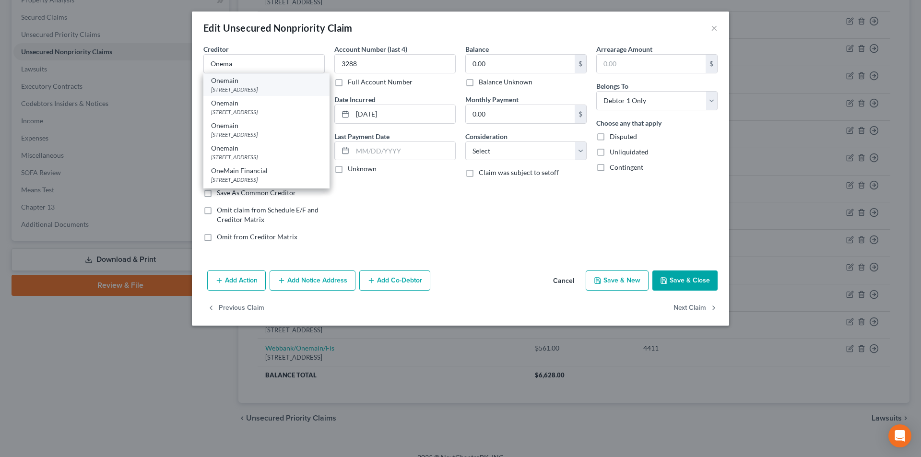
type input "61201-7164"
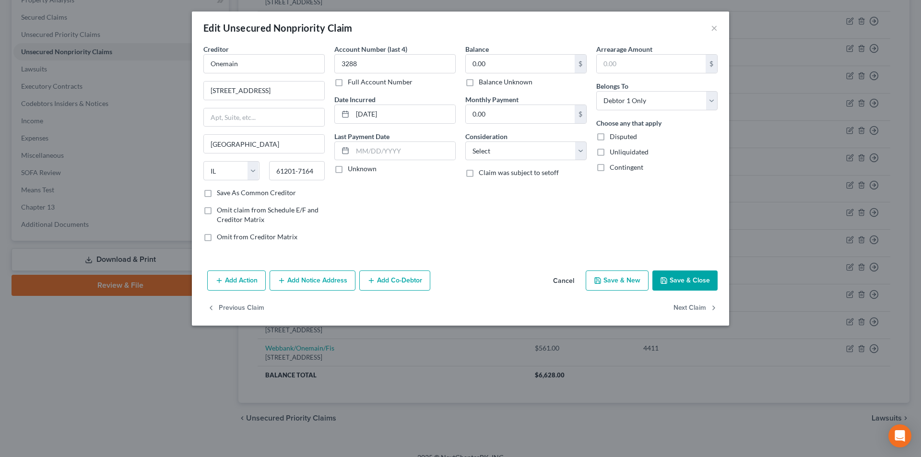
drag, startPoint x: 679, startPoint y: 275, endPoint x: 654, endPoint y: 271, distance: 25.4
click at [680, 275] on button "Save & Close" at bounding box center [684, 281] width 65 height 20
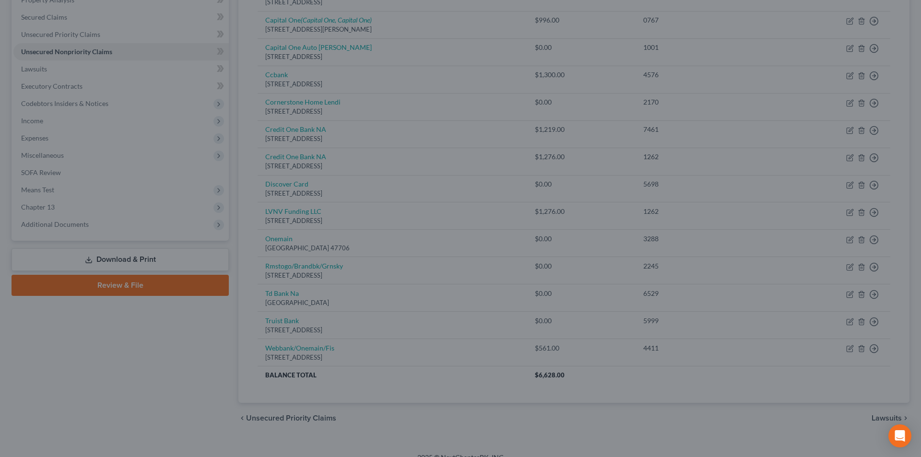
type input "0"
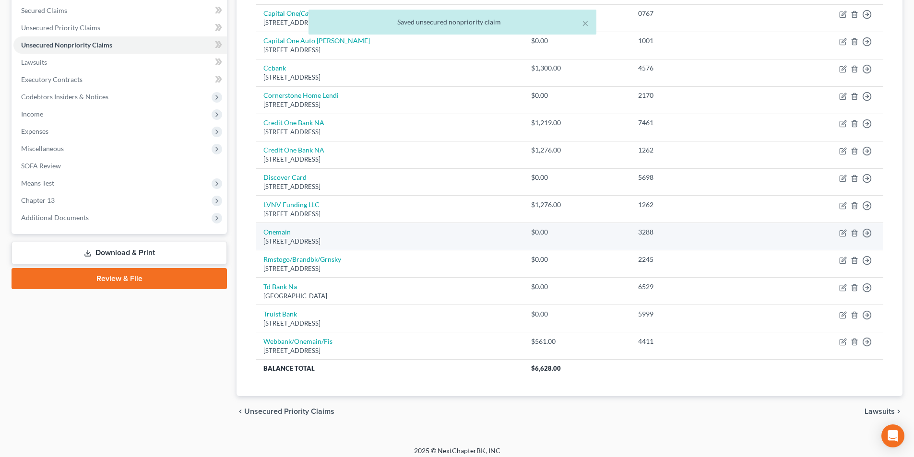
scroll to position [208, 0]
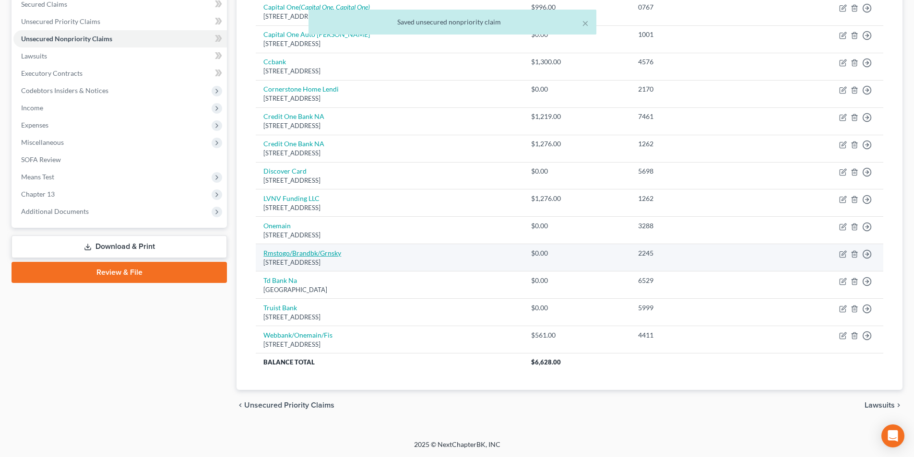
click at [306, 252] on link "Rmstogo/Brandbk/Grnsky" at bounding box center [302, 253] width 78 height 8
select select "10"
select select "2"
select select "0"
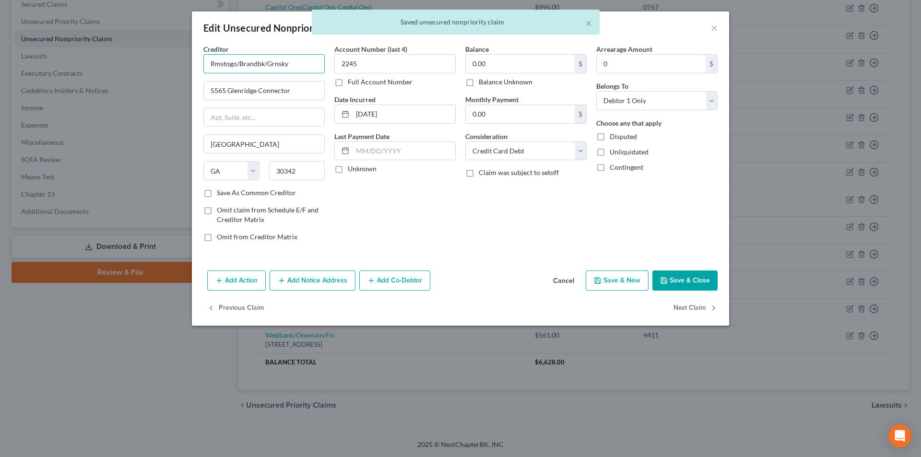
drag, startPoint x: 237, startPoint y: 61, endPoint x: 332, endPoint y: 59, distance: 95.5
click at [332, 59] on div "Creditor * Rmstogo/Brandbk/Grnsky 5565 [GEOGRAPHIC_DATA] Connector [GEOGRAPHIC_…" at bounding box center [461, 146] width 524 height 205
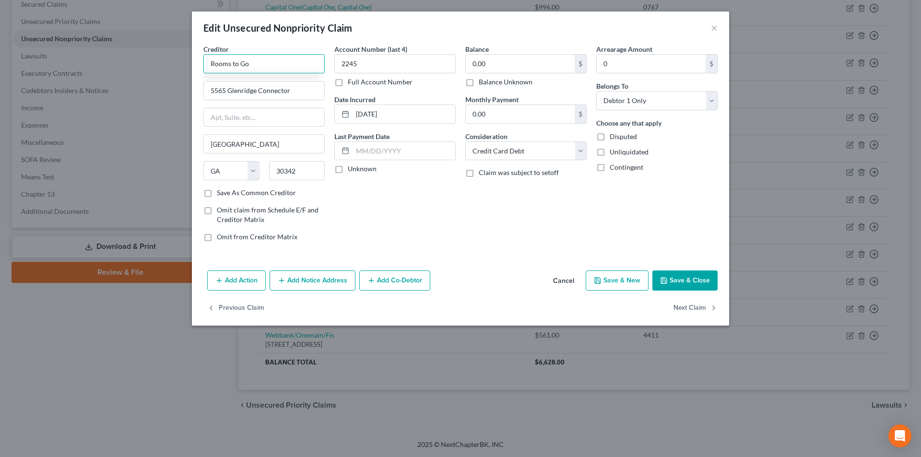
type input "Rooms to Go"
click at [673, 283] on button "Save & Close" at bounding box center [684, 281] width 65 height 20
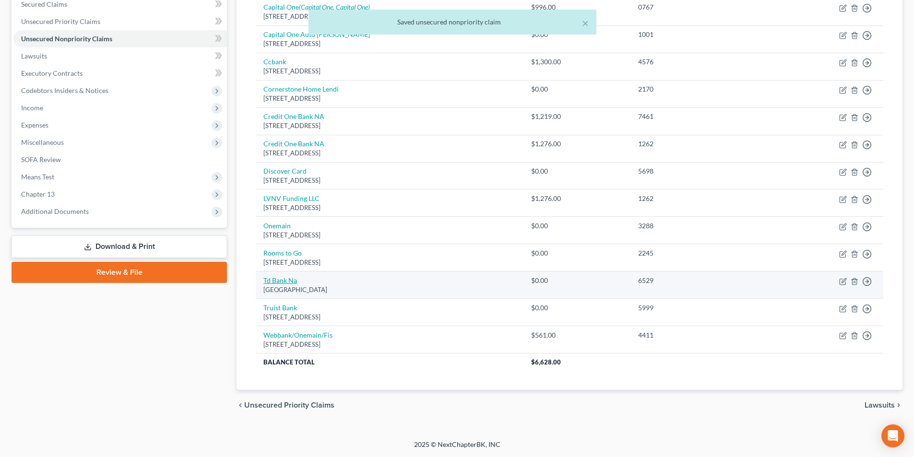
click at [286, 284] on link "Td Bank Na" at bounding box center [280, 280] width 34 height 8
select select "39"
select select "2"
select select "0"
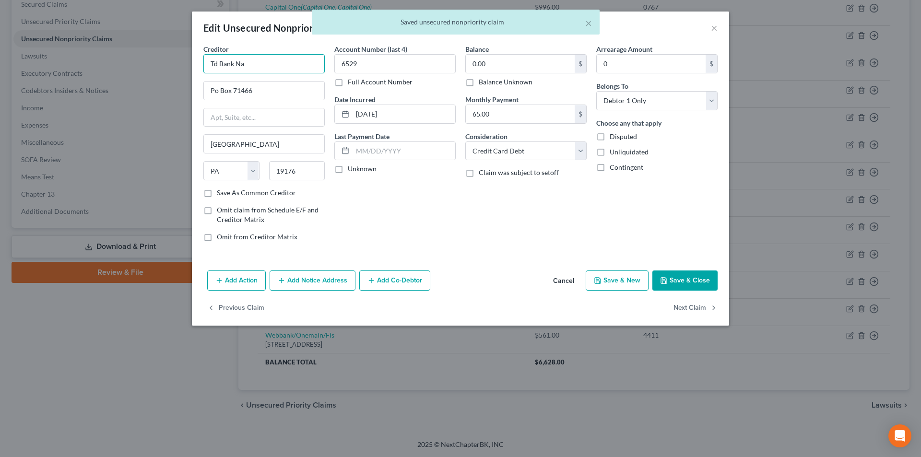
click at [216, 63] on input "Td Bank Na" at bounding box center [263, 63] width 121 height 19
click at [261, 67] on input "TD Bank Na" at bounding box center [263, 63] width 121 height 19
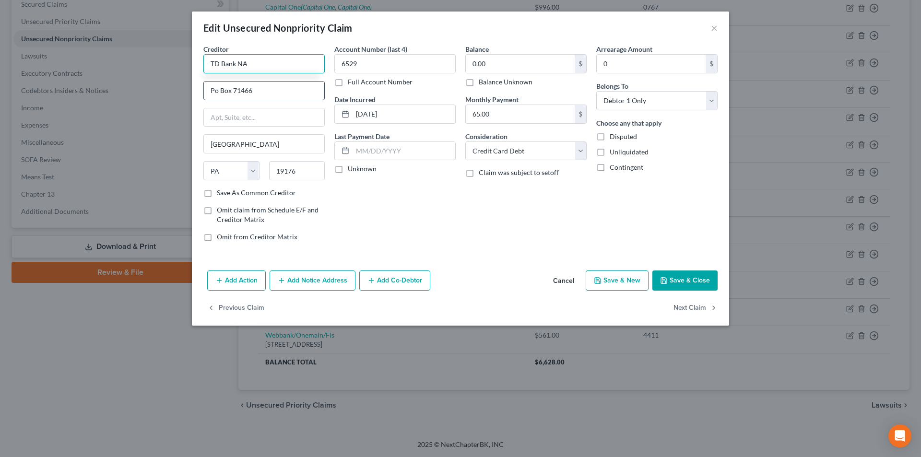
type input "TD Bank NA"
click at [217, 91] on input "Po Box 71466" at bounding box center [264, 91] width 120 height 18
type input "PO Box 71466"
click at [689, 287] on button "Save & Close" at bounding box center [684, 281] width 65 height 20
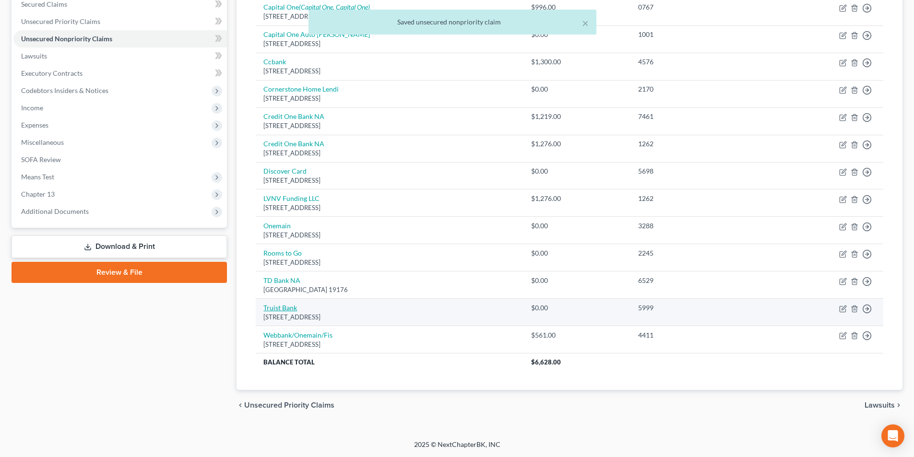
click at [295, 306] on link "Truist Bank" at bounding box center [280, 308] width 34 height 8
select select "28"
select select "2"
select select "0"
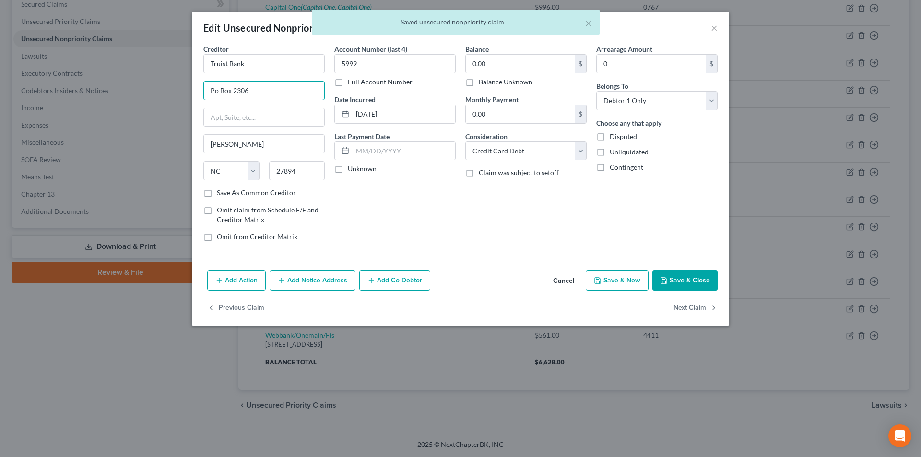
drag, startPoint x: 214, startPoint y: 92, endPoint x: 236, endPoint y: 103, distance: 24.5
click at [214, 92] on input "Po Box 2306" at bounding box center [264, 91] width 120 height 18
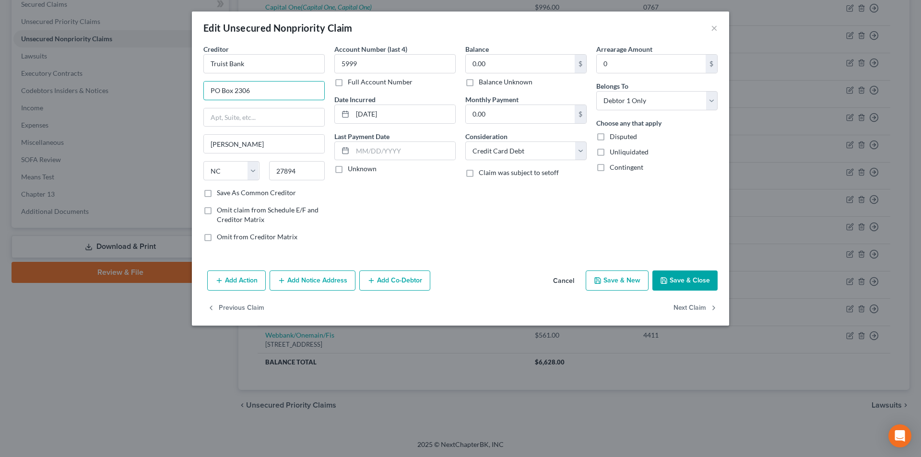
type input "PO Box 2306"
click at [690, 278] on button "Save & Close" at bounding box center [684, 281] width 65 height 20
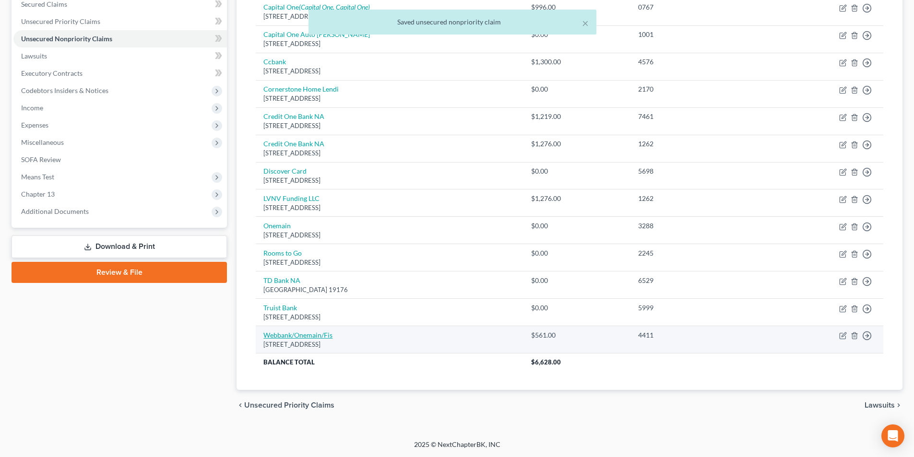
click at [320, 338] on link "Webbank/Onemain/Fis" at bounding box center [297, 335] width 69 height 8
select select "9"
select select "2"
select select "0"
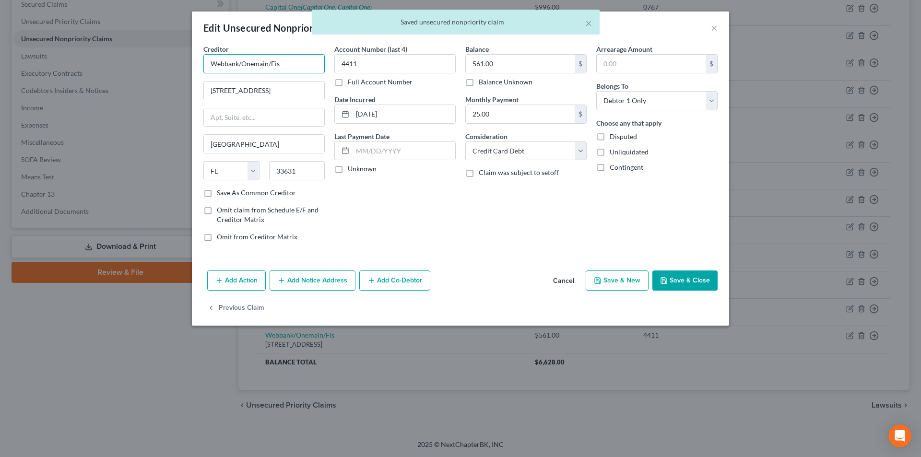
drag, startPoint x: 283, startPoint y: 64, endPoint x: 238, endPoint y: 65, distance: 44.1
click at [238, 65] on input "Webbank/Onemain/Fis" at bounding box center [263, 63] width 121 height 19
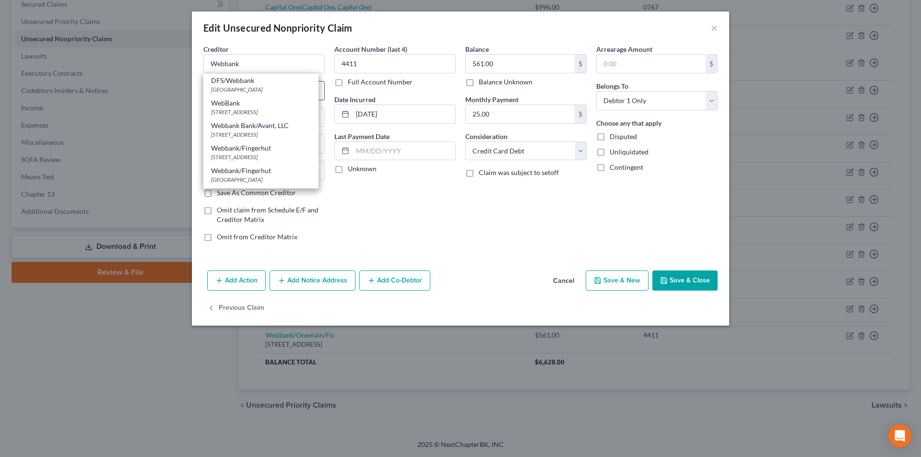
click at [216, 90] on div "[GEOGRAPHIC_DATA]" at bounding box center [261, 89] width 100 height 8
type input "DFS/Webbank"
type input "PO Box 81577"
type input "Austin"
select select "45"
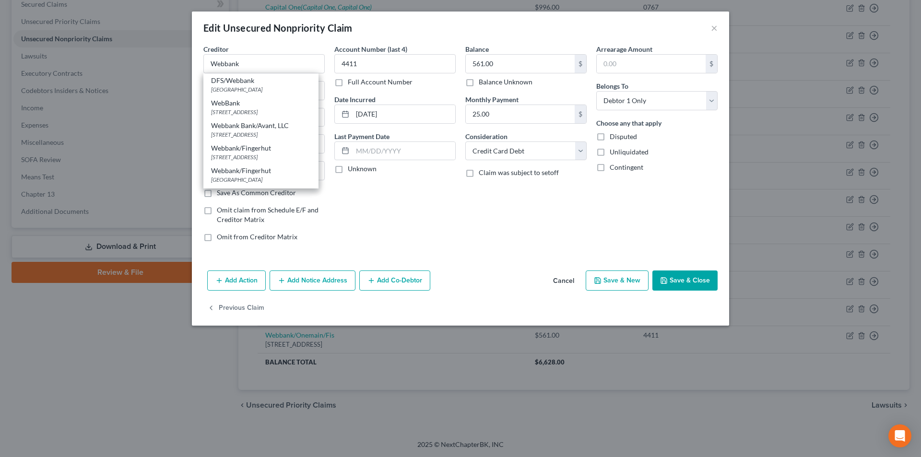
type input "78708"
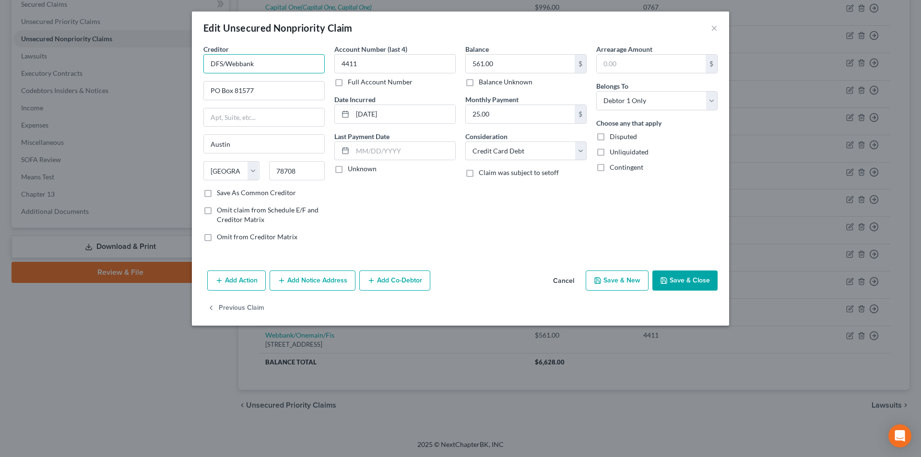
drag, startPoint x: 225, startPoint y: 62, endPoint x: 149, endPoint y: 59, distance: 76.3
click at [160, 62] on div "Edit Unsecured Nonpriority Claim × Creditor * DFS/Webbank PO Box [GEOGRAPHIC_DA…" at bounding box center [460, 228] width 921 height 457
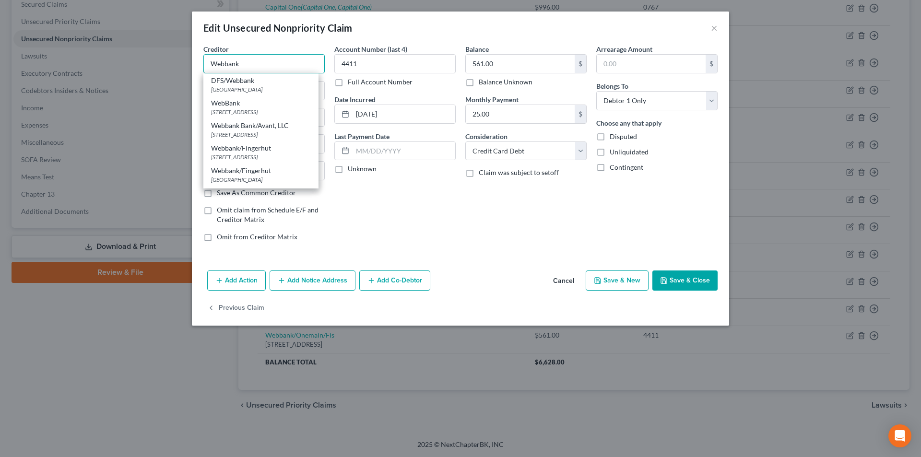
click at [258, 59] on input "Webbank" at bounding box center [263, 63] width 121 height 19
click at [255, 115] on div "[STREET_ADDRESS]" at bounding box center [261, 112] width 100 height 8
type input "WebBank"
type input "[STREET_ADDRESS]"
type input "Suite 1000"
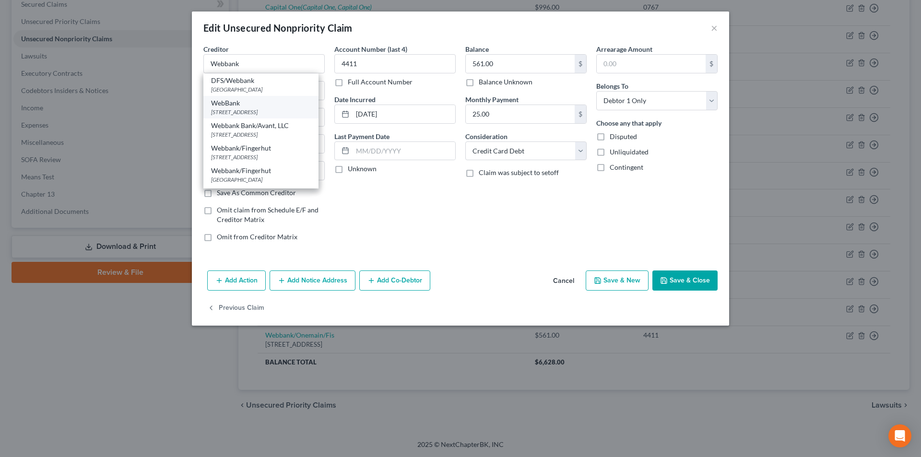
type input "[GEOGRAPHIC_DATA]"
select select "46"
type input "84111"
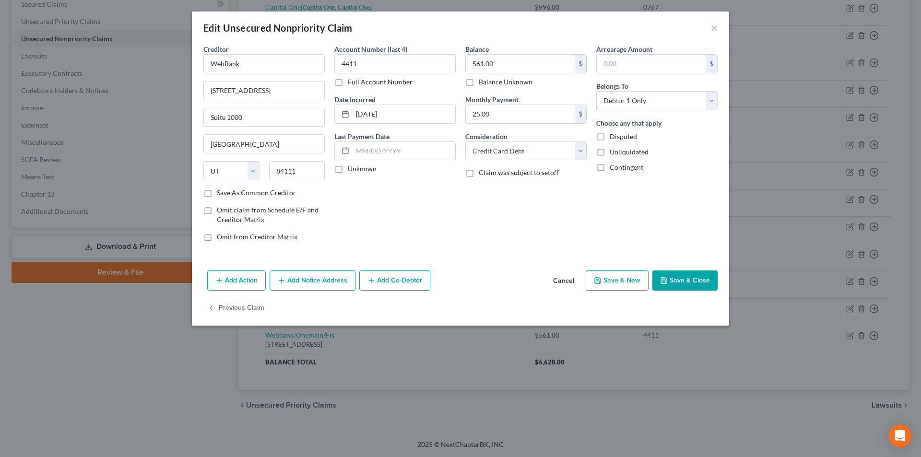
click at [685, 279] on button "Save & Close" at bounding box center [684, 281] width 65 height 20
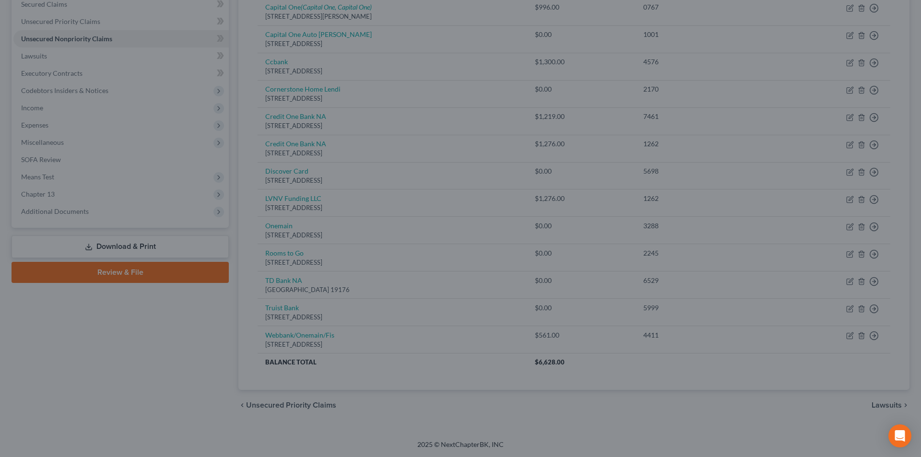
type input "0"
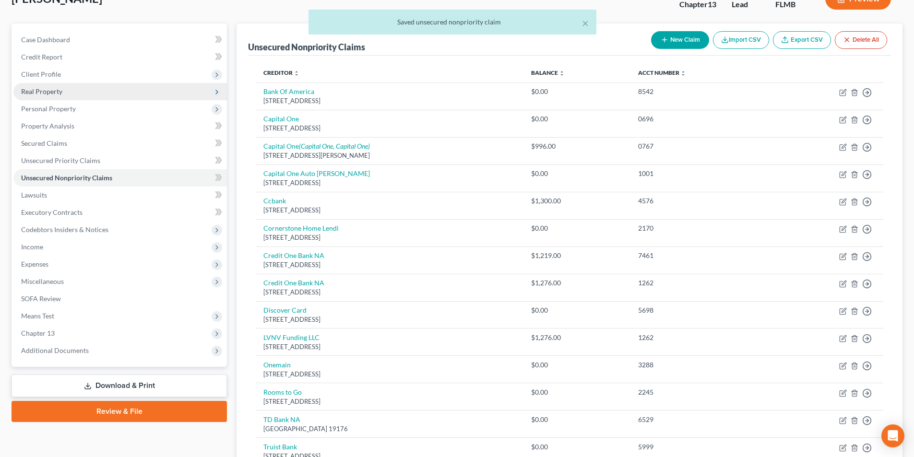
scroll to position [0, 0]
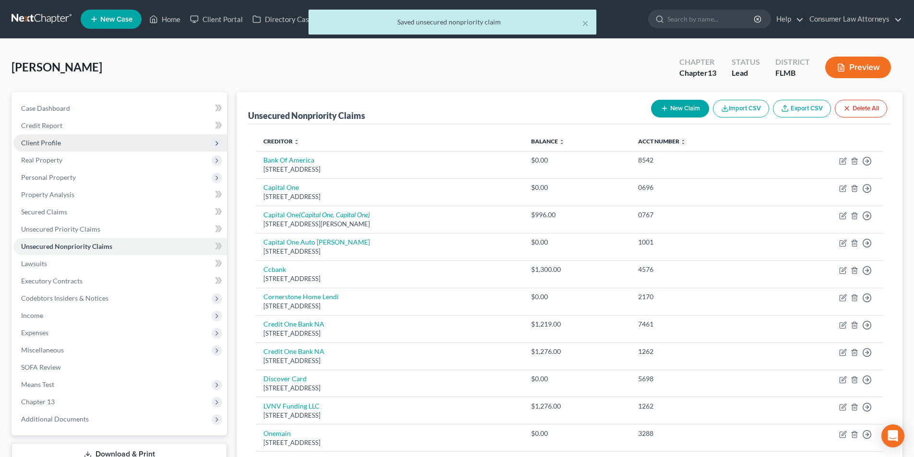
click at [44, 139] on span "Client Profile" at bounding box center [41, 143] width 40 height 8
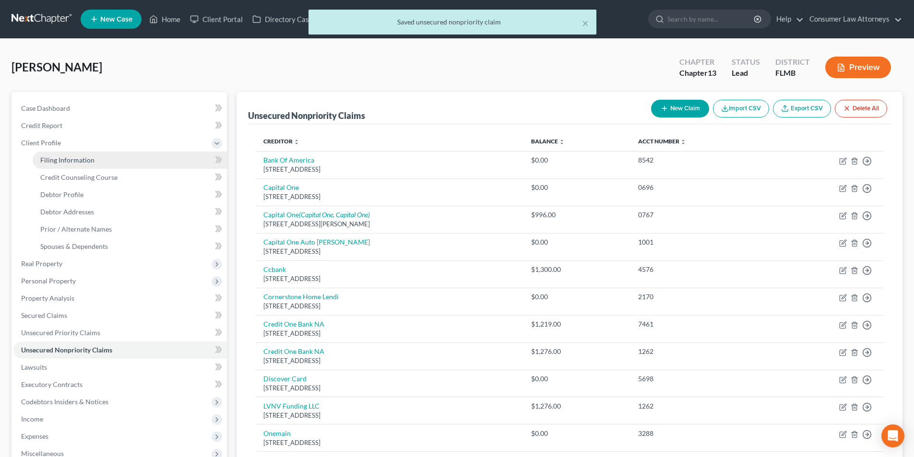
click at [74, 160] on span "Filing Information" at bounding box center [67, 160] width 54 height 8
select select "1"
select select "0"
select select "3"
select select "15"
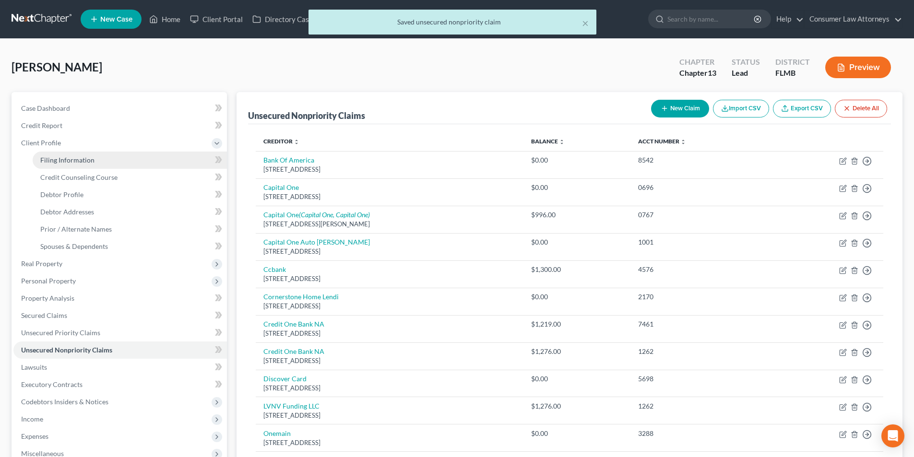
select select "0"
select select "9"
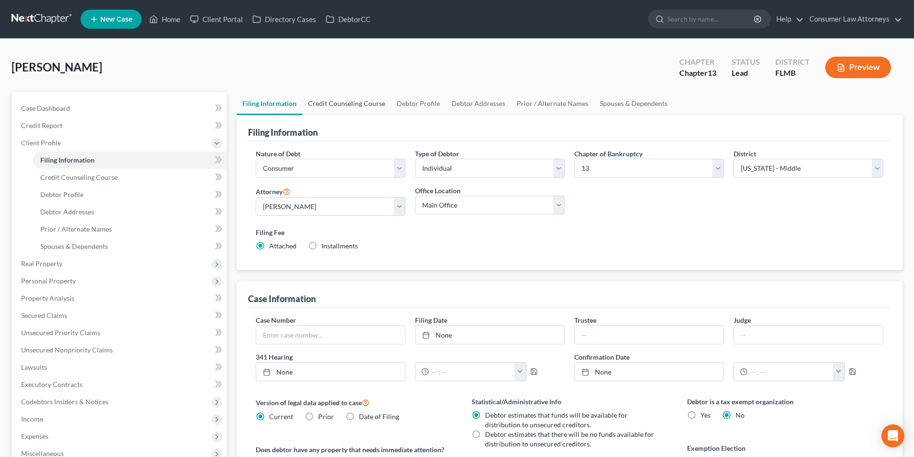
click at [339, 103] on link "Credit Counseling Course" at bounding box center [346, 103] width 89 height 23
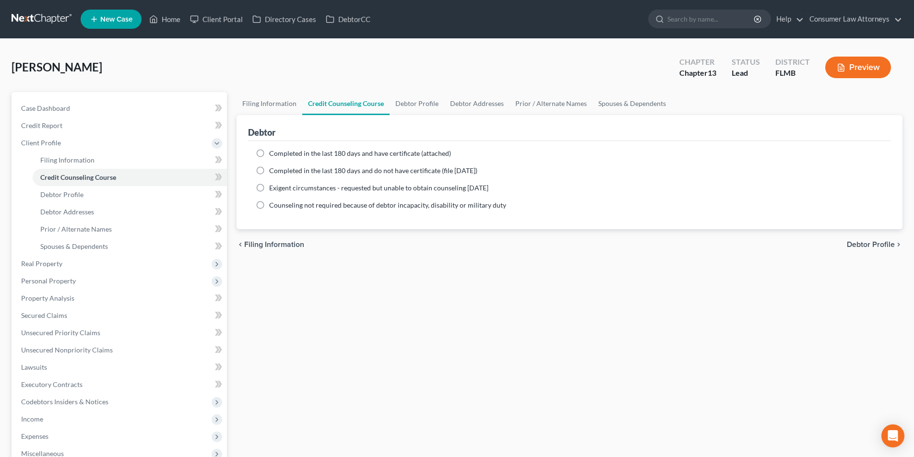
click at [269, 149] on label "Completed in the last 180 days and have certificate (attached)" at bounding box center [360, 154] width 182 height 10
click at [273, 149] on input "Completed in the last 180 days and have certificate (attached)" at bounding box center [276, 152] width 6 height 6
radio input "true"
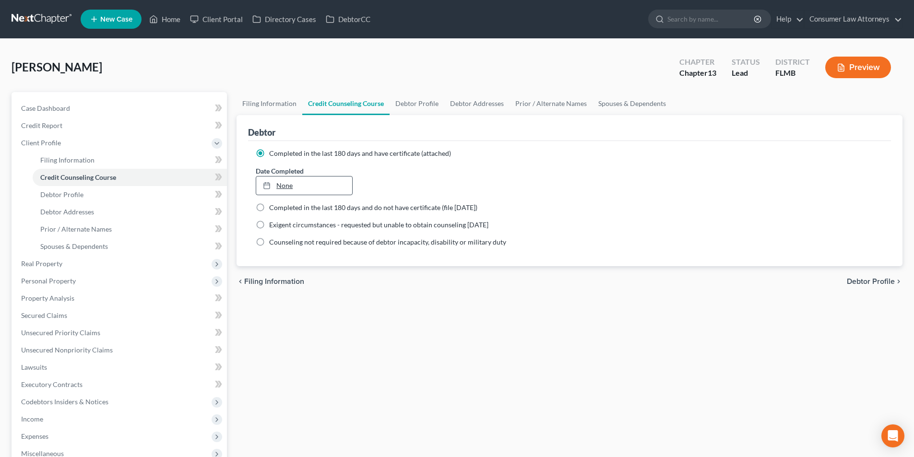
click at [312, 183] on link "None" at bounding box center [303, 186] width 95 height 18
type input "[DATE]"
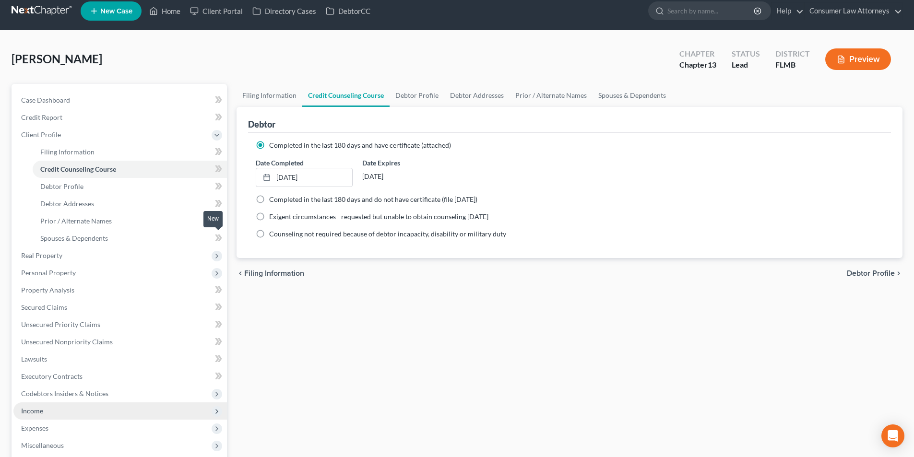
scroll to position [174, 0]
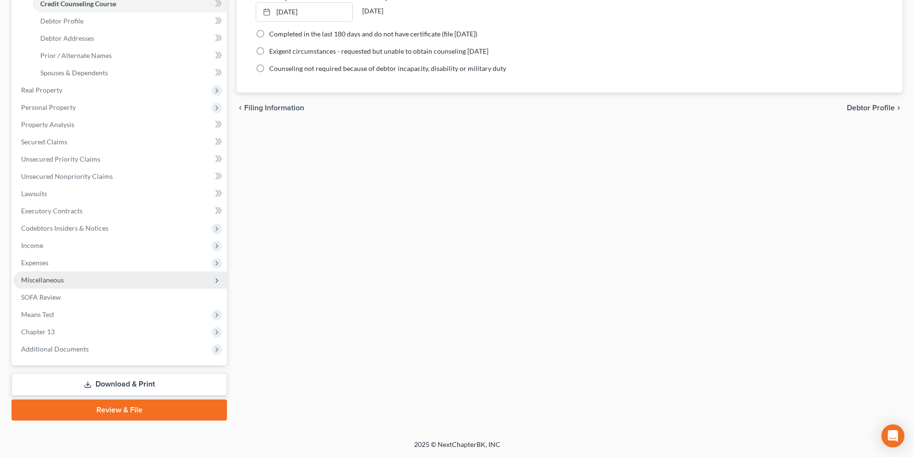
click at [52, 283] on span "Miscellaneous" at bounding box center [42, 280] width 43 height 8
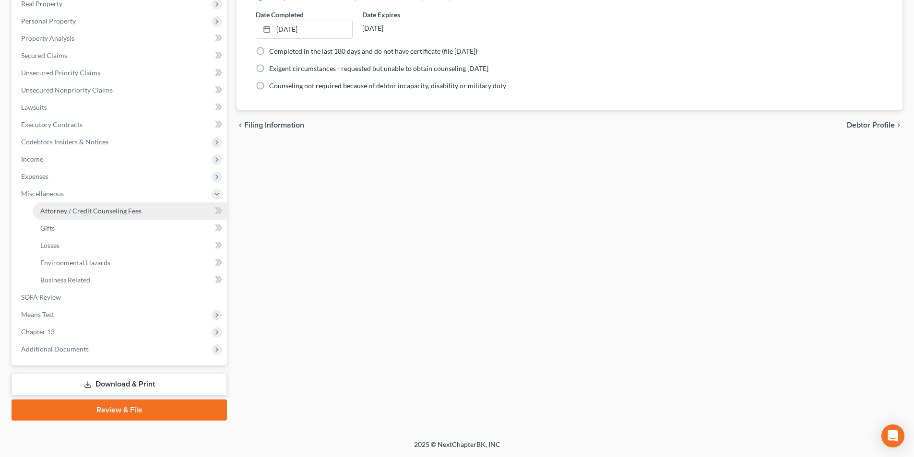
click at [93, 207] on span "Attorney / Credit Counseling Fees" at bounding box center [90, 211] width 101 height 8
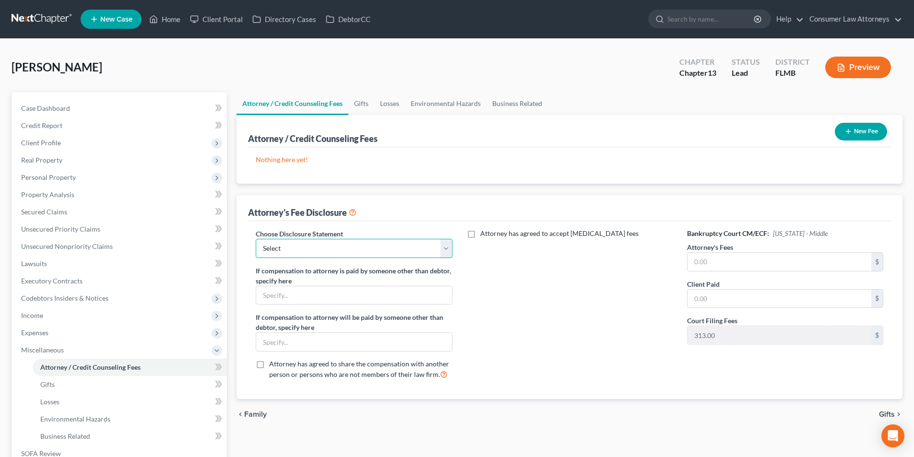
click at [385, 252] on select "Select [GEOGRAPHIC_DATA] [GEOGRAPHIC_DATA] Northern Disclosure of Compensation …" at bounding box center [354, 248] width 196 height 19
select select "2"
click at [256, 239] on select "Select [GEOGRAPHIC_DATA] [GEOGRAPHIC_DATA] Northern Disclosure of Compensation …" at bounding box center [354, 248] width 196 height 19
click at [750, 268] on input "text" at bounding box center [779, 262] width 184 height 18
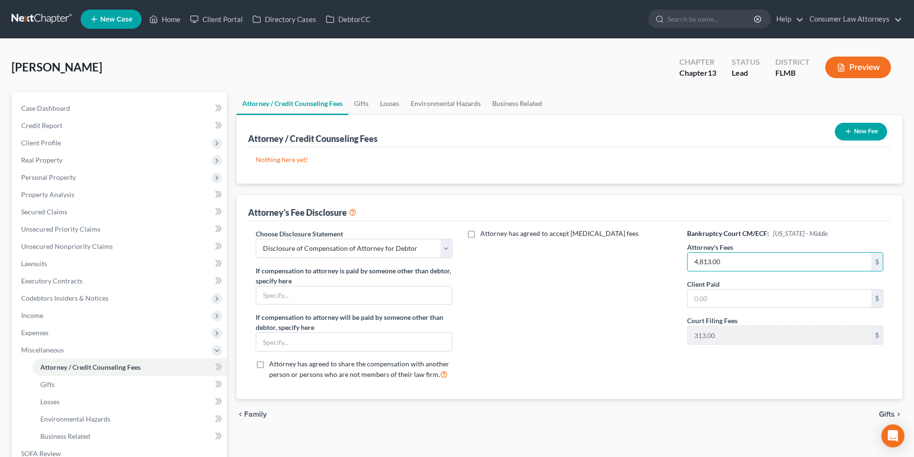
type input "4,813.00"
click at [719, 304] on input "text" at bounding box center [779, 299] width 184 height 18
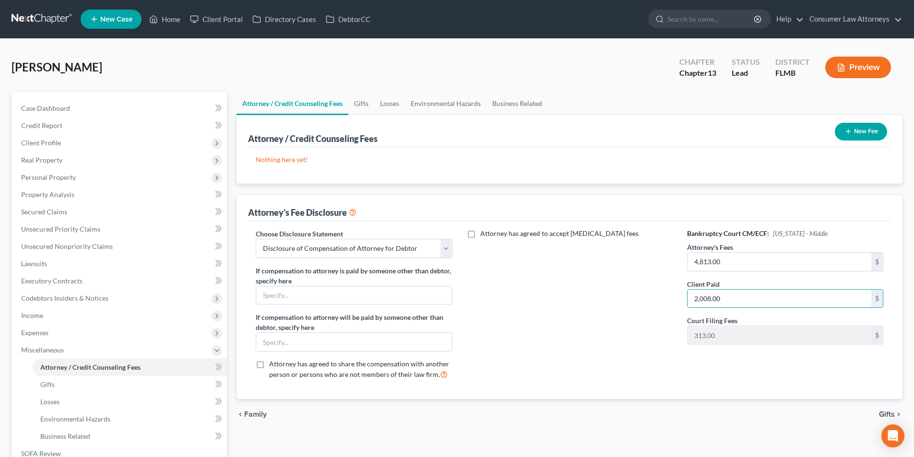
type input "2,008.00"
click at [858, 129] on button "New Fee" at bounding box center [861, 132] width 52 height 18
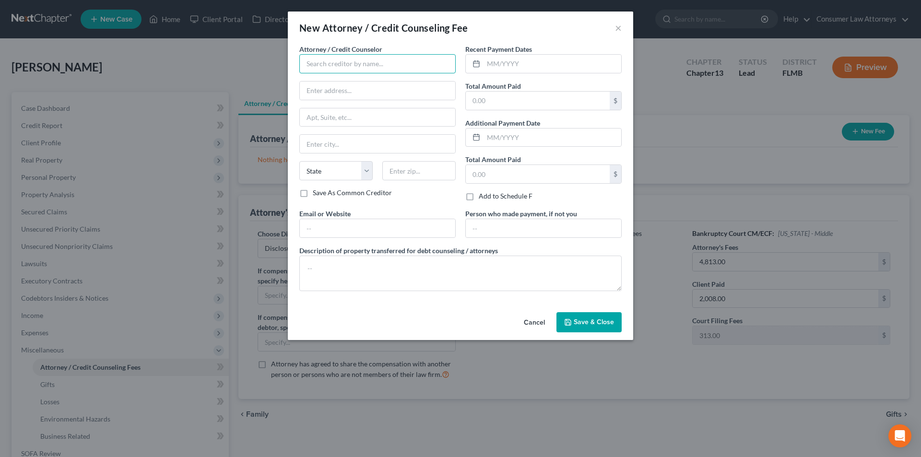
click at [378, 71] on input "text" at bounding box center [377, 63] width 156 height 19
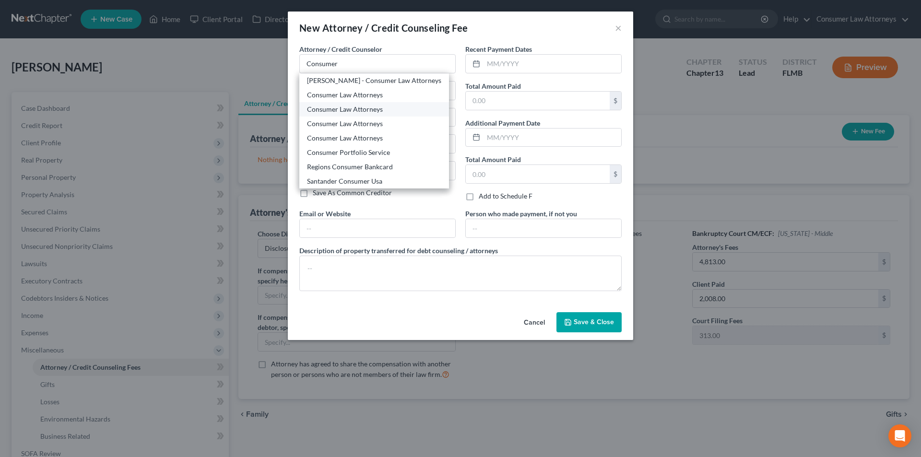
click at [357, 110] on div "Consumer Law Attorneys" at bounding box center [374, 110] width 134 height 10
type input "Consumer Law Attorneys"
type input "[STREET_ADDRESS]"
type input "Suite 270"
type input "Clearwater"
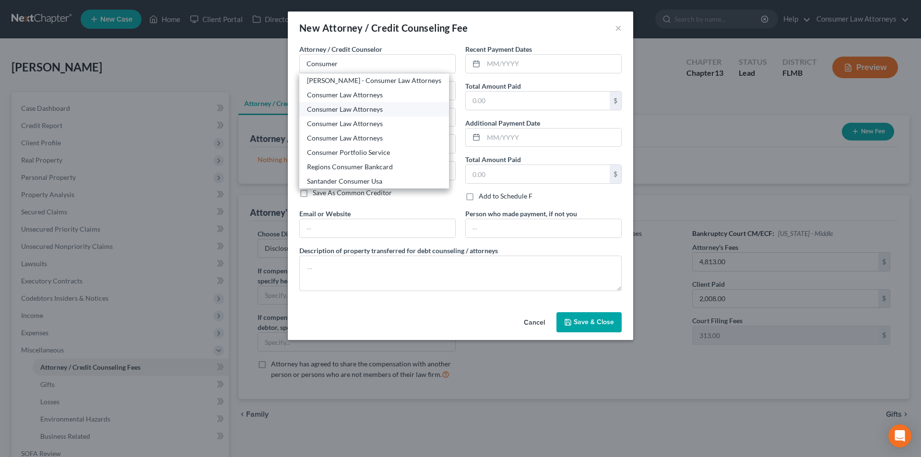
select select "9"
type input "33762"
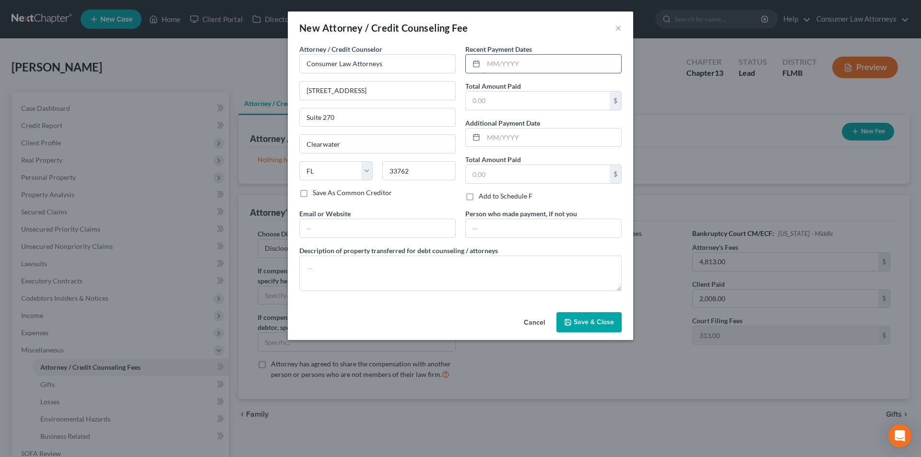
click at [504, 68] on input "text" at bounding box center [553, 64] width 138 height 18
type input "[DATE]"
click at [504, 103] on input "text" at bounding box center [538, 101] width 144 height 18
type input "0"
type input "1"
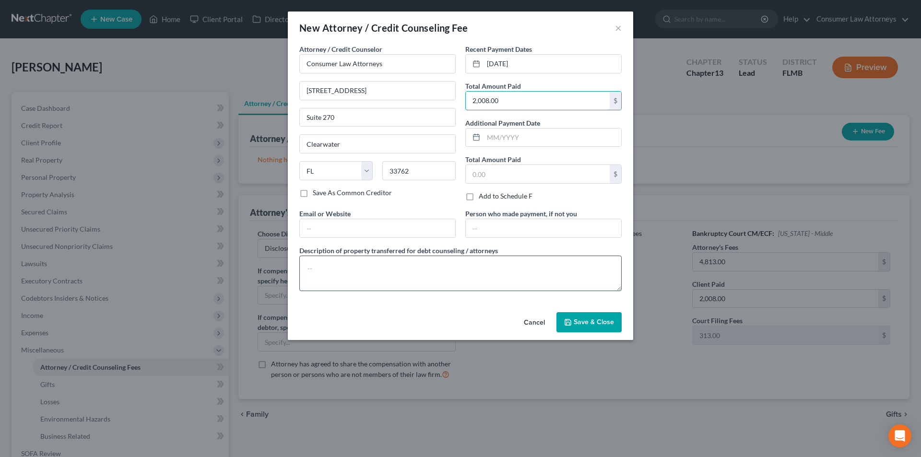
type input "2,008.00"
click at [427, 264] on textarea at bounding box center [460, 273] width 322 height 35
type textarea "C"
type textarea "Attorney Fees: $4,813.00 (includes filing fee) Attorney Fees Paid: $2,008.00 At…"
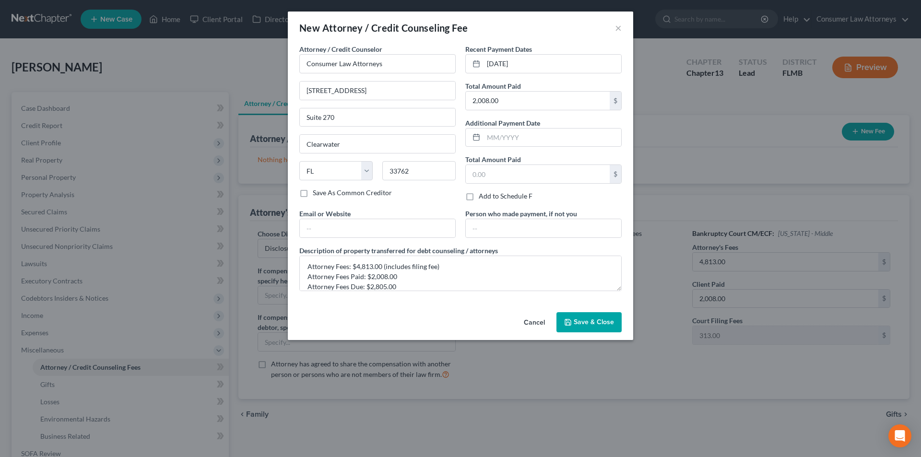
click at [615, 325] on button "Save & Close" at bounding box center [588, 322] width 65 height 20
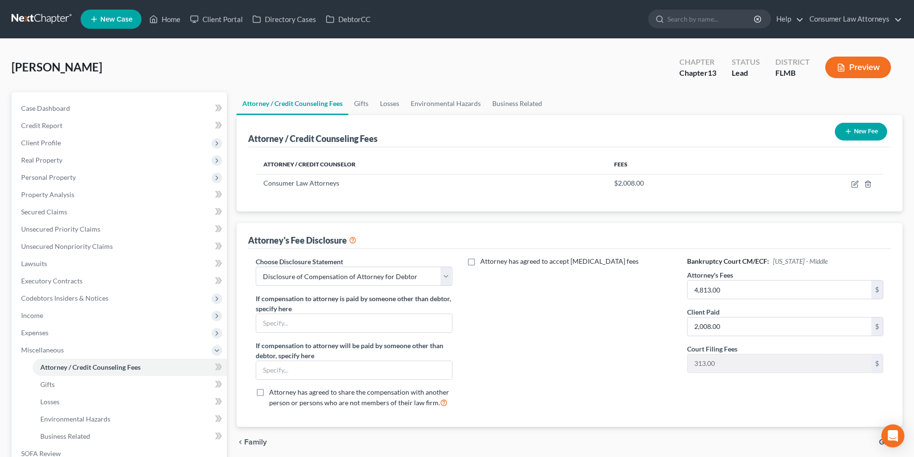
click at [860, 132] on button "New Fee" at bounding box center [861, 132] width 52 height 18
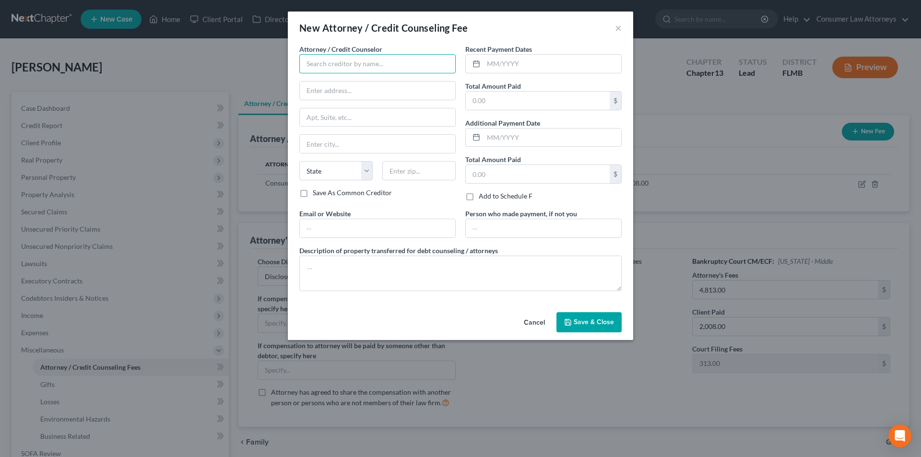
click at [382, 67] on input "text" at bounding box center [377, 63] width 156 height 19
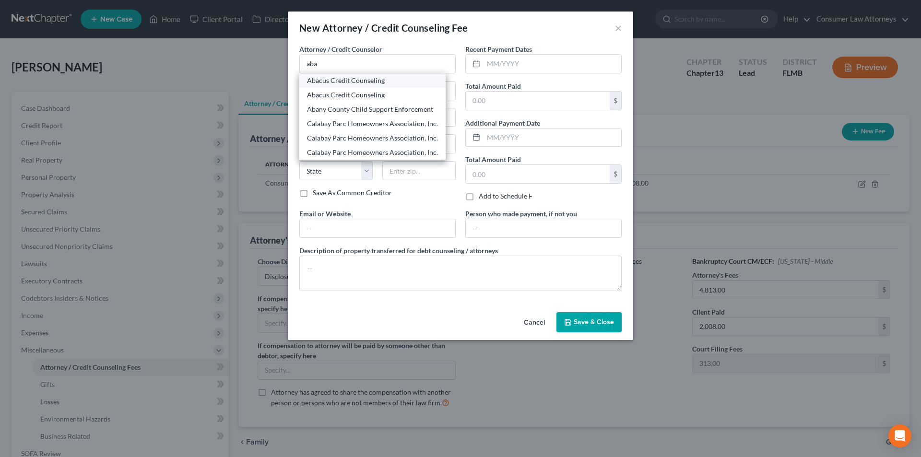
click at [351, 79] on div "Abacus Credit Counseling" at bounding box center [372, 81] width 131 height 10
type input "Abacus Credit Counseling"
type input "[STREET_ADDRESS]"
type input "Suite 205"
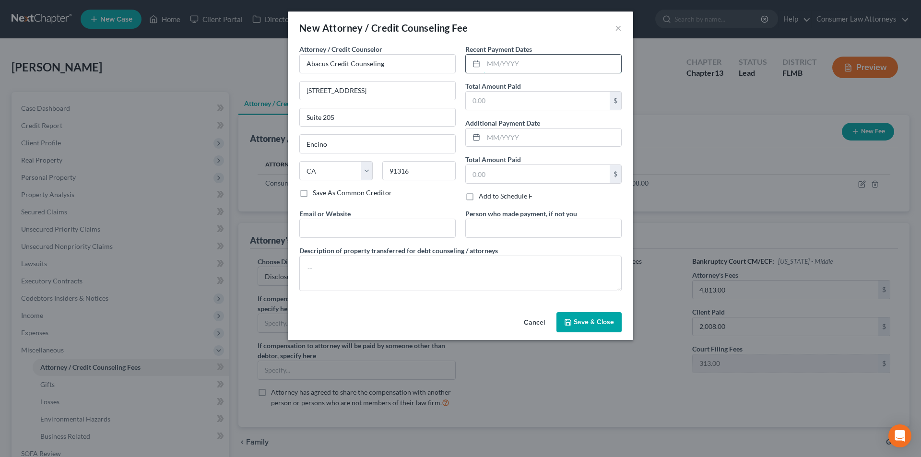
click at [514, 65] on input "text" at bounding box center [553, 64] width 138 height 18
click at [521, 103] on input "text" at bounding box center [538, 101] width 144 height 18
click at [395, 271] on textarea at bounding box center [460, 273] width 322 height 35
click at [613, 325] on span "Save & Close" at bounding box center [594, 322] width 40 height 8
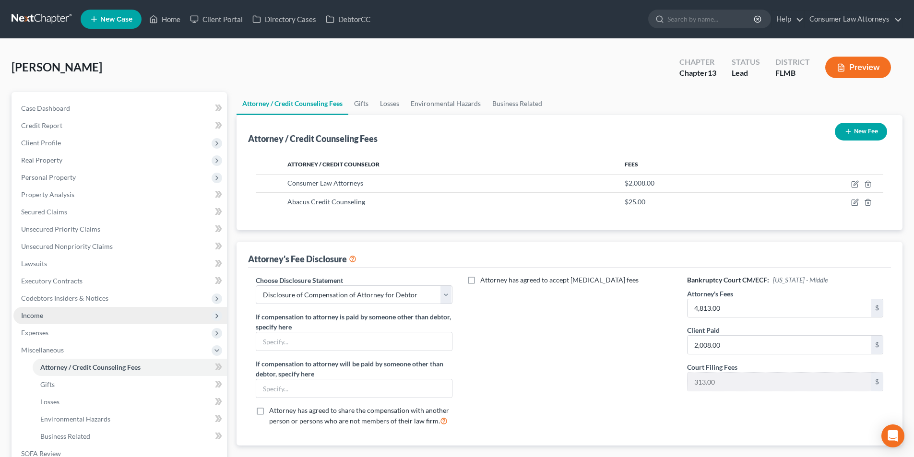
click at [37, 313] on span "Income" at bounding box center [32, 315] width 22 height 8
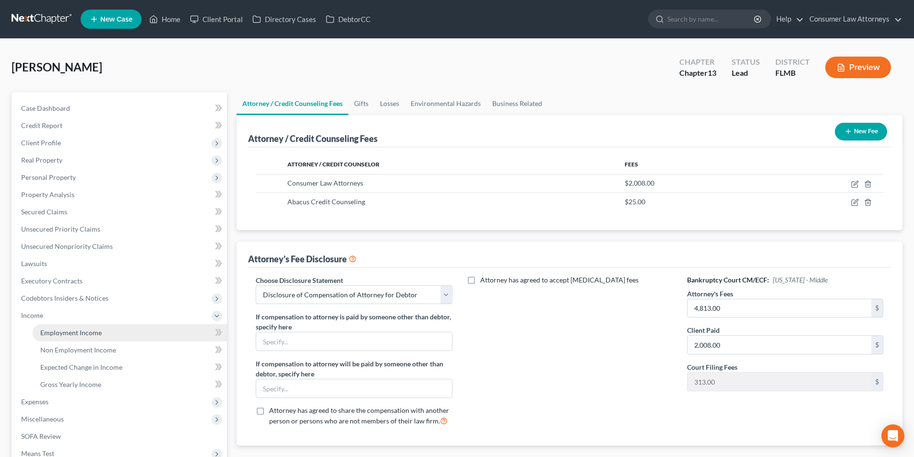
click at [58, 333] on span "Employment Income" at bounding box center [70, 333] width 61 height 8
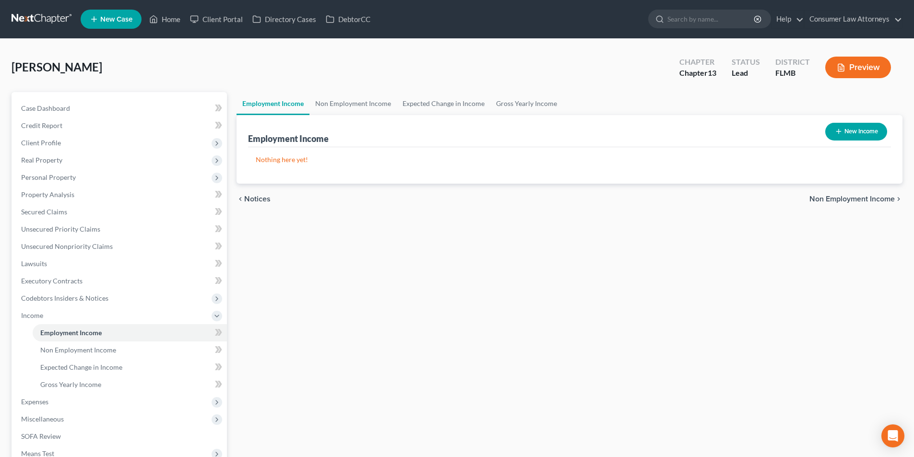
click at [860, 132] on button "New Income" at bounding box center [856, 132] width 62 height 18
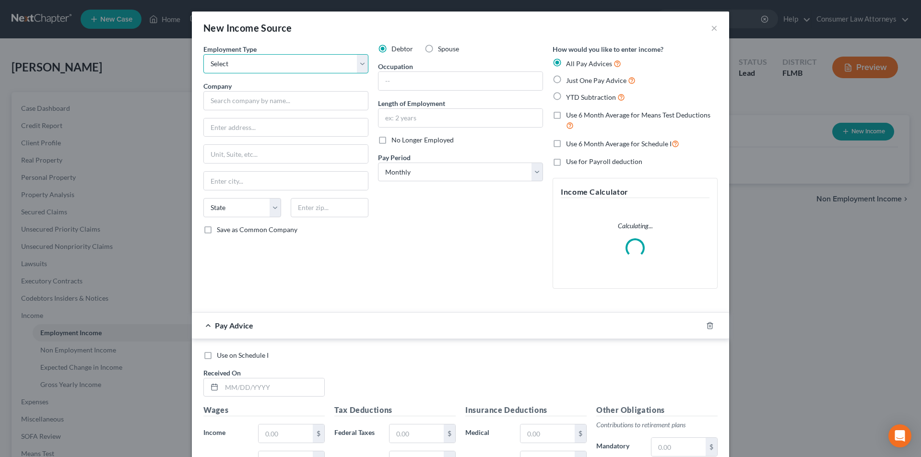
click at [260, 59] on select "Select Full or [DEMOGRAPHIC_DATA] Employment Self Employment" at bounding box center [285, 63] width 165 height 19
click at [203, 54] on select "Select Full or [DEMOGRAPHIC_DATA] Employment Self Employment" at bounding box center [285, 63] width 165 height 19
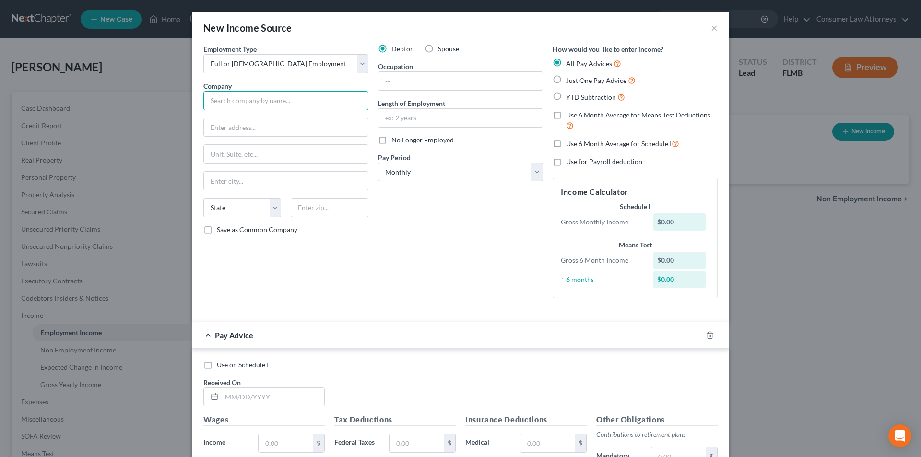
click at [257, 105] on input "text" at bounding box center [285, 100] width 165 height 19
click at [448, 236] on div "Debtor Spouse Occupation Length of Employment No Longer Employed Pay Period * S…" at bounding box center [460, 175] width 175 height 262
click at [446, 177] on select "Select Monthly Twice Monthly Every Other Week Weekly" at bounding box center [460, 172] width 165 height 19
click at [378, 163] on select "Select Monthly Twice Monthly Every Other Week Weekly" at bounding box center [460, 172] width 165 height 19
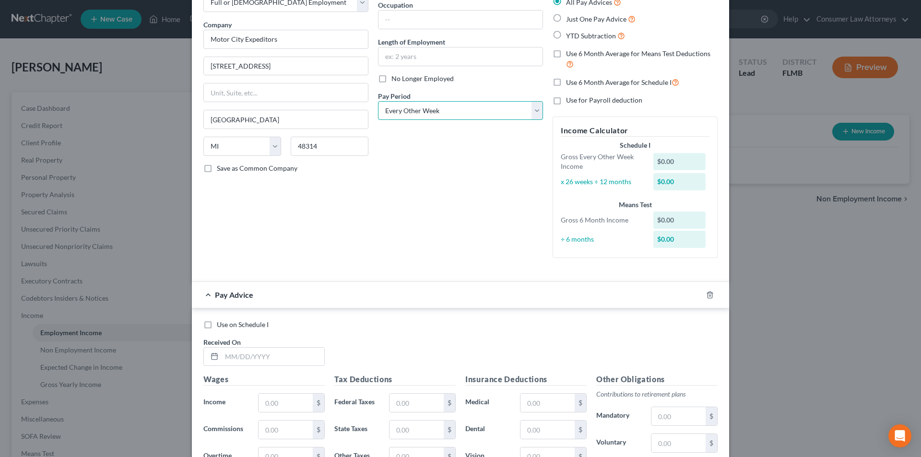
scroll to position [240, 0]
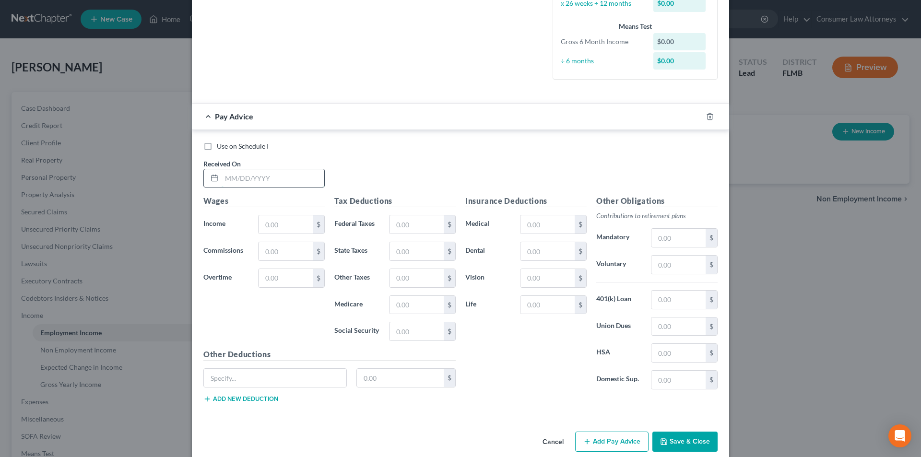
click at [286, 180] on input "text" at bounding box center [273, 178] width 103 height 18
click at [290, 223] on input "text" at bounding box center [286, 224] width 54 height 18
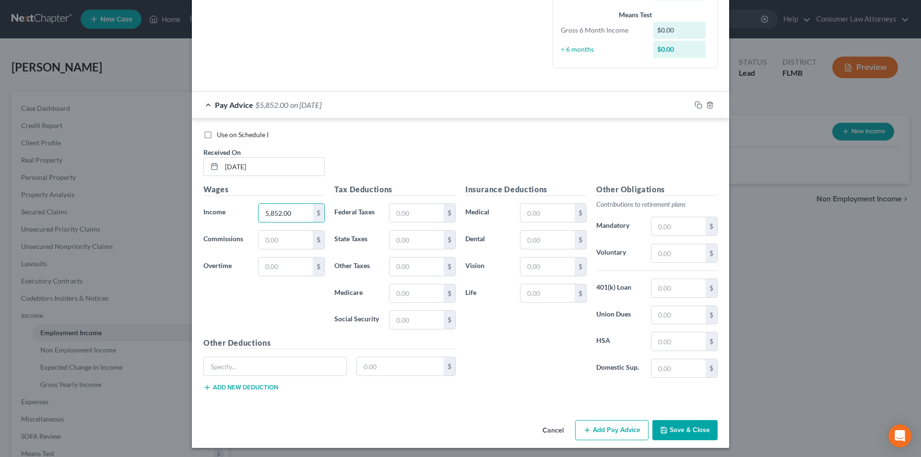
scroll to position [254, 0]
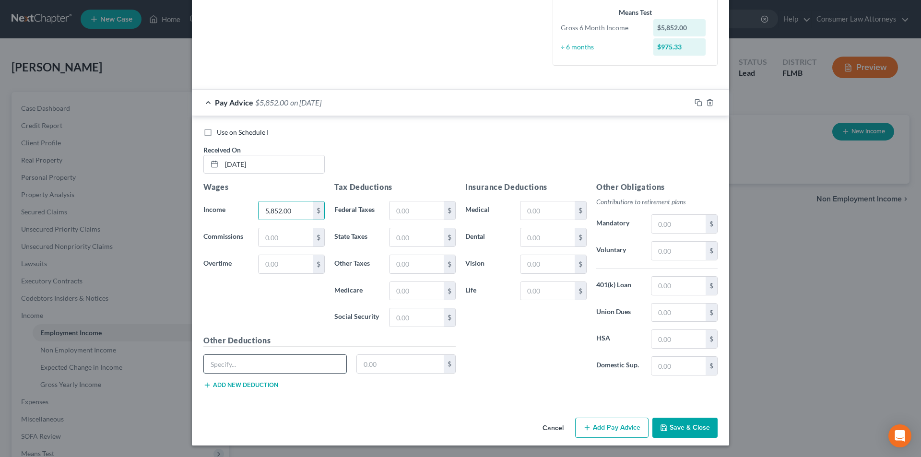
click at [285, 366] on input "text" at bounding box center [275, 364] width 142 height 18
click at [243, 385] on button "Add new deduction" at bounding box center [240, 385] width 75 height 8
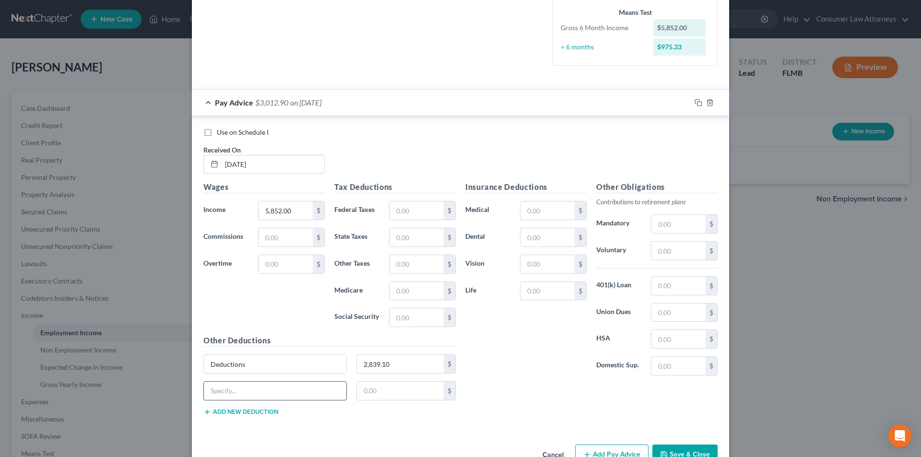
click at [237, 383] on input "text" at bounding box center [275, 391] width 142 height 18
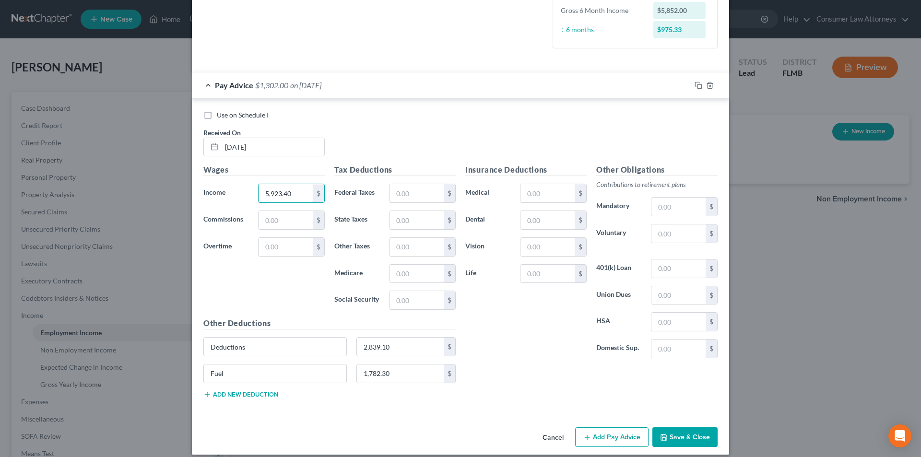
scroll to position [280, 0]
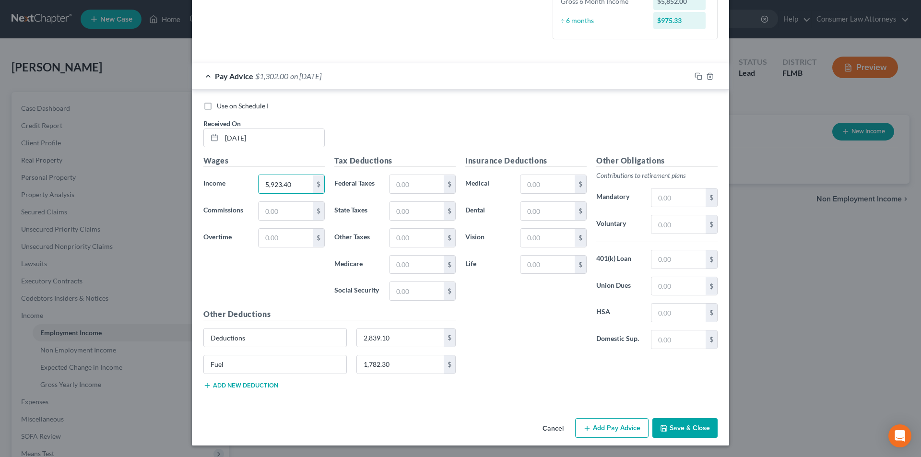
click at [610, 429] on button "Add Pay Advice" at bounding box center [611, 428] width 73 height 20
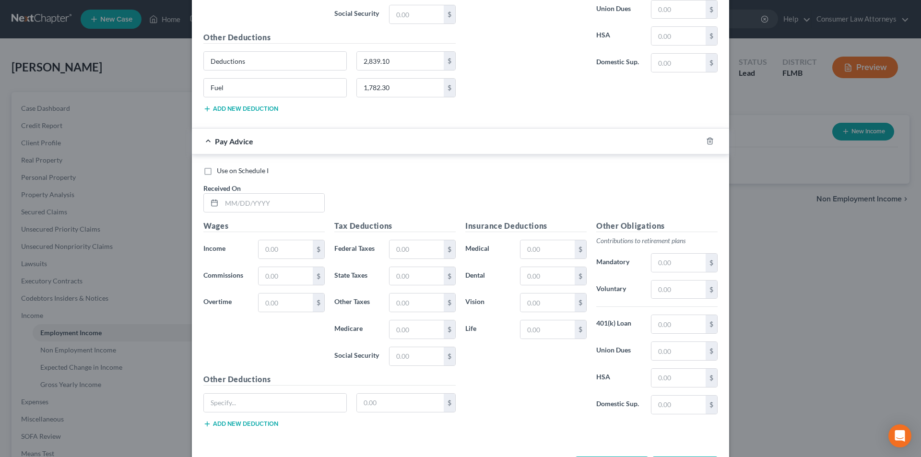
scroll to position [568, 0]
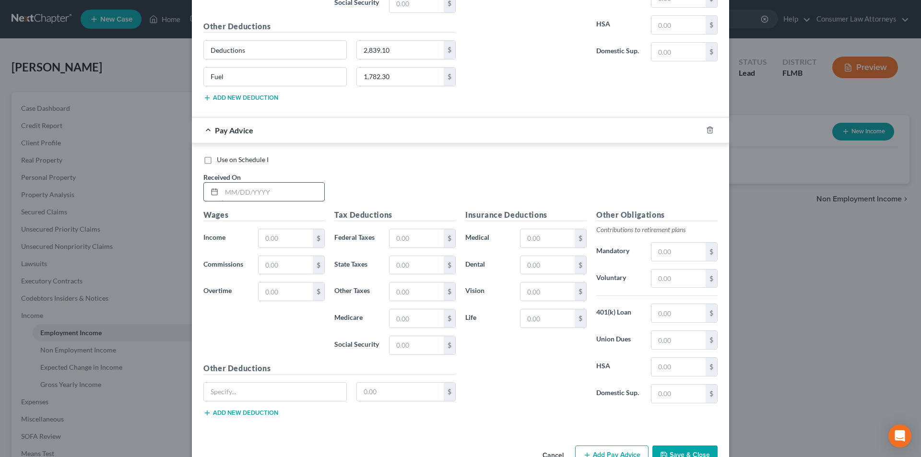
click at [252, 189] on input "text" at bounding box center [273, 192] width 103 height 18
click at [283, 233] on input "text" at bounding box center [286, 238] width 54 height 18
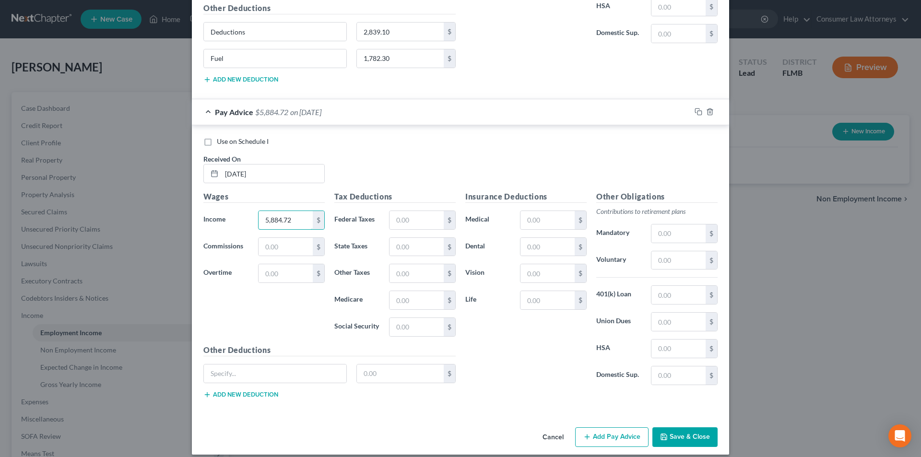
scroll to position [595, 0]
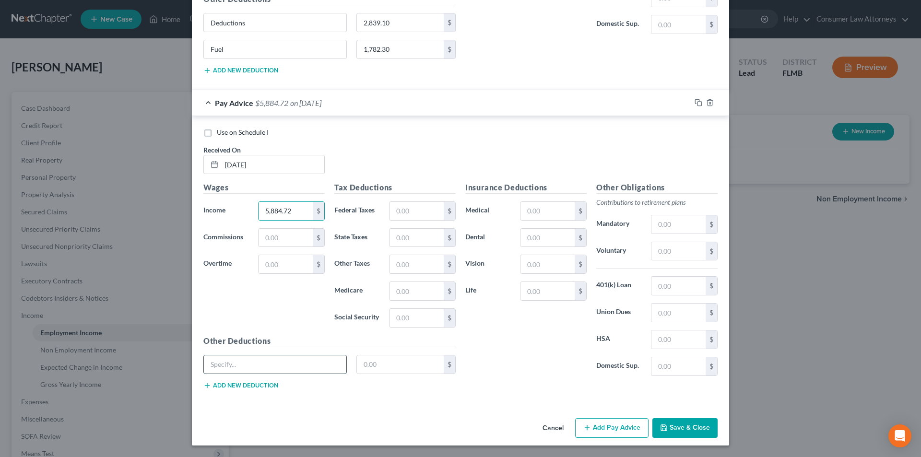
click at [259, 362] on input "text" at bounding box center [275, 364] width 142 height 18
click at [373, 367] on input "text" at bounding box center [400, 364] width 87 height 18
click at [265, 385] on button "Add new deduction" at bounding box center [240, 386] width 75 height 8
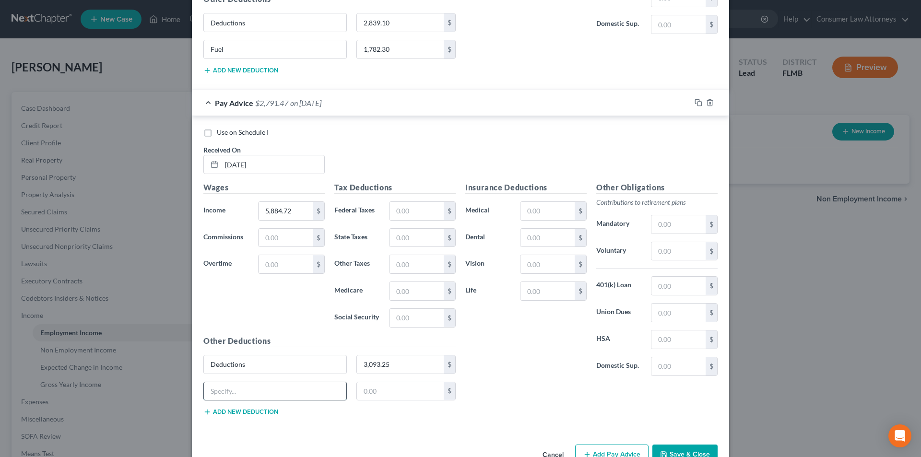
click at [236, 391] on input "text" at bounding box center [275, 391] width 142 height 18
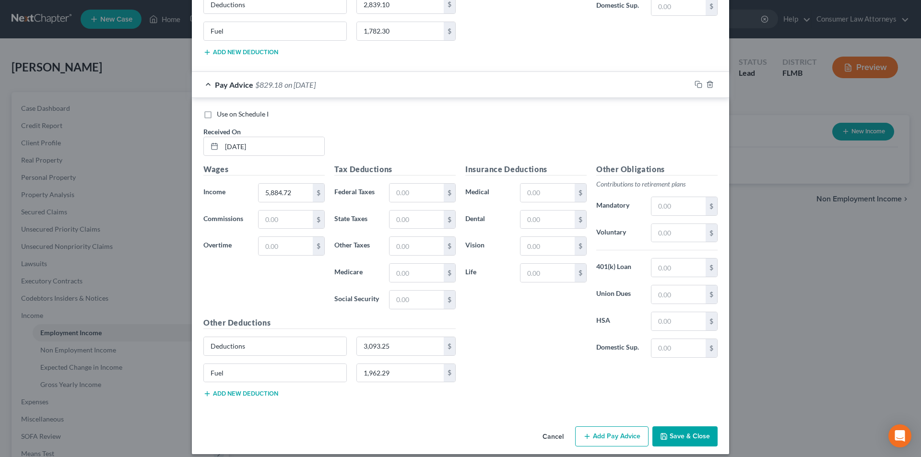
scroll to position [622, 0]
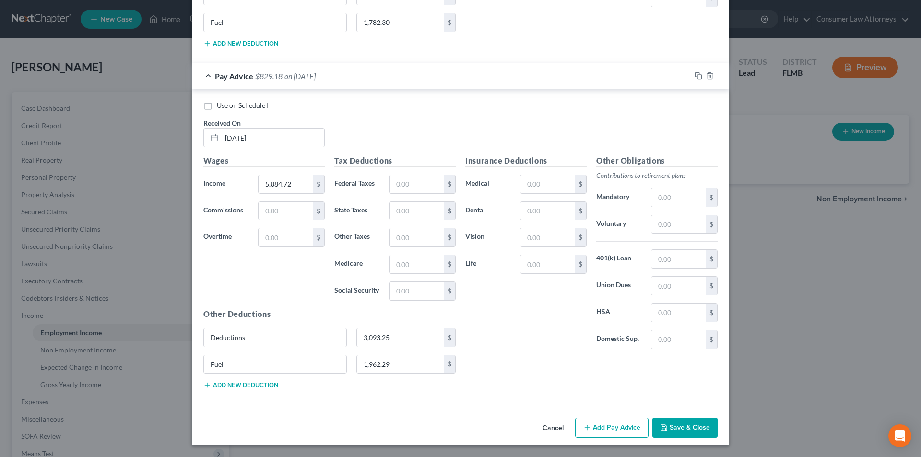
click at [623, 430] on button "Add Pay Advice" at bounding box center [611, 428] width 73 height 20
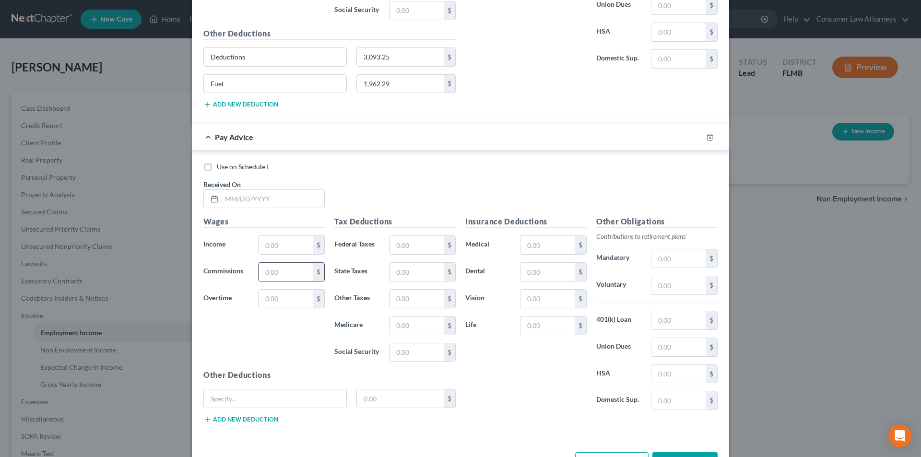
scroll to position [937, 0]
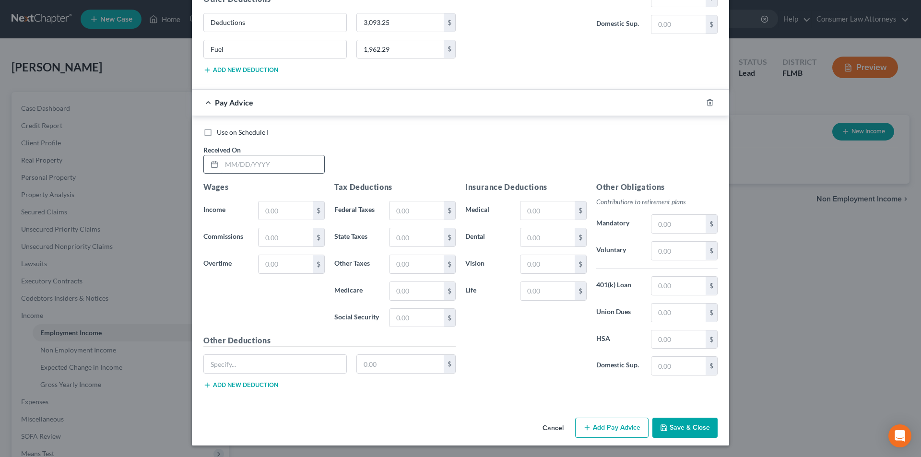
click at [241, 160] on input "text" at bounding box center [273, 164] width 103 height 18
click at [241, 160] on input "05" at bounding box center [273, 164] width 103 height 18
click at [301, 211] on input "text" at bounding box center [286, 210] width 54 height 18
click at [243, 372] on input "text" at bounding box center [275, 364] width 142 height 18
click at [379, 366] on input "text" at bounding box center [400, 364] width 87 height 18
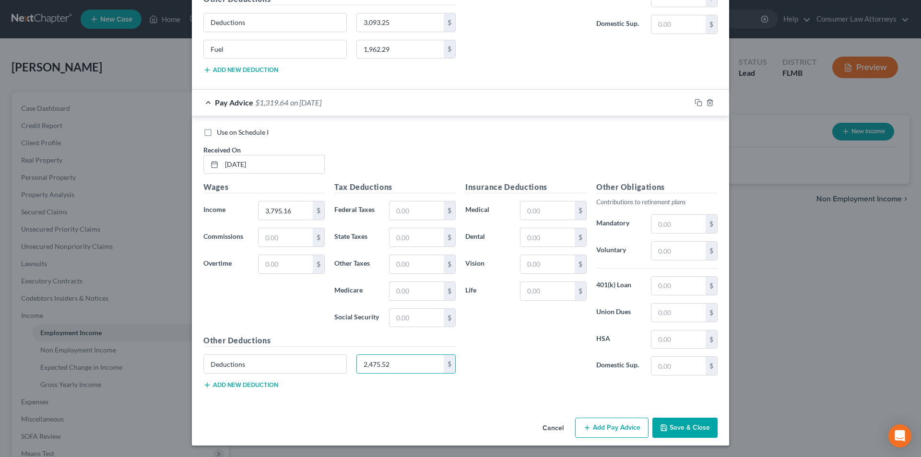
click at [233, 389] on button "Add new deduction" at bounding box center [240, 385] width 75 height 8
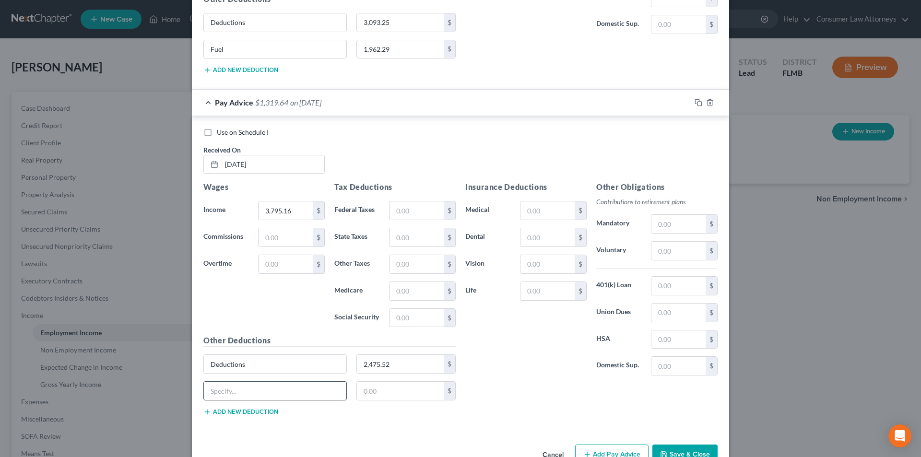
click at [233, 389] on input "text" at bounding box center [275, 391] width 142 height 18
click at [233, 389] on input "Fue" at bounding box center [275, 391] width 142 height 18
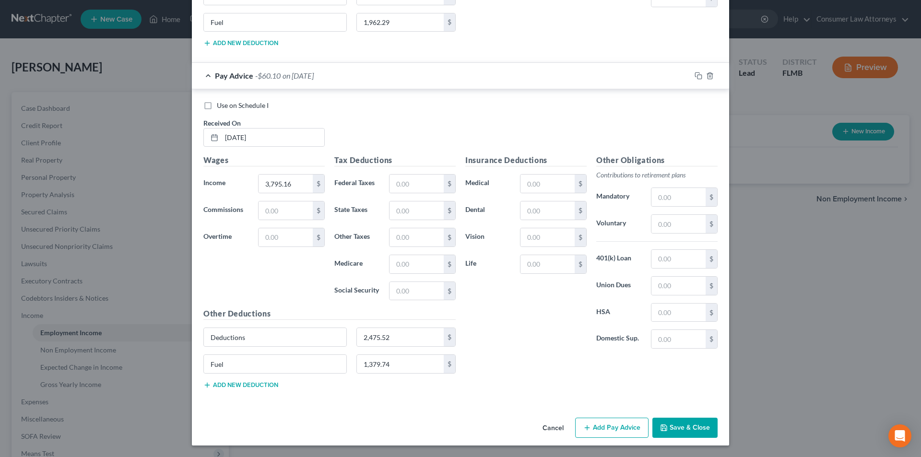
drag, startPoint x: 611, startPoint y: 424, endPoint x: 571, endPoint y: 364, distance: 72.1
click at [611, 424] on button "Add Pay Advice" at bounding box center [611, 428] width 73 height 20
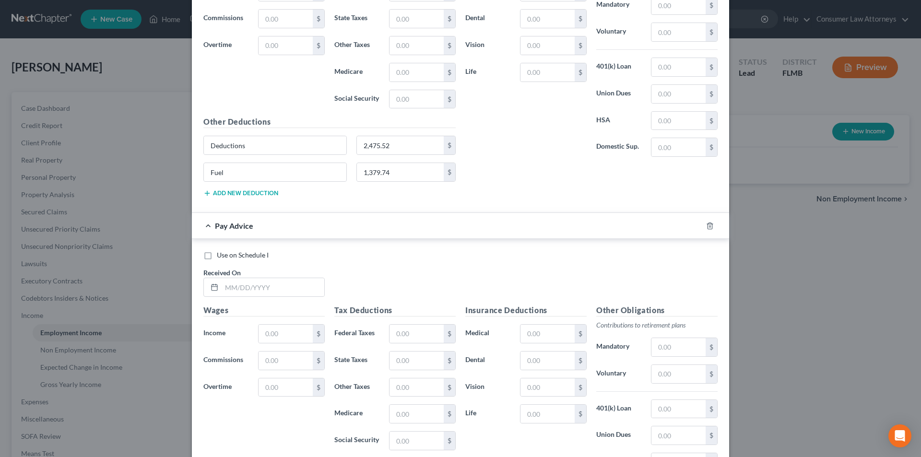
scroll to position [1279, 0]
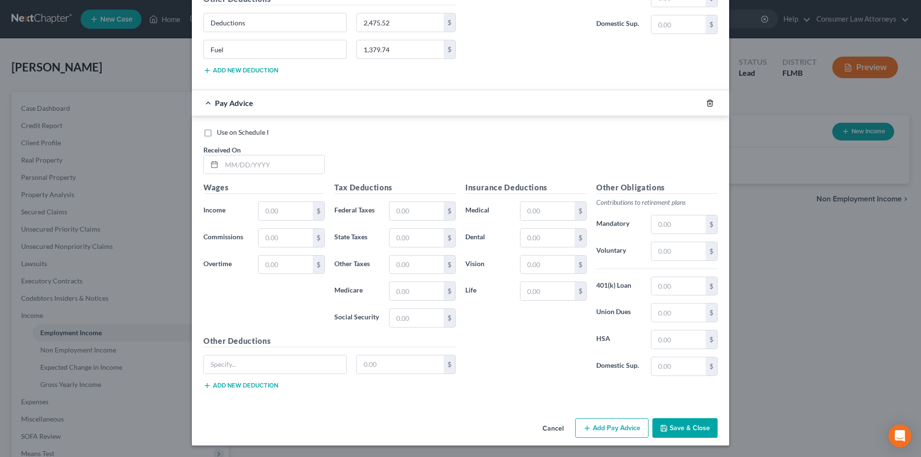
click at [708, 106] on icon "button" at bounding box center [710, 103] width 8 height 8
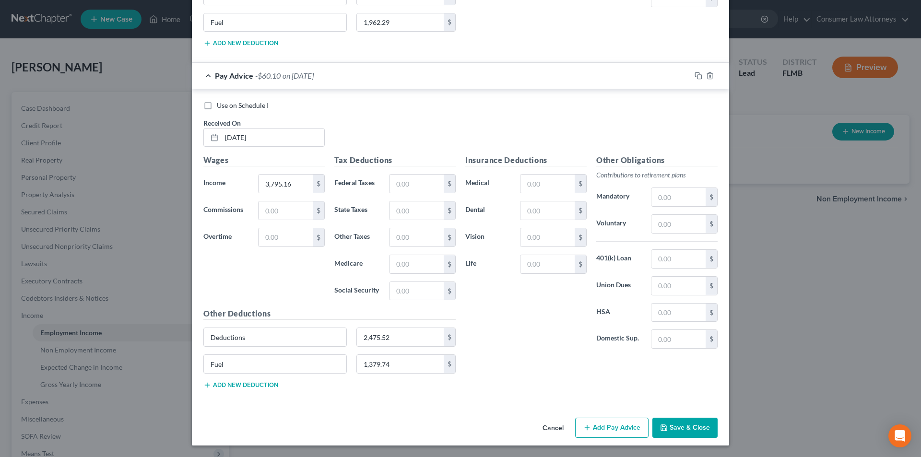
click at [677, 427] on button "Save & Close" at bounding box center [684, 428] width 65 height 20
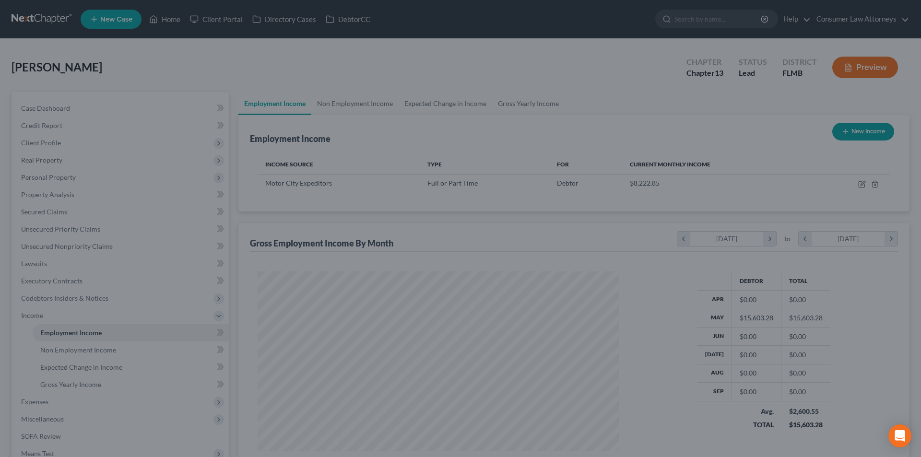
scroll to position [179, 377]
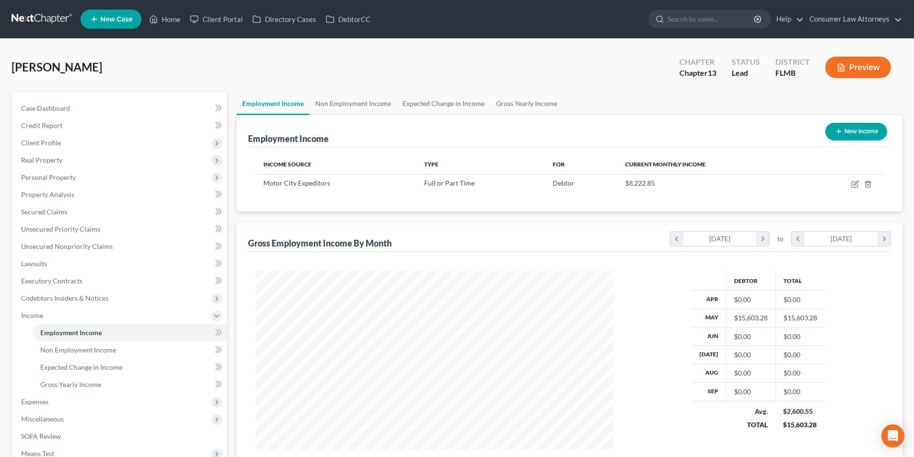
click at [838, 133] on icon "button" at bounding box center [839, 132] width 8 height 8
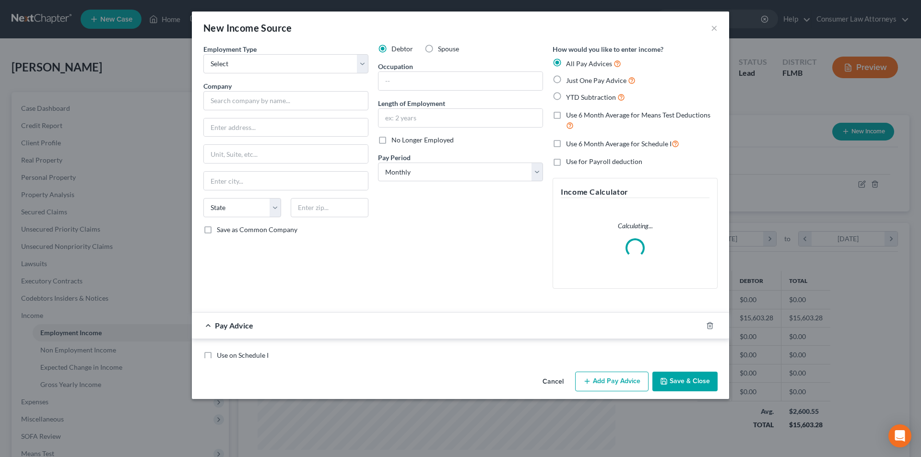
scroll to position [180, 380]
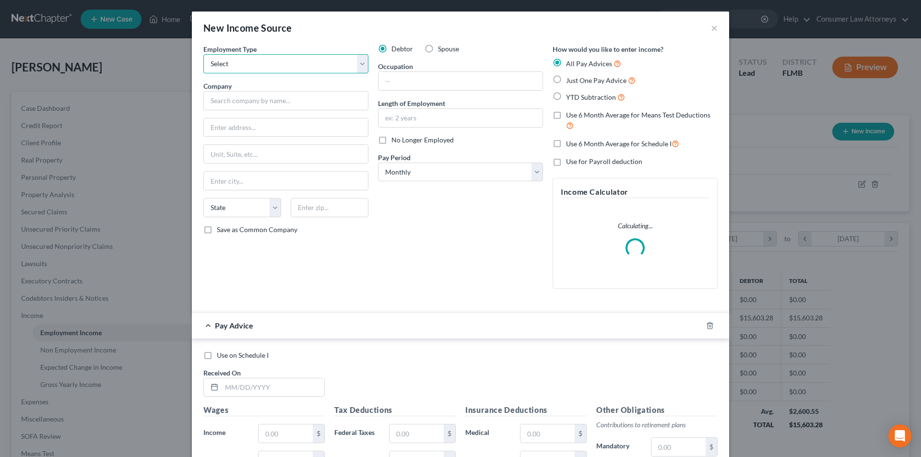
drag, startPoint x: 325, startPoint y: 66, endPoint x: 310, endPoint y: 73, distance: 17.0
click at [325, 66] on select "Select Full or [DEMOGRAPHIC_DATA] Employment Self Employment" at bounding box center [285, 63] width 165 height 19
click at [203, 54] on select "Select Full or [DEMOGRAPHIC_DATA] Employment Self Employment" at bounding box center [285, 63] width 165 height 19
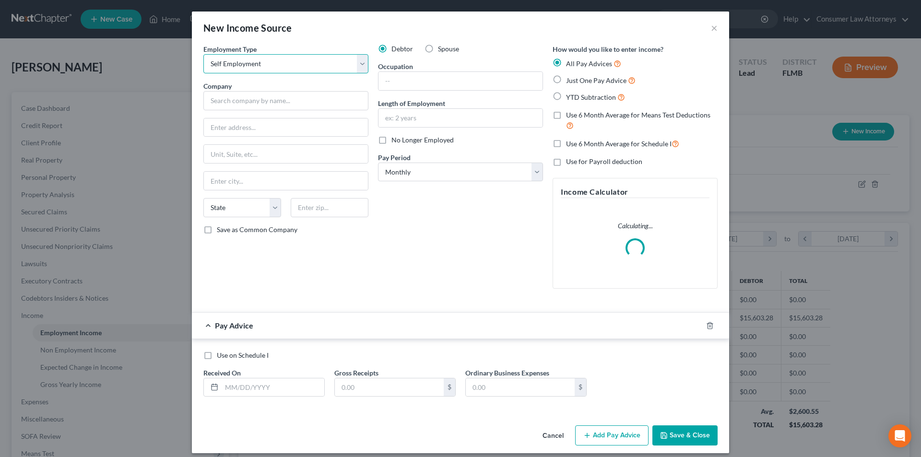
click at [259, 71] on select "Select Full or [DEMOGRAPHIC_DATA] Employment Self Employment" at bounding box center [285, 63] width 165 height 19
click at [203, 54] on select "Select Full or [DEMOGRAPHIC_DATA] Employment Self Employment" at bounding box center [285, 63] width 165 height 19
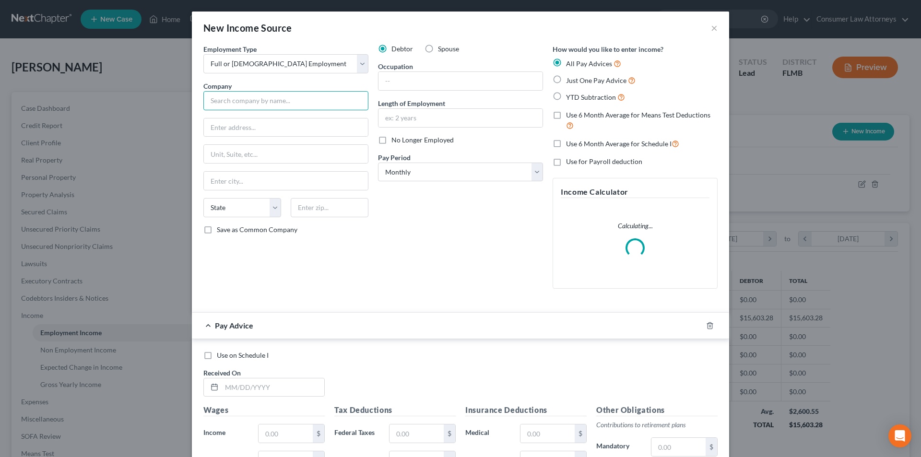
click at [254, 103] on input "text" at bounding box center [285, 100] width 165 height 19
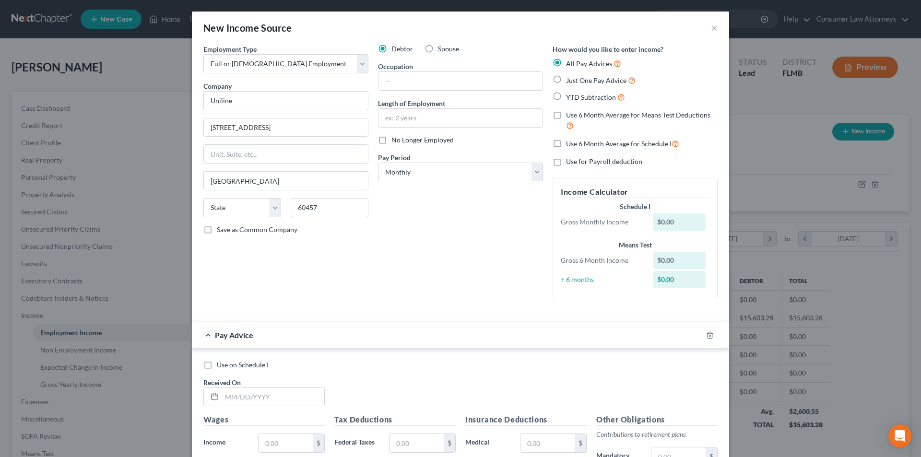
click at [418, 255] on div "Debtor Spouse Occupation Length of Employment No Longer Employed Pay Period * S…" at bounding box center [460, 175] width 175 height 262
click at [217, 229] on label "Save as Common Company" at bounding box center [257, 230] width 81 height 10
click at [221, 229] on input "Save as Common Company" at bounding box center [224, 228] width 6 height 6
click at [428, 173] on select "Select Monthly Twice Monthly Every Other Week Weekly" at bounding box center [460, 172] width 165 height 19
click at [378, 163] on select "Select Monthly Twice Monthly Every Other Week Weekly" at bounding box center [460, 172] width 165 height 19
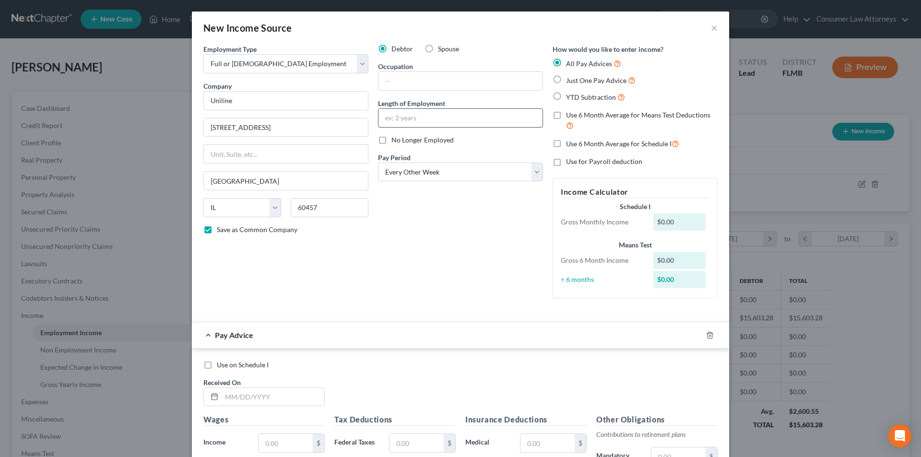
click at [427, 121] on input "text" at bounding box center [460, 118] width 164 height 18
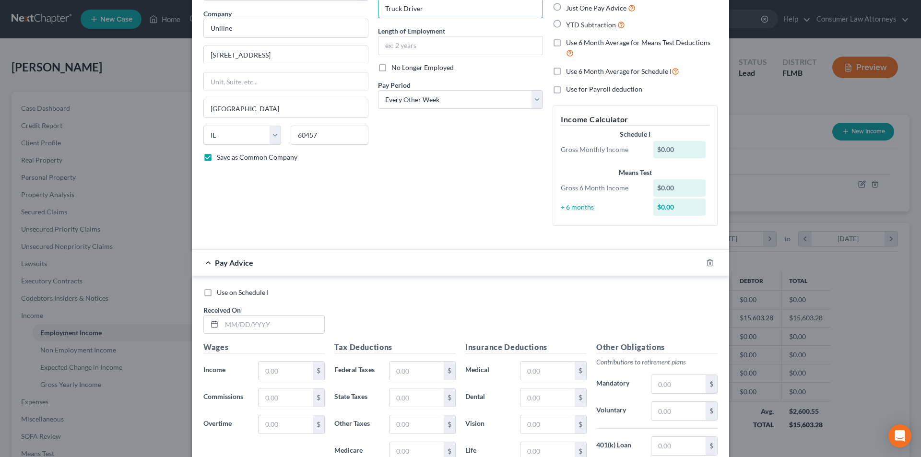
scroll to position [144, 0]
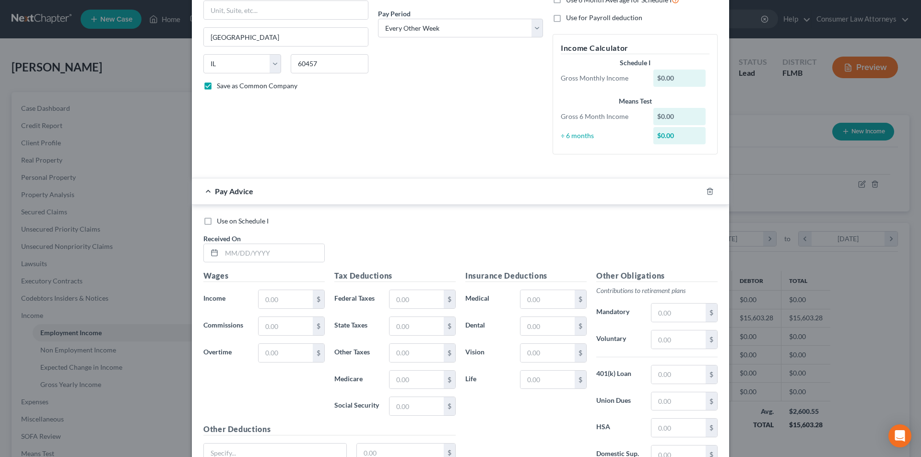
click at [294, 239] on div "Received On *" at bounding box center [264, 248] width 131 height 29
click at [291, 252] on input "text" at bounding box center [273, 253] width 103 height 18
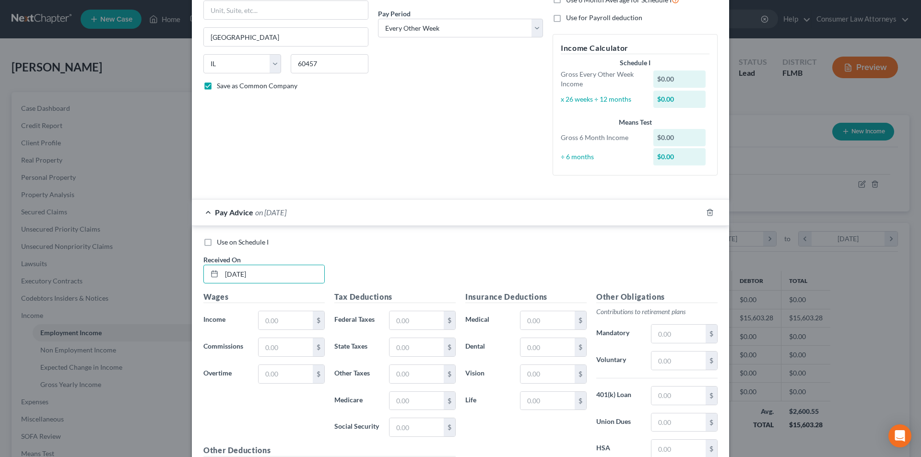
click at [253, 321] on div "$" at bounding box center [291, 320] width 76 height 19
click at [267, 321] on input "text" at bounding box center [286, 320] width 54 height 18
click at [272, 318] on input "text" at bounding box center [286, 320] width 54 height 18
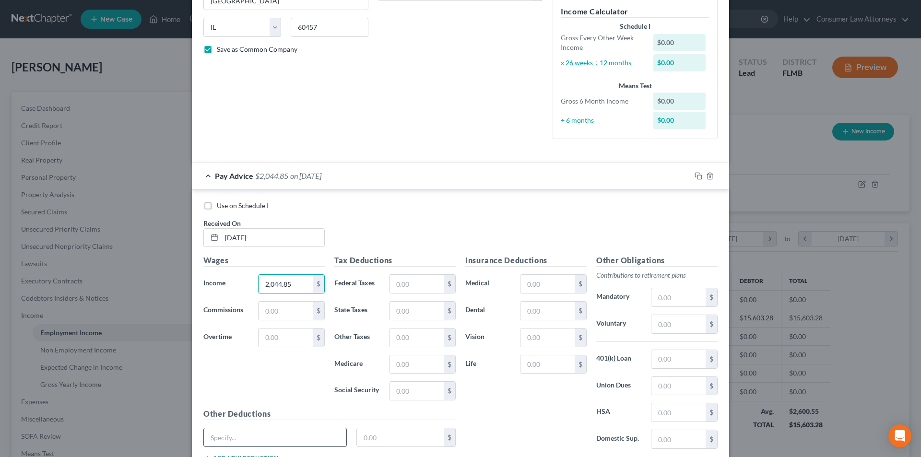
scroll to position [254, 0]
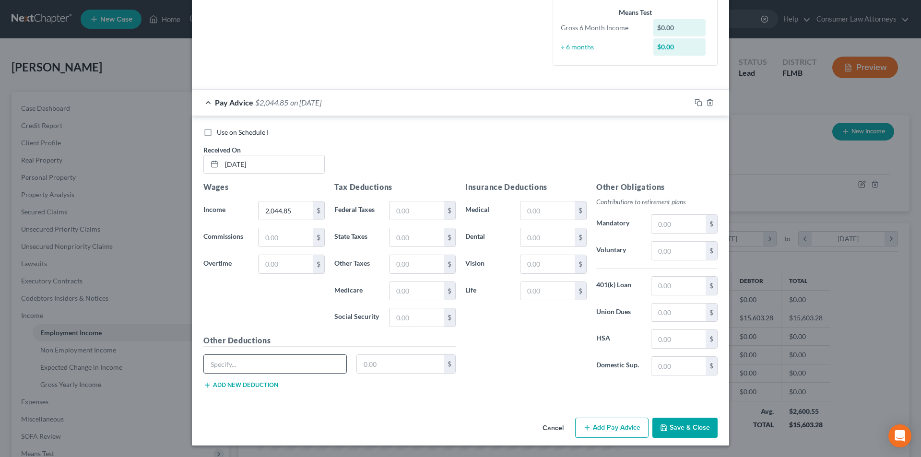
click at [247, 372] on input "text" at bounding box center [275, 364] width 142 height 18
click at [370, 366] on input "text" at bounding box center [400, 364] width 87 height 18
click at [599, 427] on button "Add Pay Advice" at bounding box center [611, 428] width 73 height 20
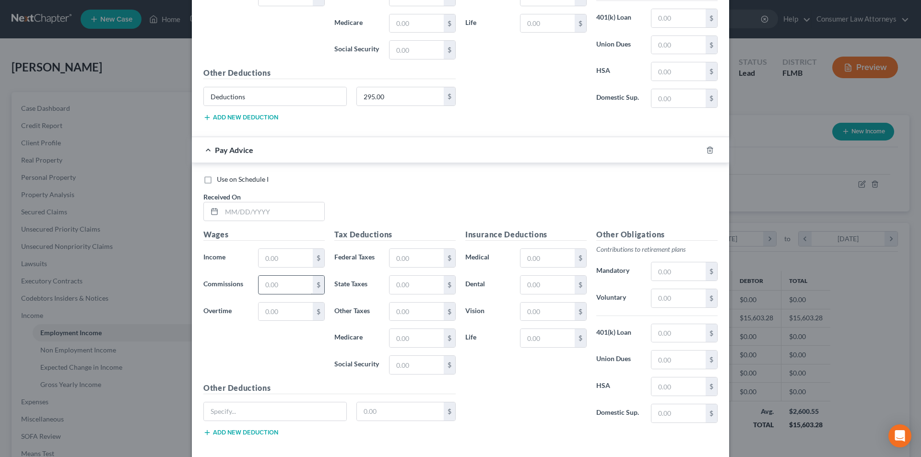
scroll to position [568, 0]
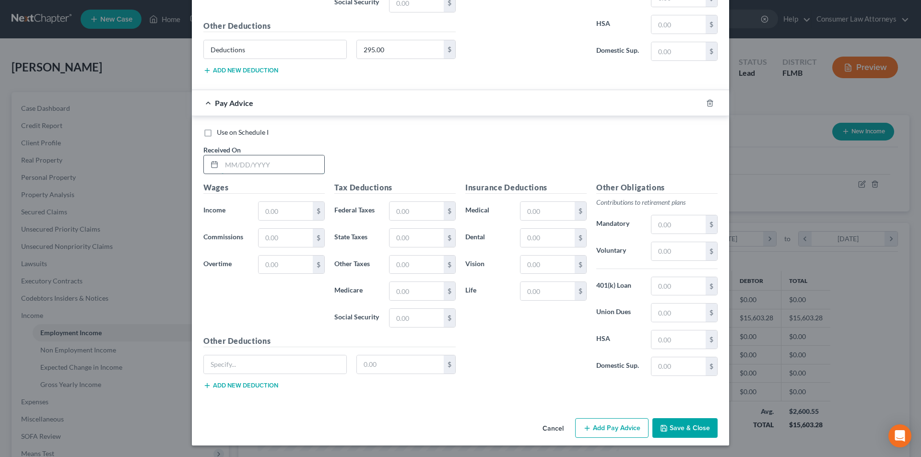
click at [266, 170] on input "text" at bounding box center [273, 164] width 103 height 18
click at [283, 213] on input "text" at bounding box center [286, 211] width 54 height 18
click at [285, 360] on input "text" at bounding box center [275, 364] width 142 height 18
click at [395, 367] on input "text" at bounding box center [400, 364] width 87 height 18
click at [225, 382] on button "Add new deduction" at bounding box center [240, 386] width 75 height 8
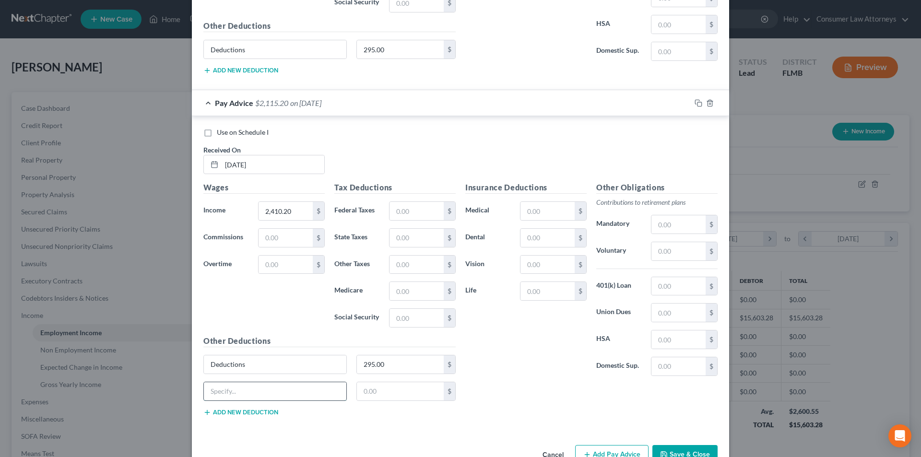
click at [248, 395] on input "text" at bounding box center [275, 391] width 142 height 18
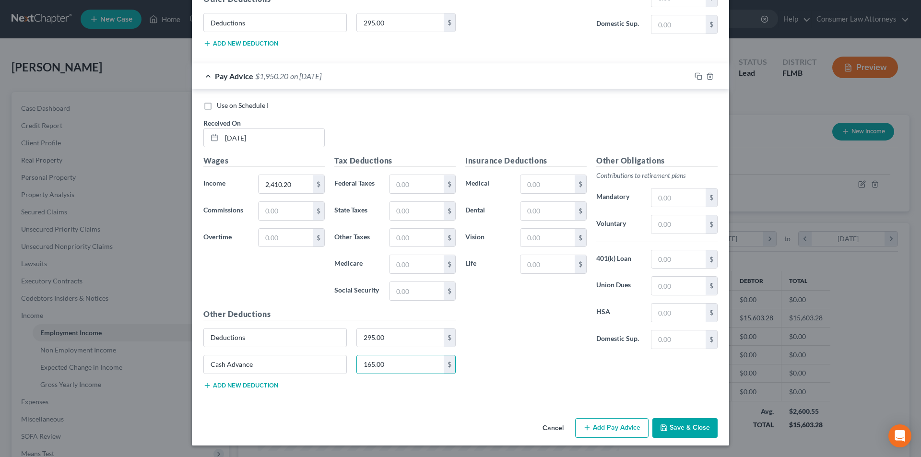
click at [595, 424] on button "Add Pay Advice" at bounding box center [611, 428] width 73 height 20
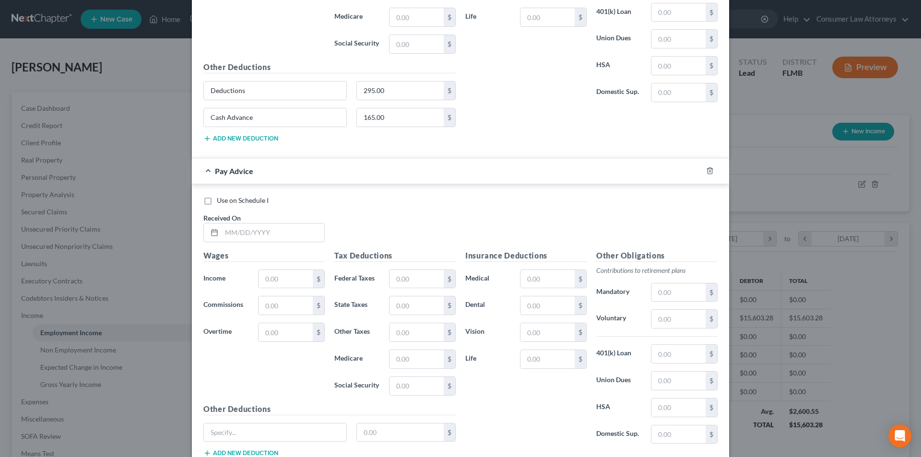
scroll to position [883, 0]
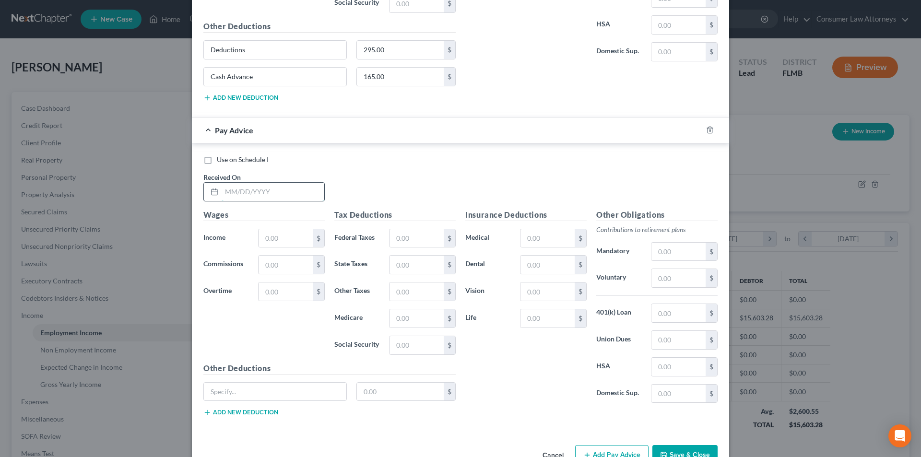
click at [263, 194] on input "text" at bounding box center [273, 192] width 103 height 18
click at [284, 239] on input "text" at bounding box center [286, 238] width 54 height 18
click at [234, 394] on input "text" at bounding box center [275, 392] width 142 height 18
click at [366, 395] on input "text" at bounding box center [400, 392] width 87 height 18
click at [241, 411] on button "Add new deduction" at bounding box center [240, 413] width 75 height 8
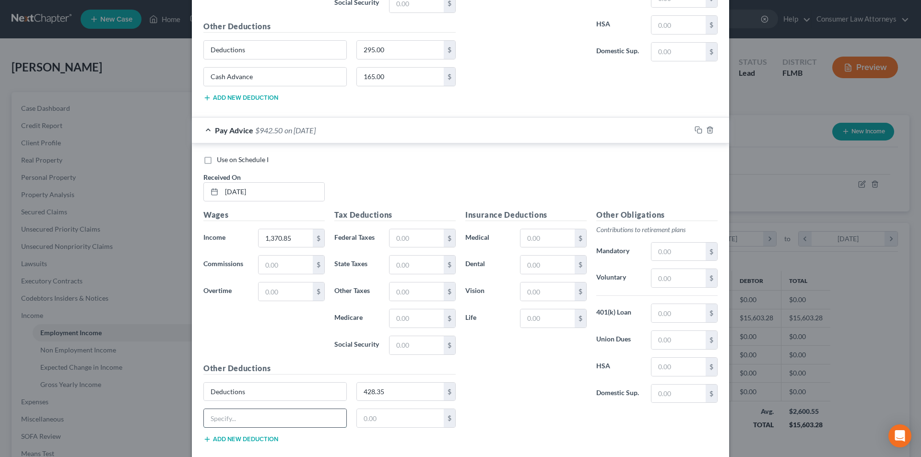
click at [238, 416] on input "text" at bounding box center [275, 418] width 142 height 18
drag, startPoint x: 248, startPoint y: 394, endPoint x: 183, endPoint y: 380, distance: 66.7
click at [183, 380] on div "New Income Source × Employment Type * Select Full or [DEMOGRAPHIC_DATA] Employm…" at bounding box center [460, 228] width 921 height 457
click at [244, 389] on input "text" at bounding box center [275, 392] width 142 height 18
click at [377, 390] on input "text" at bounding box center [400, 392] width 87 height 18
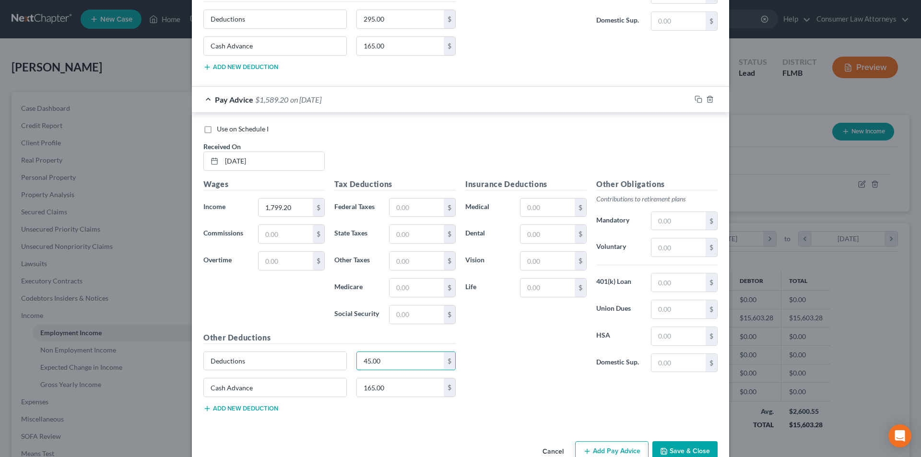
scroll to position [937, 0]
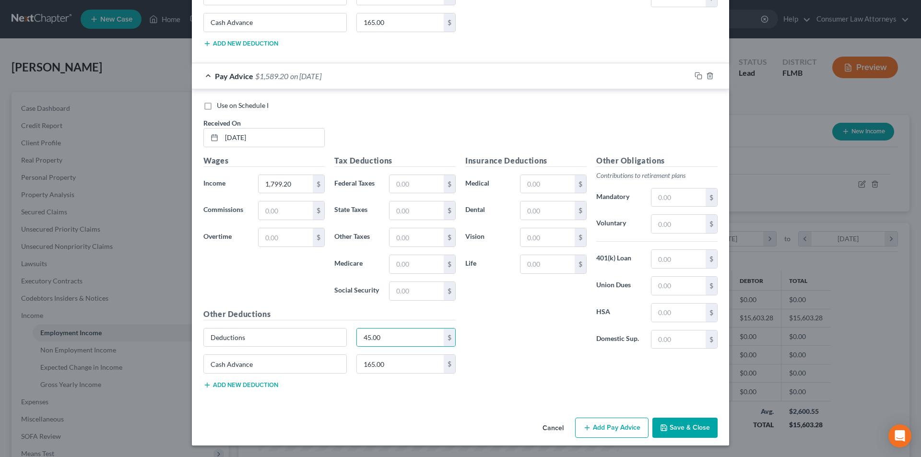
drag, startPoint x: 614, startPoint y: 424, endPoint x: 857, endPoint y: 280, distance: 282.3
click at [614, 424] on button "Add Pay Advice" at bounding box center [611, 428] width 73 height 20
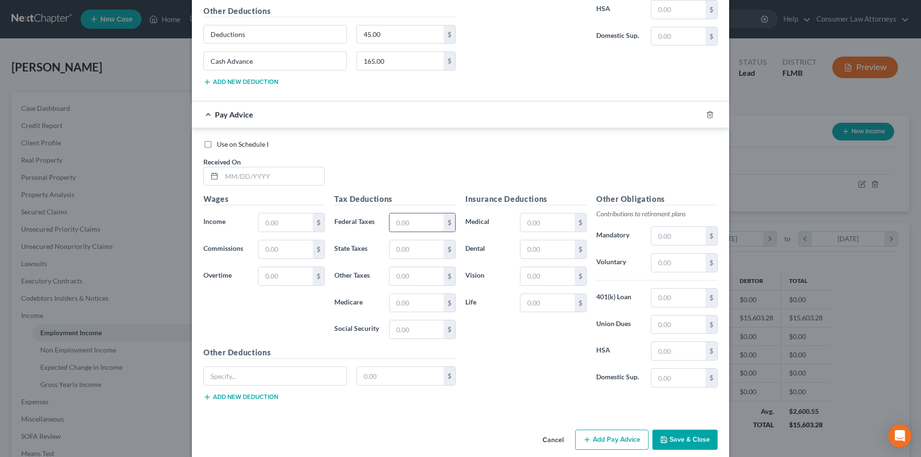
scroll to position [1252, 0]
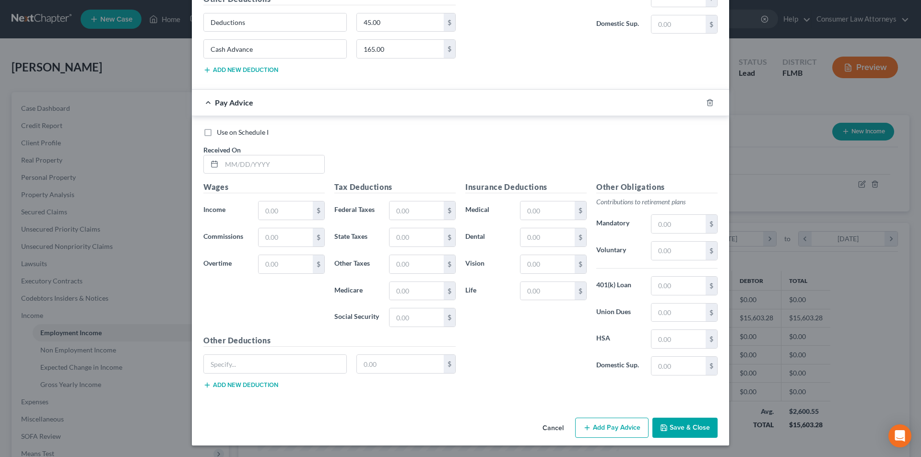
click at [274, 175] on div "Use on Schedule I Received On *" at bounding box center [461, 155] width 524 height 54
click at [272, 172] on input "text" at bounding box center [273, 164] width 103 height 18
click at [275, 217] on input "text" at bounding box center [286, 210] width 54 height 18
click at [258, 361] on input "text" at bounding box center [275, 364] width 142 height 18
click at [383, 360] on input "text" at bounding box center [400, 364] width 87 height 18
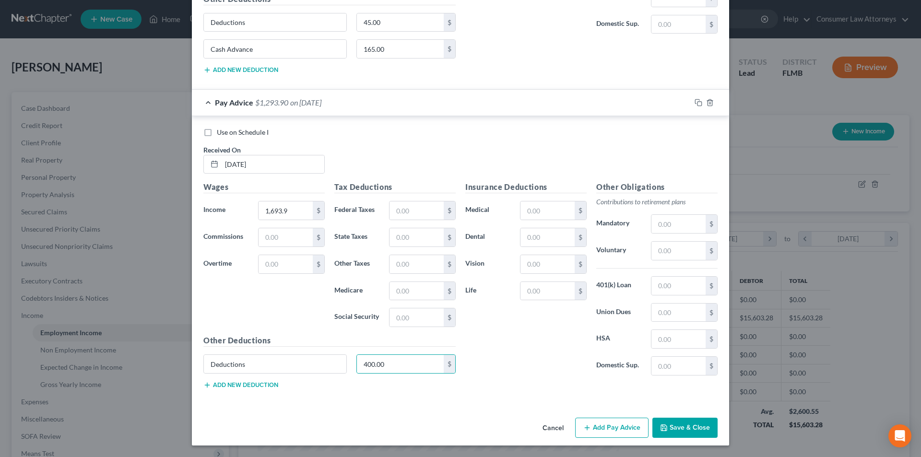
click at [246, 385] on button "Add new deduction" at bounding box center [240, 385] width 75 height 8
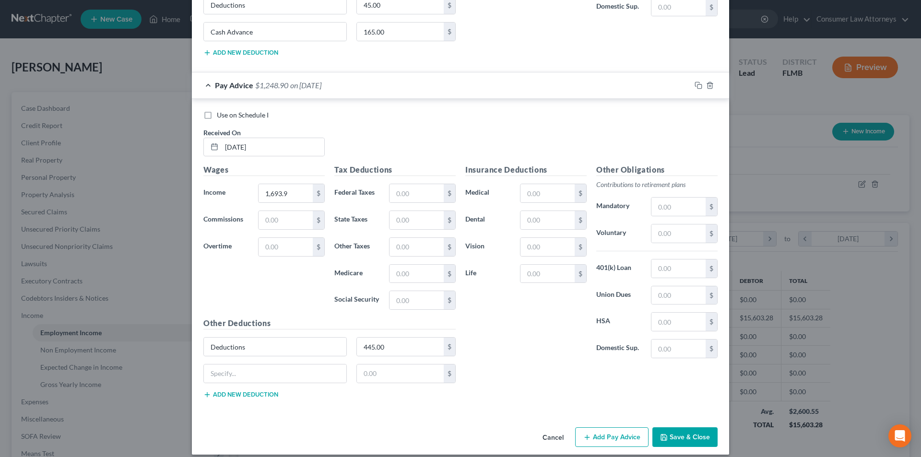
scroll to position [1279, 0]
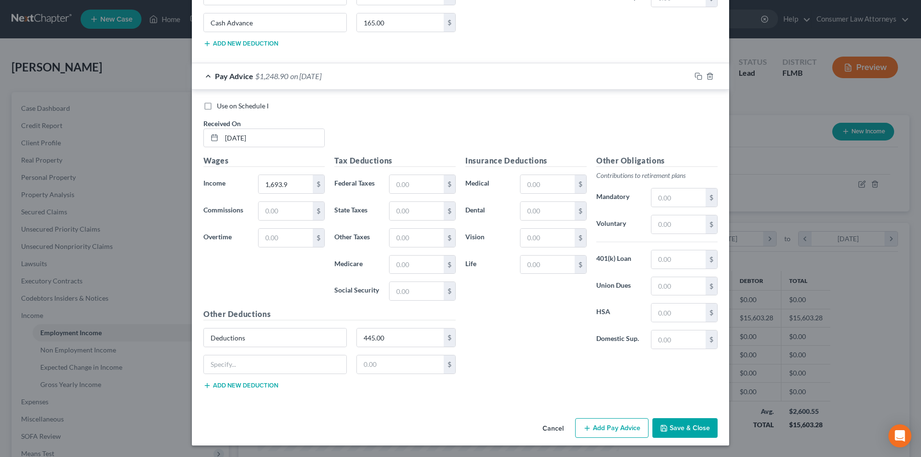
drag, startPoint x: 588, startPoint y: 428, endPoint x: 496, endPoint y: 329, distance: 135.8
click at [589, 428] on button "Add Pay Advice" at bounding box center [611, 428] width 73 height 20
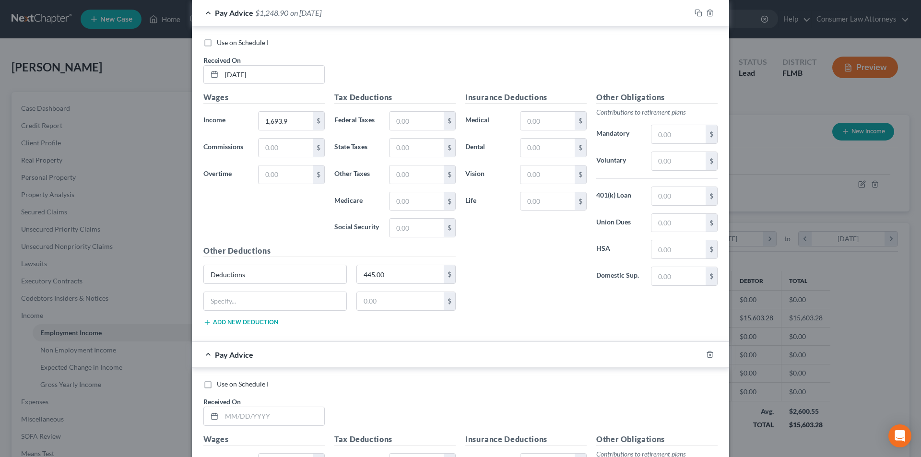
scroll to position [1471, 0]
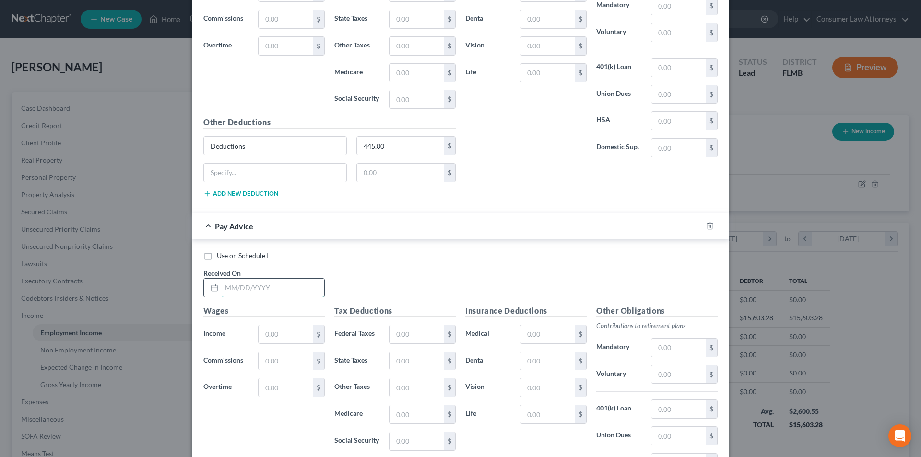
click at [249, 294] on input "text" at bounding box center [273, 288] width 103 height 18
click at [276, 330] on input "text" at bounding box center [286, 334] width 54 height 18
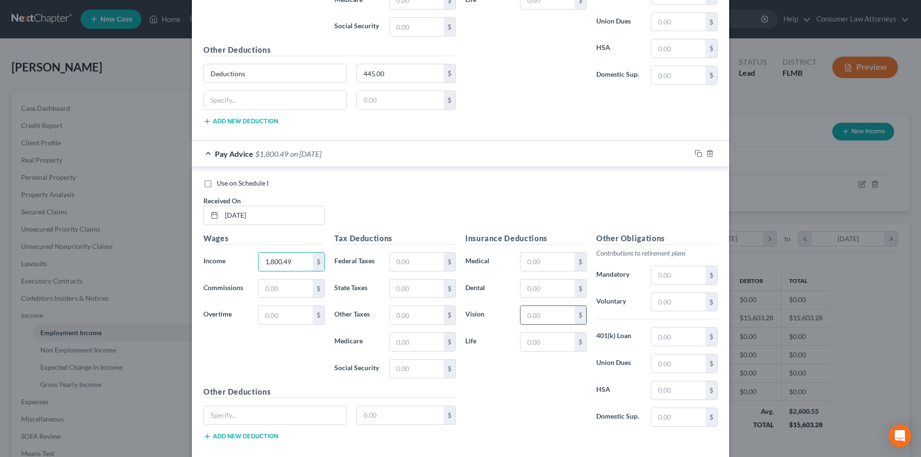
scroll to position [1594, 0]
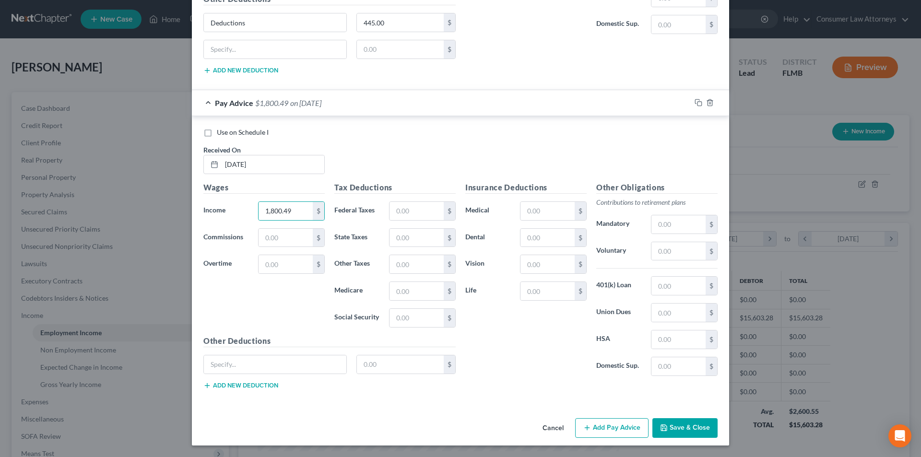
click at [625, 428] on button "Add Pay Advice" at bounding box center [611, 428] width 73 height 20
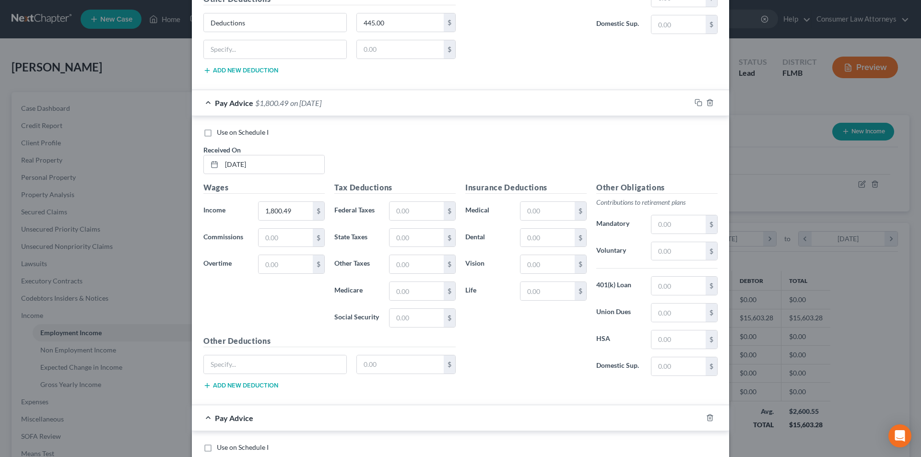
scroll to position [1786, 0]
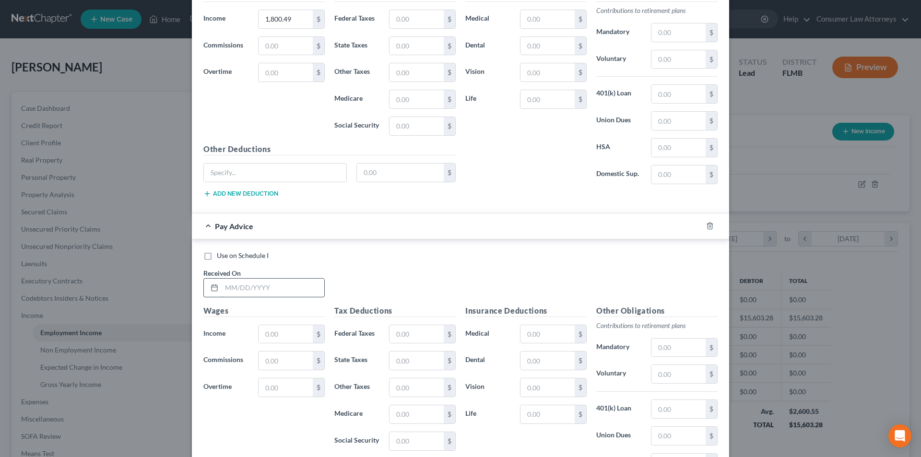
click at [261, 289] on input "text" at bounding box center [273, 288] width 103 height 18
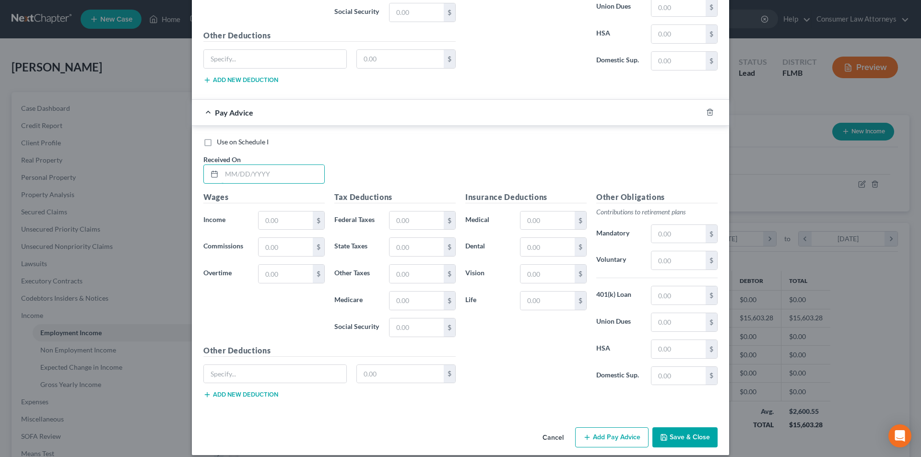
scroll to position [1909, 0]
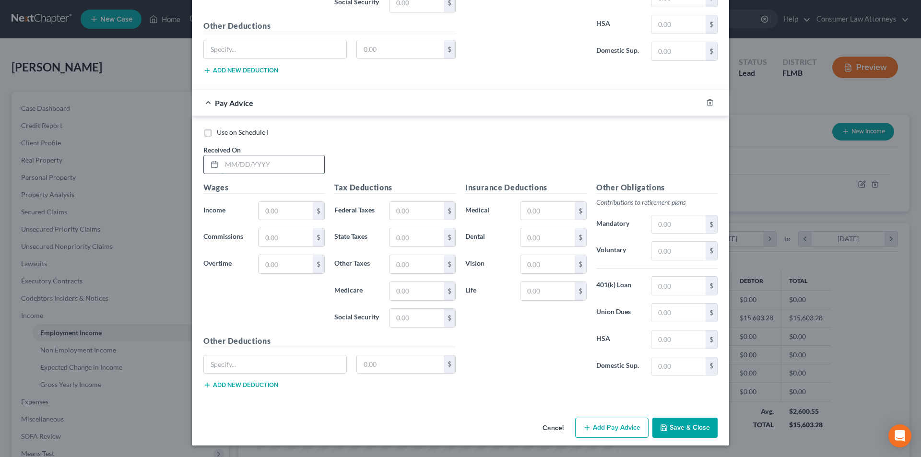
click at [250, 167] on input "text" at bounding box center [273, 164] width 103 height 18
click at [279, 213] on input "text" at bounding box center [286, 211] width 54 height 18
click at [238, 363] on input "text" at bounding box center [275, 364] width 142 height 18
click at [602, 429] on button "Add Pay Advice" at bounding box center [611, 428] width 73 height 20
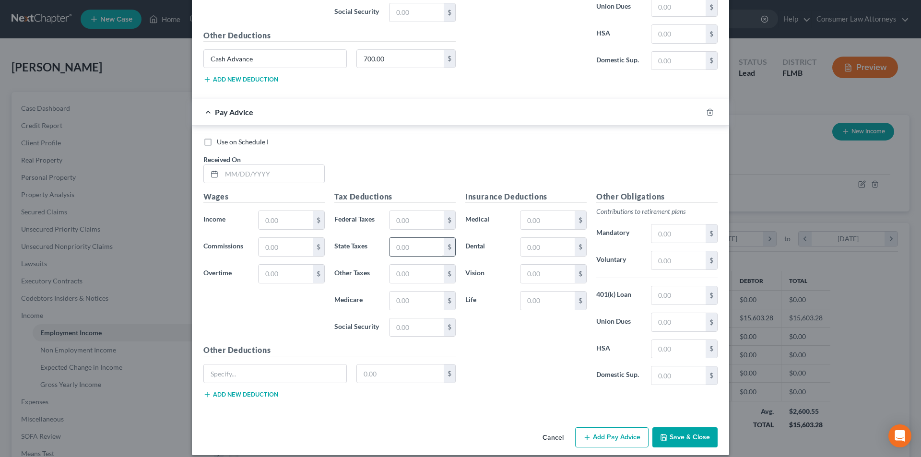
scroll to position [2224, 0]
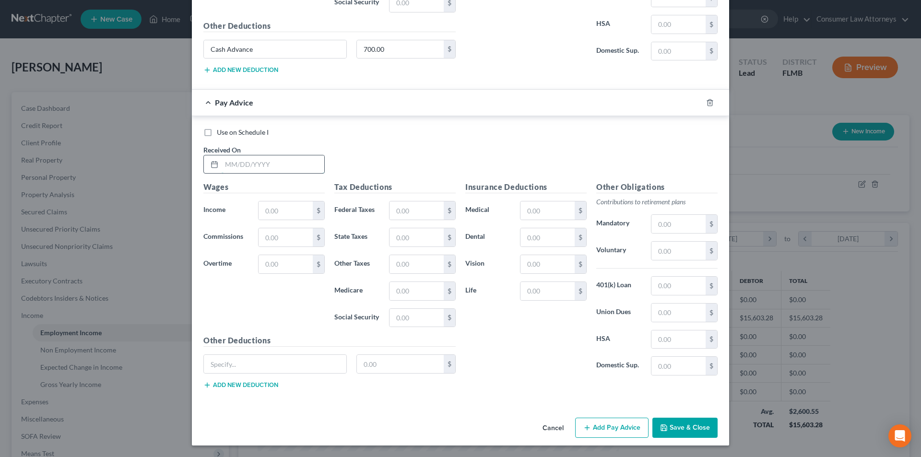
click at [269, 166] on input "text" at bounding box center [273, 164] width 103 height 18
click at [279, 209] on input "text" at bounding box center [286, 210] width 54 height 18
click at [266, 359] on input "text" at bounding box center [275, 364] width 142 height 18
click at [386, 366] on input "text" at bounding box center [400, 364] width 87 height 18
click at [612, 425] on button "Add Pay Advice" at bounding box center [611, 428] width 73 height 20
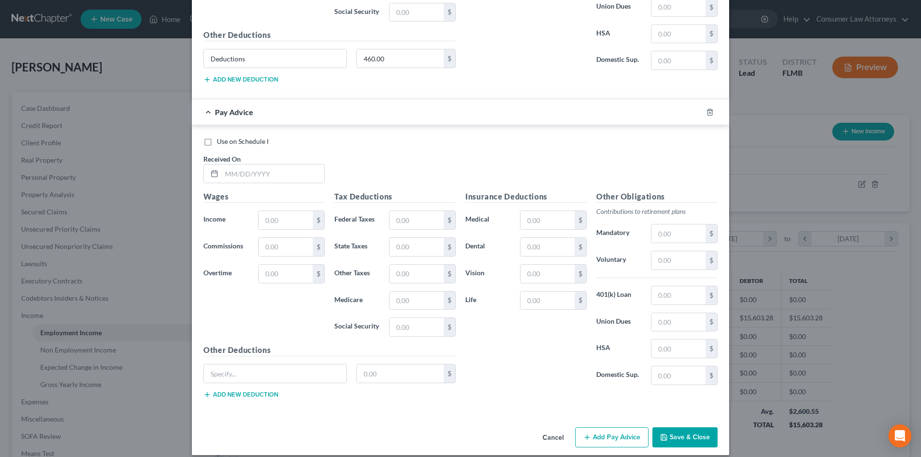
scroll to position [2539, 0]
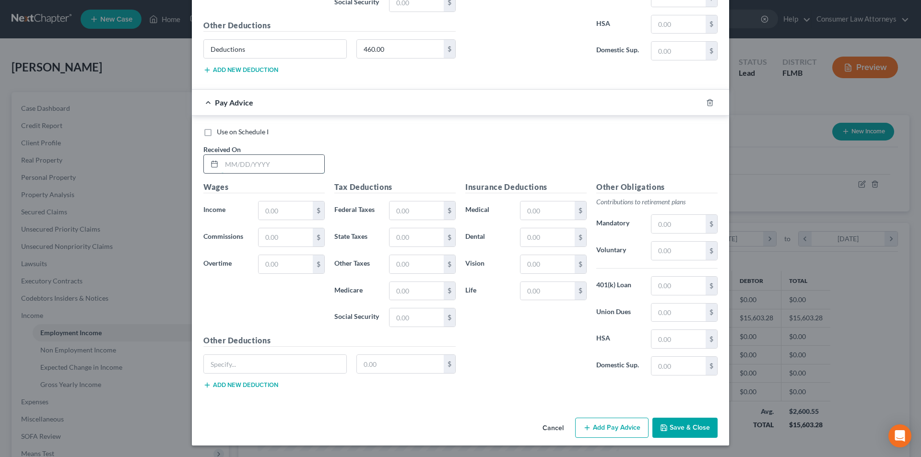
click at [274, 165] on input "text" at bounding box center [273, 164] width 103 height 18
click at [282, 208] on input "text" at bounding box center [286, 210] width 54 height 18
click at [294, 359] on input "text" at bounding box center [275, 364] width 142 height 18
click at [229, 386] on button "Add new deduction" at bounding box center [240, 385] width 75 height 8
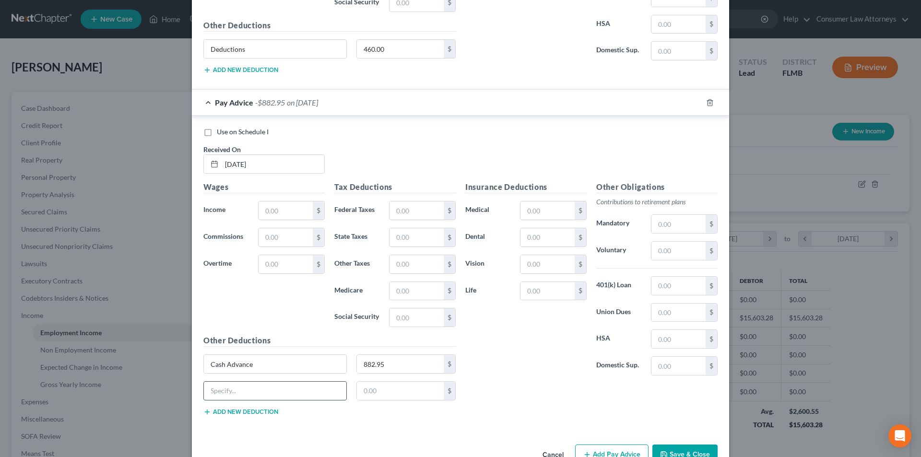
click at [240, 389] on input "text" at bounding box center [275, 391] width 142 height 18
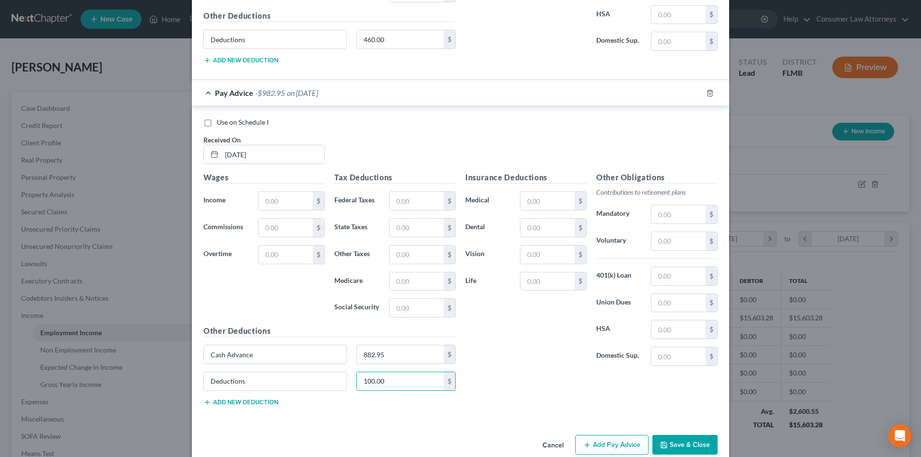
scroll to position [2566, 0]
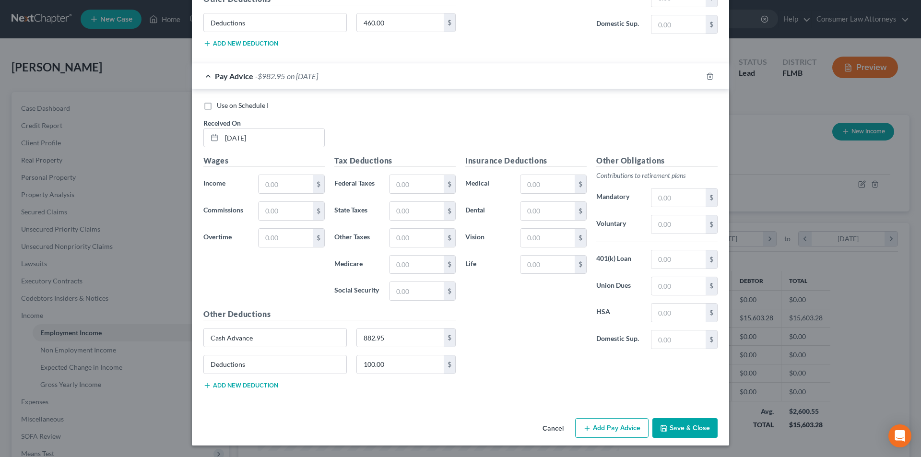
click at [620, 432] on button "Add Pay Advice" at bounding box center [611, 428] width 73 height 20
click at [285, 183] on input "text" at bounding box center [286, 184] width 54 height 18
drag, startPoint x: 296, startPoint y: 189, endPoint x: 239, endPoint y: 187, distance: 57.6
click at [241, 188] on div "Income * 3,256.69 $" at bounding box center [264, 184] width 131 height 19
click at [604, 426] on button "Add Pay Advice" at bounding box center [611, 428] width 73 height 20
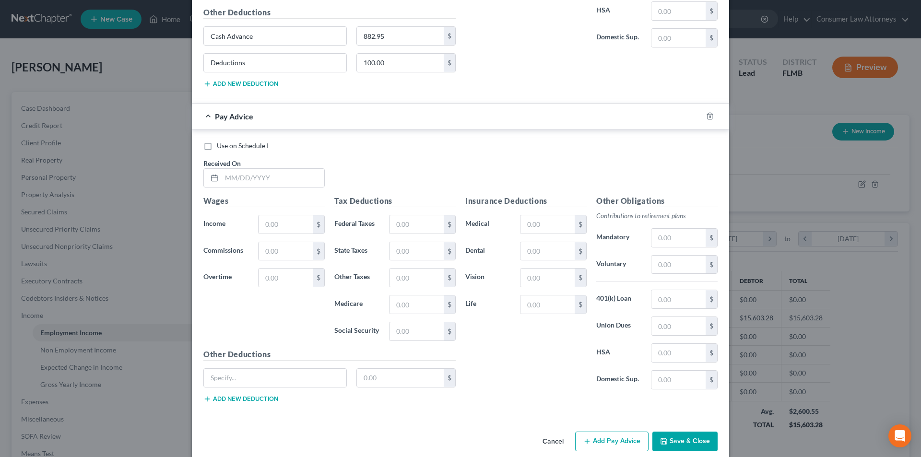
scroll to position [2881, 0]
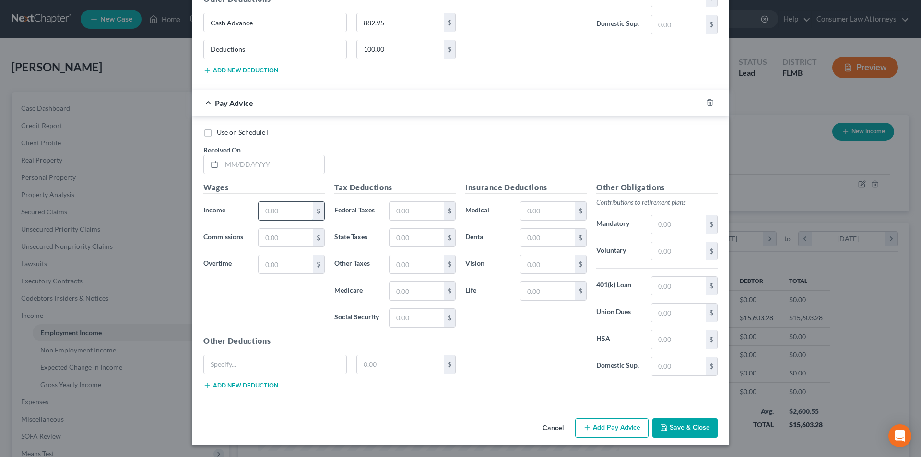
click at [289, 206] on input "text" at bounding box center [286, 211] width 54 height 18
click at [279, 165] on input "text" at bounding box center [273, 164] width 103 height 18
click at [278, 357] on input "text" at bounding box center [275, 364] width 142 height 18
click at [374, 368] on input "text" at bounding box center [400, 364] width 87 height 18
click at [389, 364] on input "3,068.68" at bounding box center [400, 364] width 87 height 18
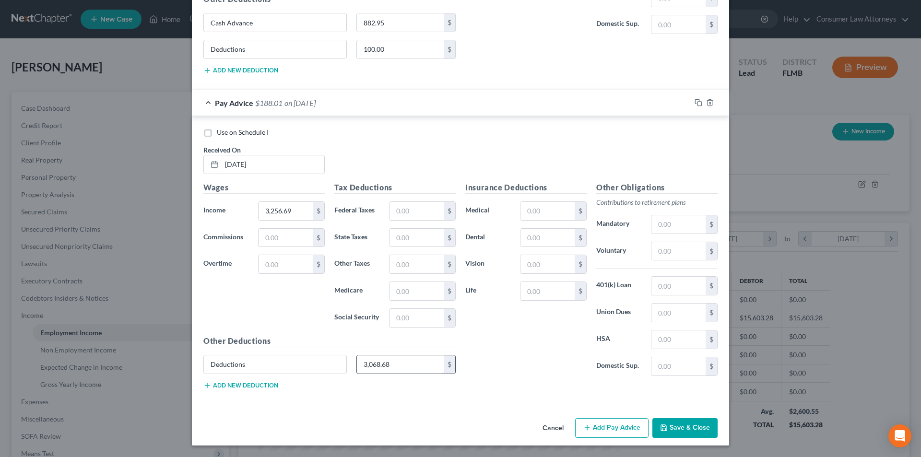
drag, startPoint x: 369, startPoint y: 364, endPoint x: 354, endPoint y: 363, distance: 15.4
click at [357, 363] on input "3,068.68" at bounding box center [400, 364] width 87 height 18
click at [236, 389] on button "Add new deduction" at bounding box center [240, 386] width 75 height 8
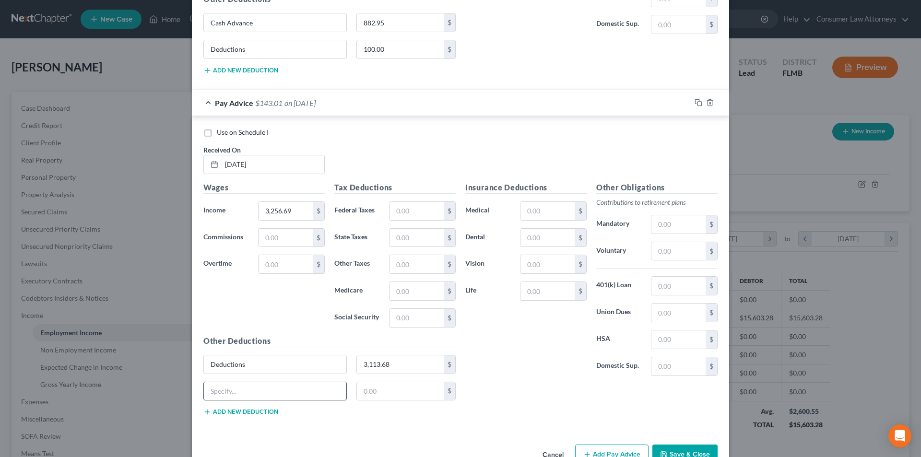
click at [236, 396] on input "text" at bounding box center [275, 391] width 142 height 18
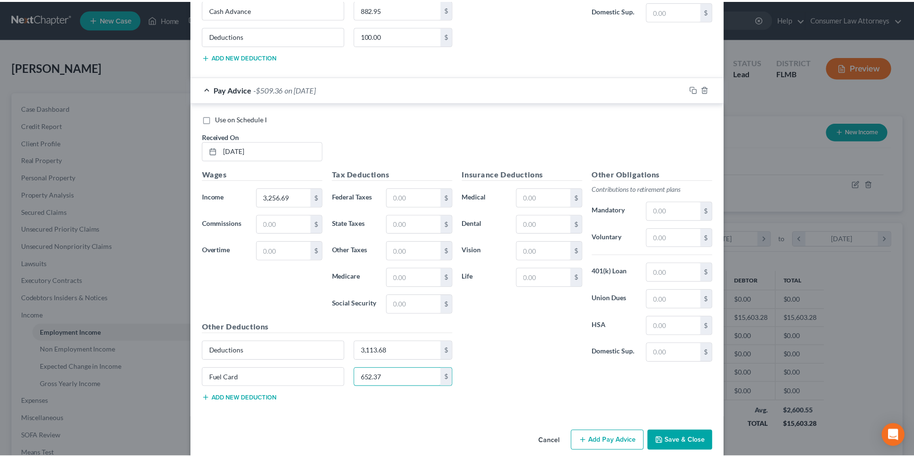
scroll to position [2908, 0]
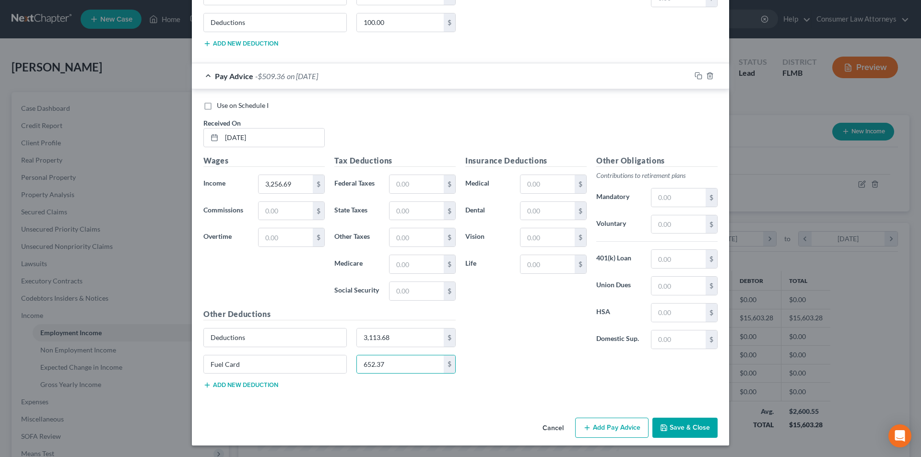
click at [690, 430] on button "Save & Close" at bounding box center [684, 428] width 65 height 20
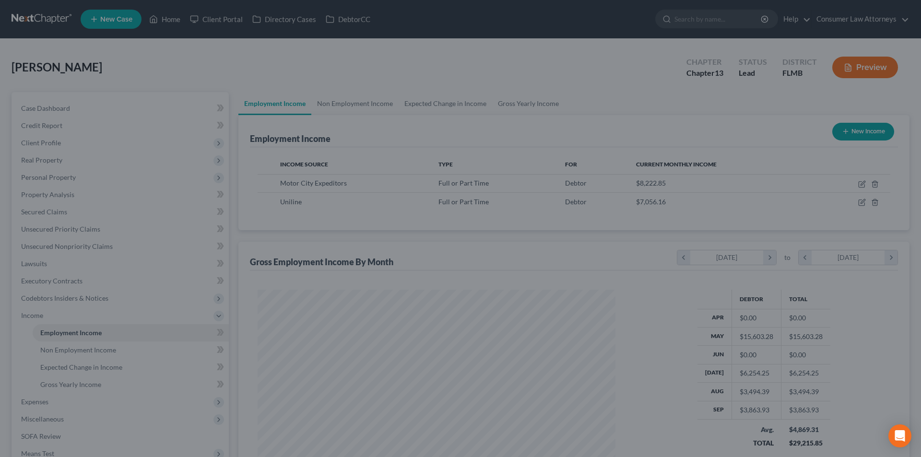
scroll to position [479498, 479299]
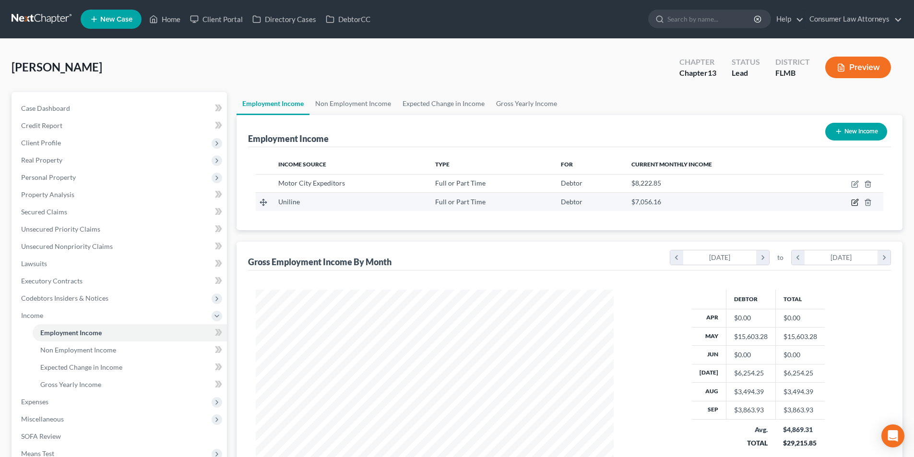
click at [856, 202] on icon "button" at bounding box center [855, 203] width 8 height 8
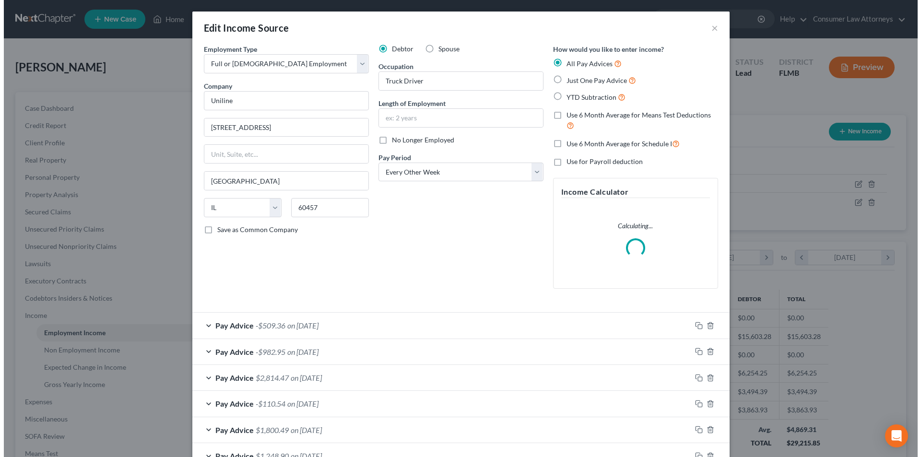
scroll to position [180, 380]
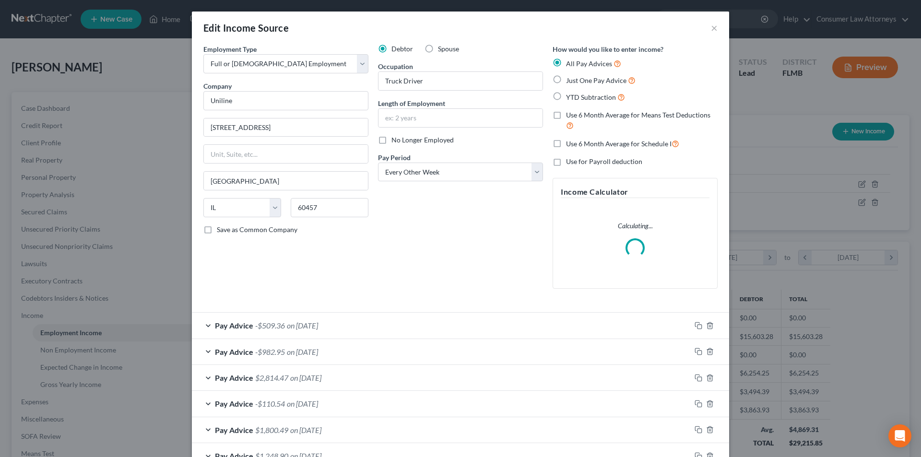
click at [566, 147] on label "Use 6 Month Average for Schedule I" at bounding box center [622, 143] width 113 height 11
click at [570, 144] on input "Use 6 Month Average for Schedule I" at bounding box center [573, 141] width 6 height 6
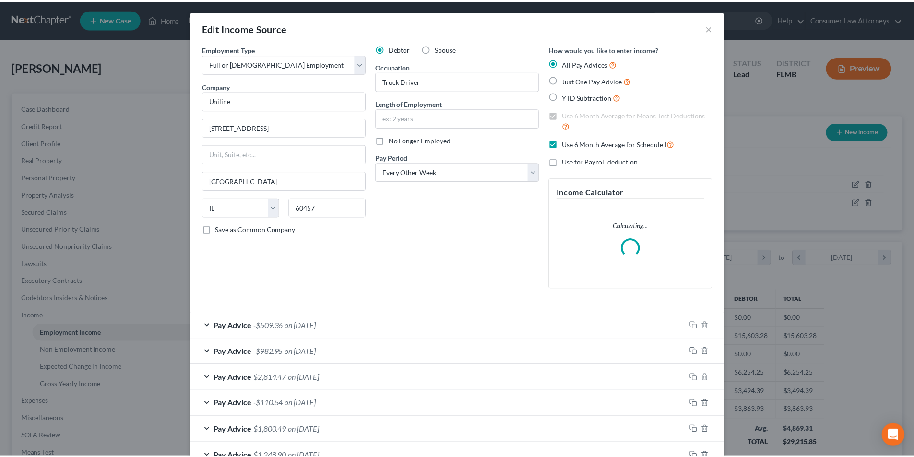
scroll to position [143, 0]
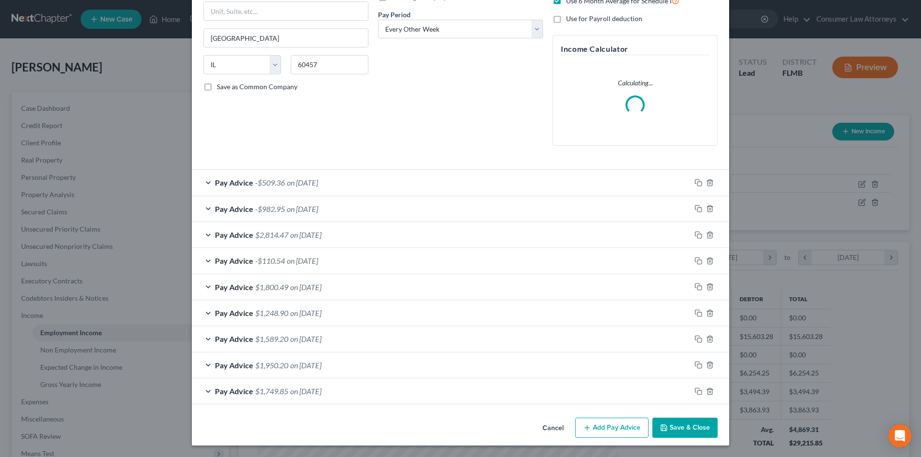
click at [686, 433] on button "Save & Close" at bounding box center [684, 428] width 65 height 20
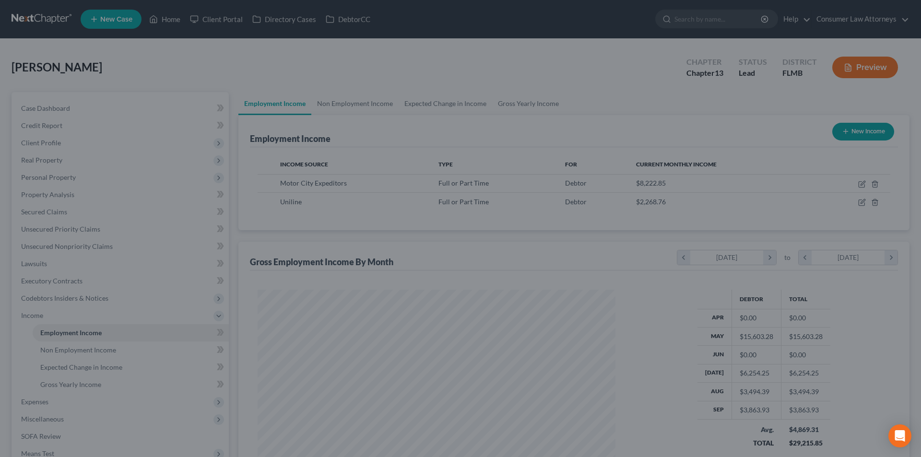
scroll to position [479498, 479299]
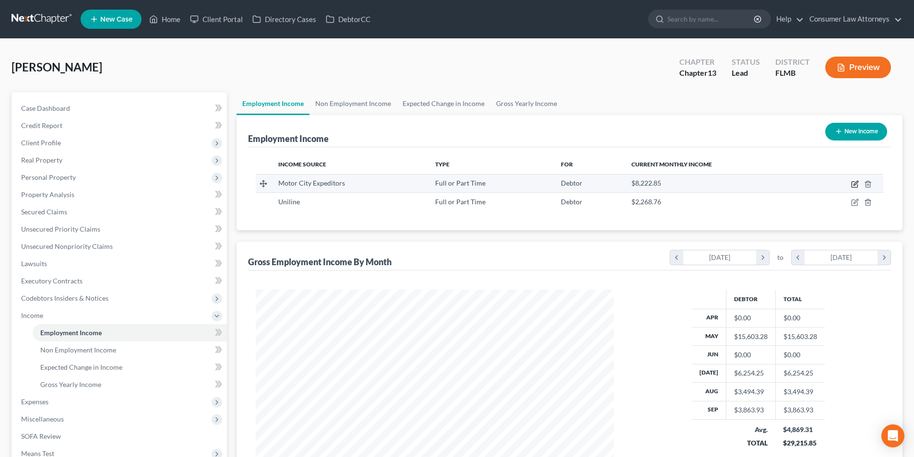
click at [853, 182] on icon "button" at bounding box center [854, 185] width 6 height 6
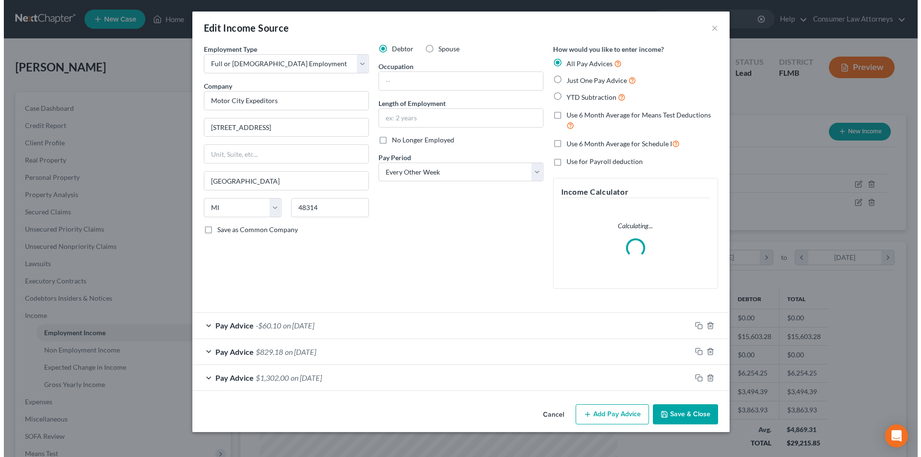
scroll to position [180, 380]
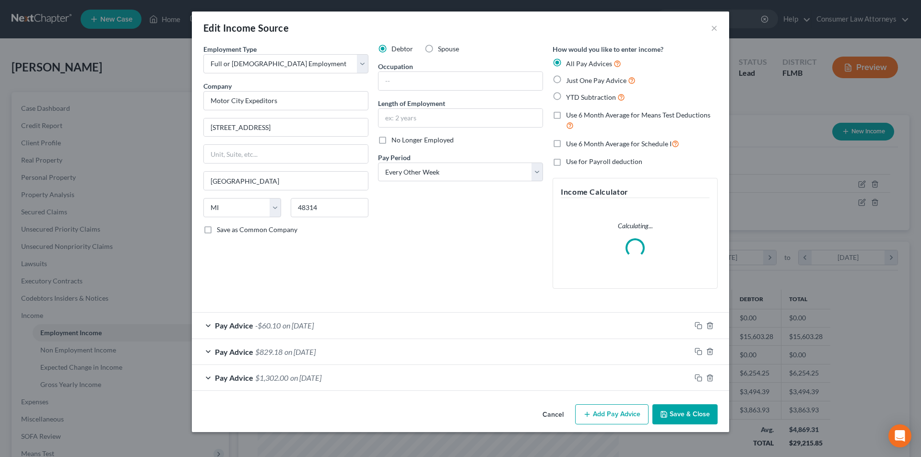
click at [391, 140] on label "No Longer Employed" at bounding box center [422, 140] width 62 height 10
click at [395, 140] on input "No Longer Employed" at bounding box center [398, 138] width 6 height 6
click at [437, 84] on input "text" at bounding box center [460, 81] width 164 height 18
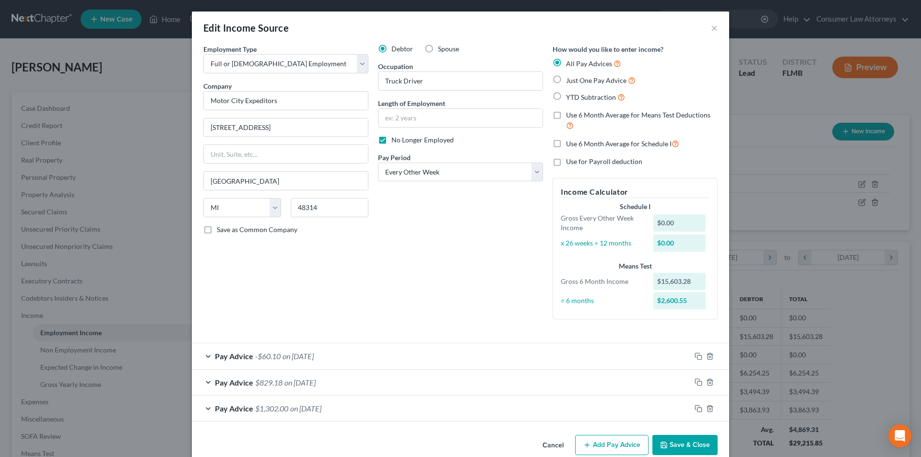
click at [684, 407] on div "Pay Advice $1,302.00 on [DATE]" at bounding box center [441, 408] width 499 height 25
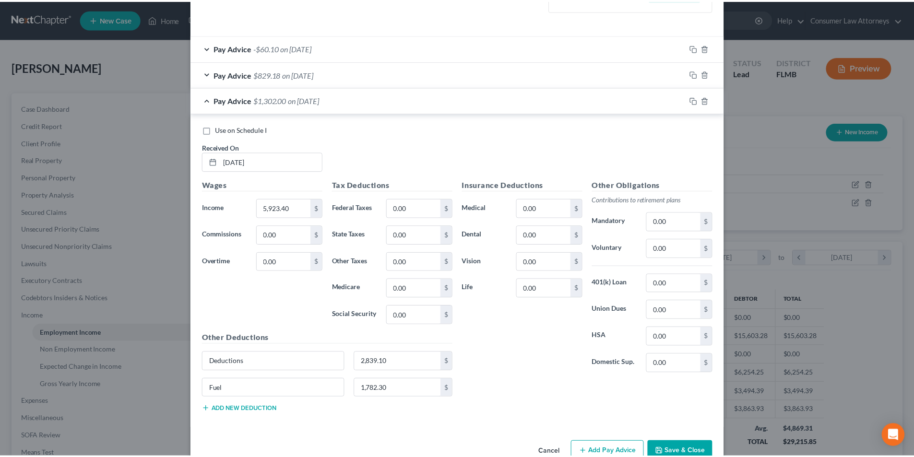
scroll to position [332, 0]
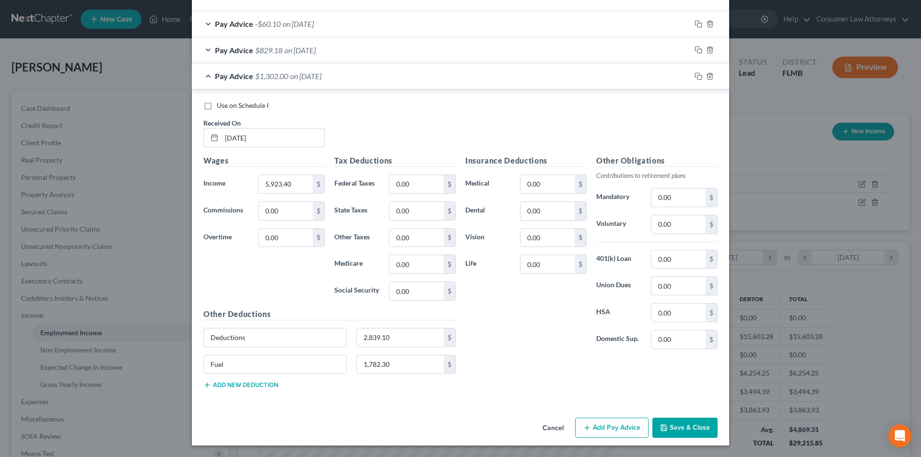
click at [681, 429] on button "Save & Close" at bounding box center [684, 428] width 65 height 20
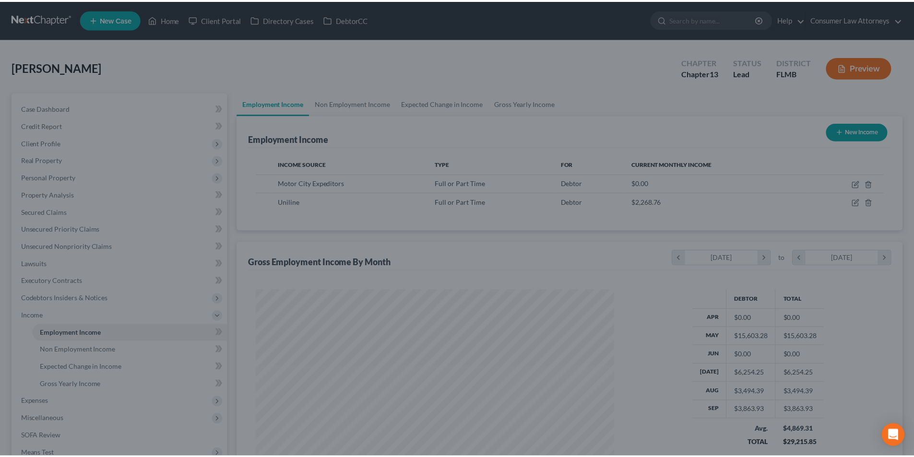
scroll to position [479498, 479299]
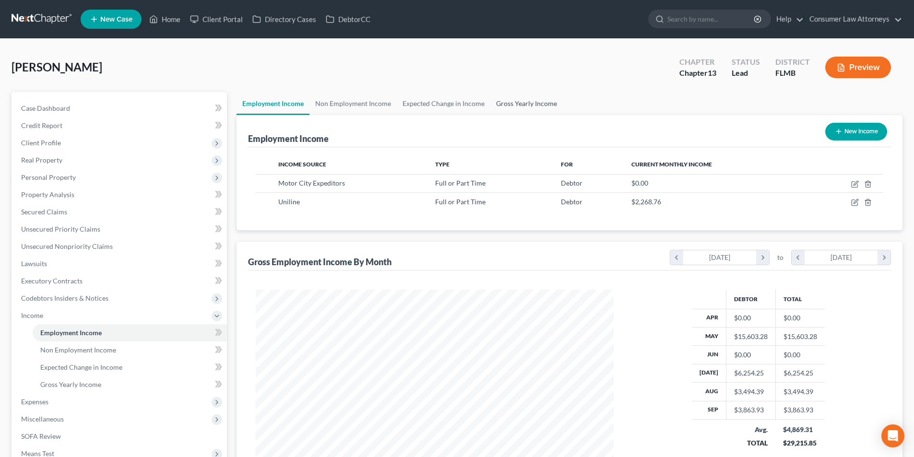
click at [527, 107] on link "Gross Yearly Income" at bounding box center [526, 103] width 72 height 23
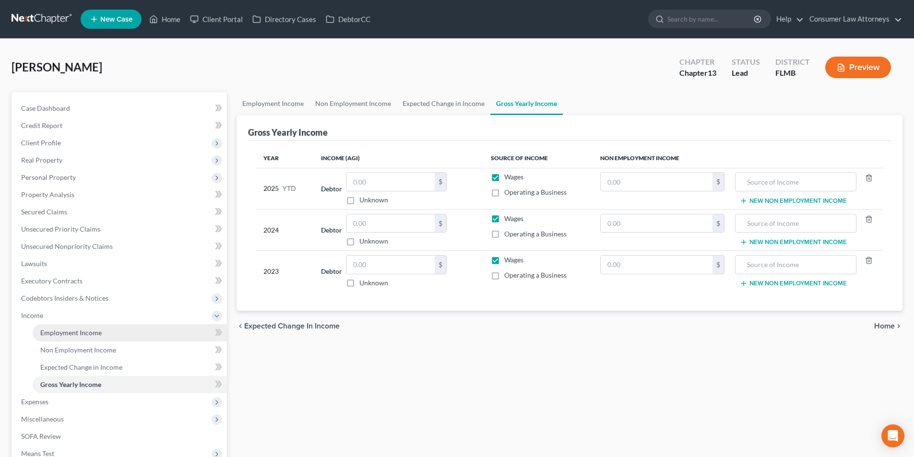
click at [54, 333] on span "Employment Income" at bounding box center [70, 333] width 61 height 8
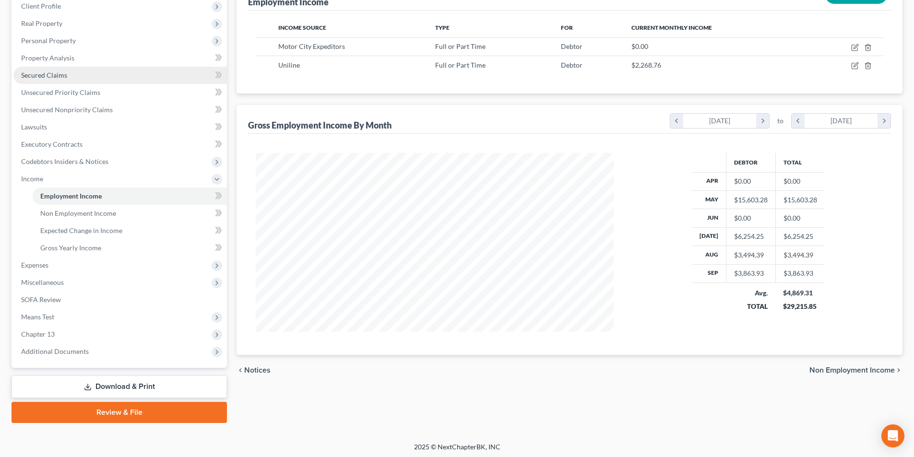
scroll to position [139, 0]
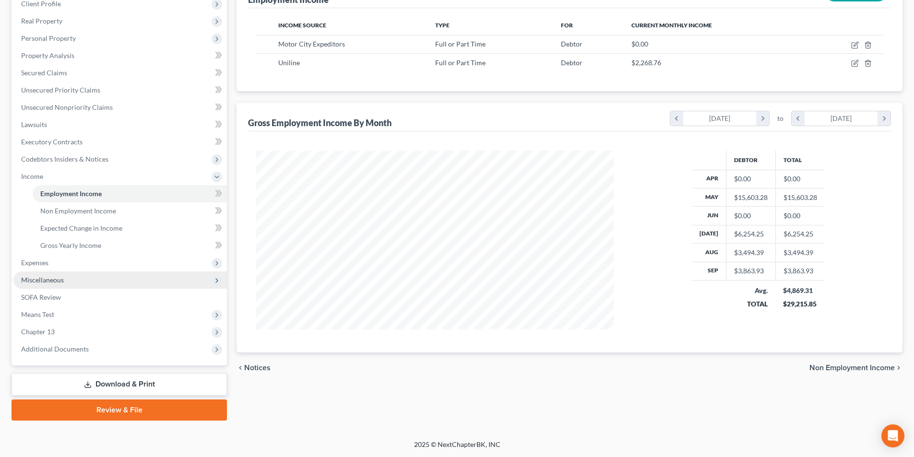
click at [55, 279] on span "Miscellaneous" at bounding box center [42, 280] width 43 height 8
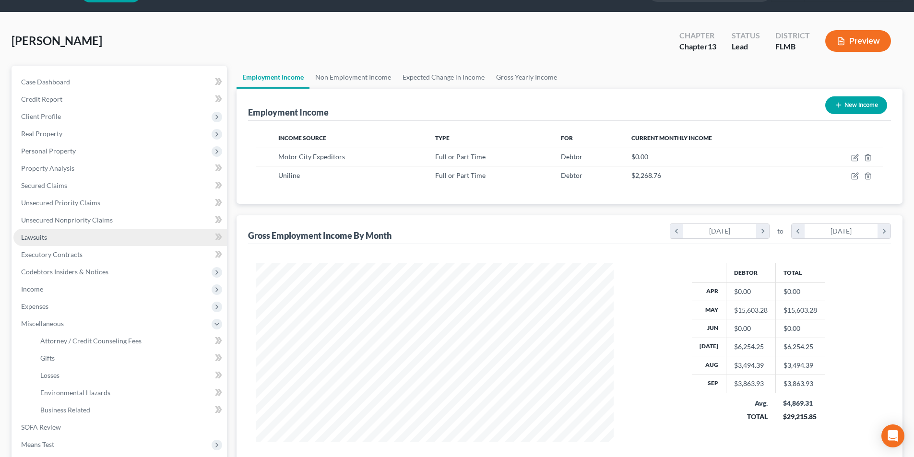
scroll to position [0, 0]
